Goal: Task Accomplishment & Management: Manage account settings

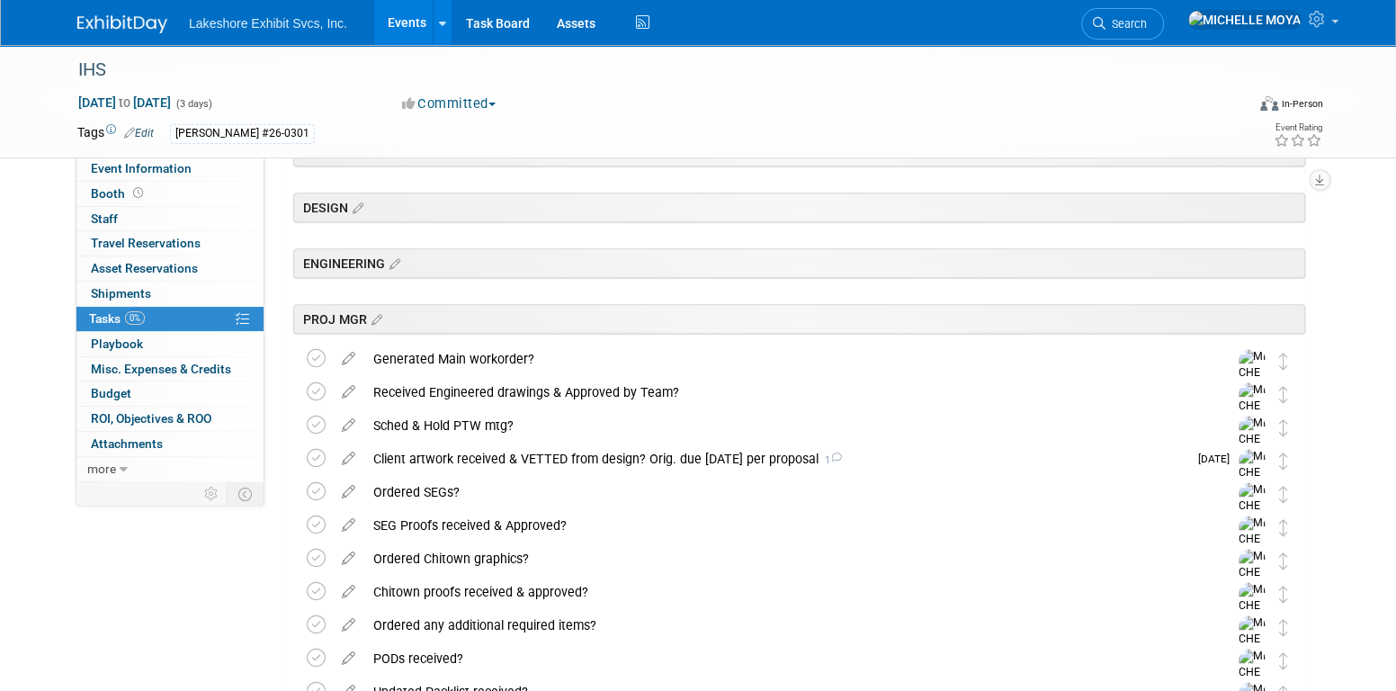
click at [408, 15] on link "Events" at bounding box center [407, 22] width 66 height 45
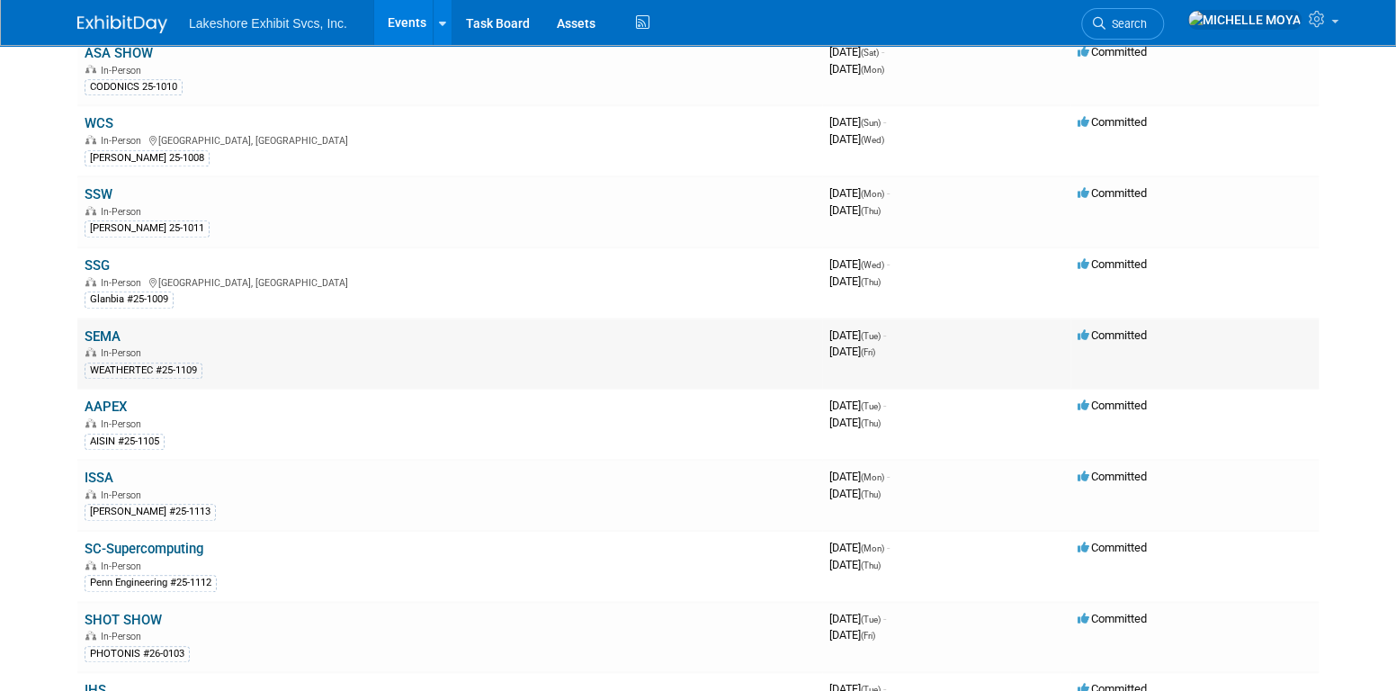
scroll to position [809, 0]
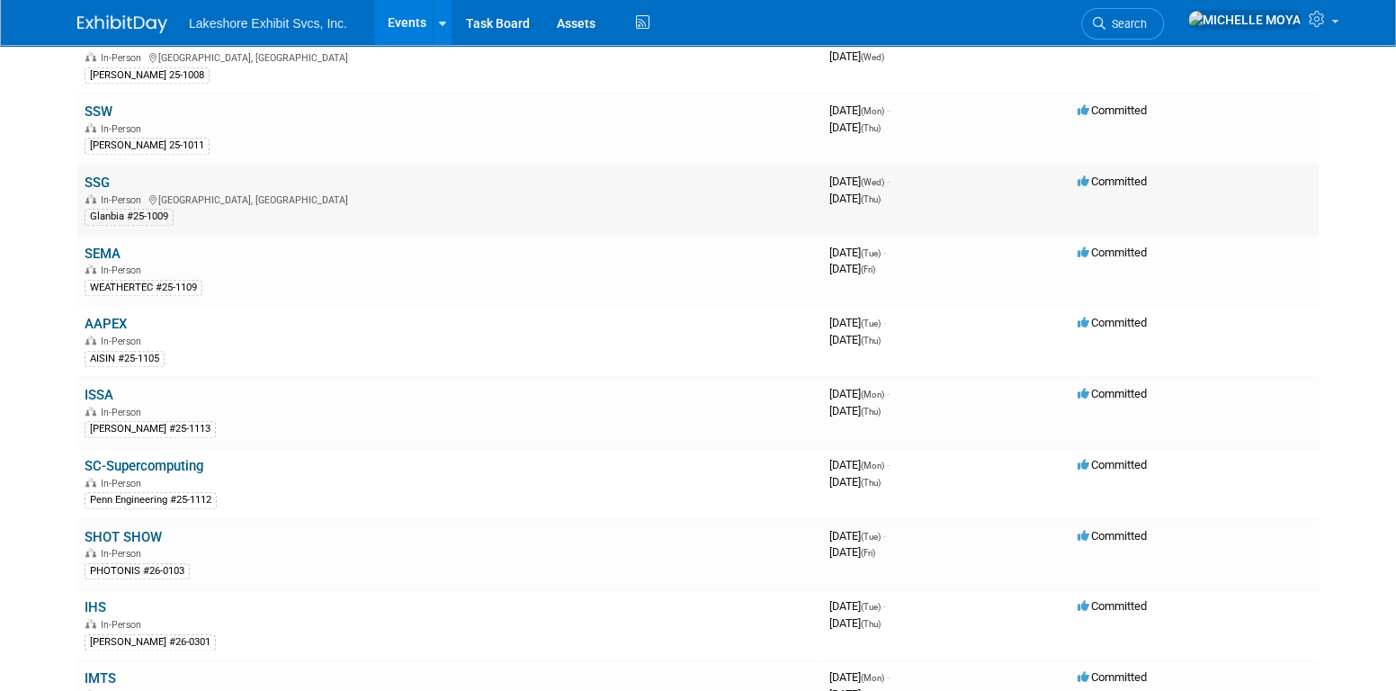
click at [103, 174] on link "SSG" at bounding box center [97, 182] width 25 height 16
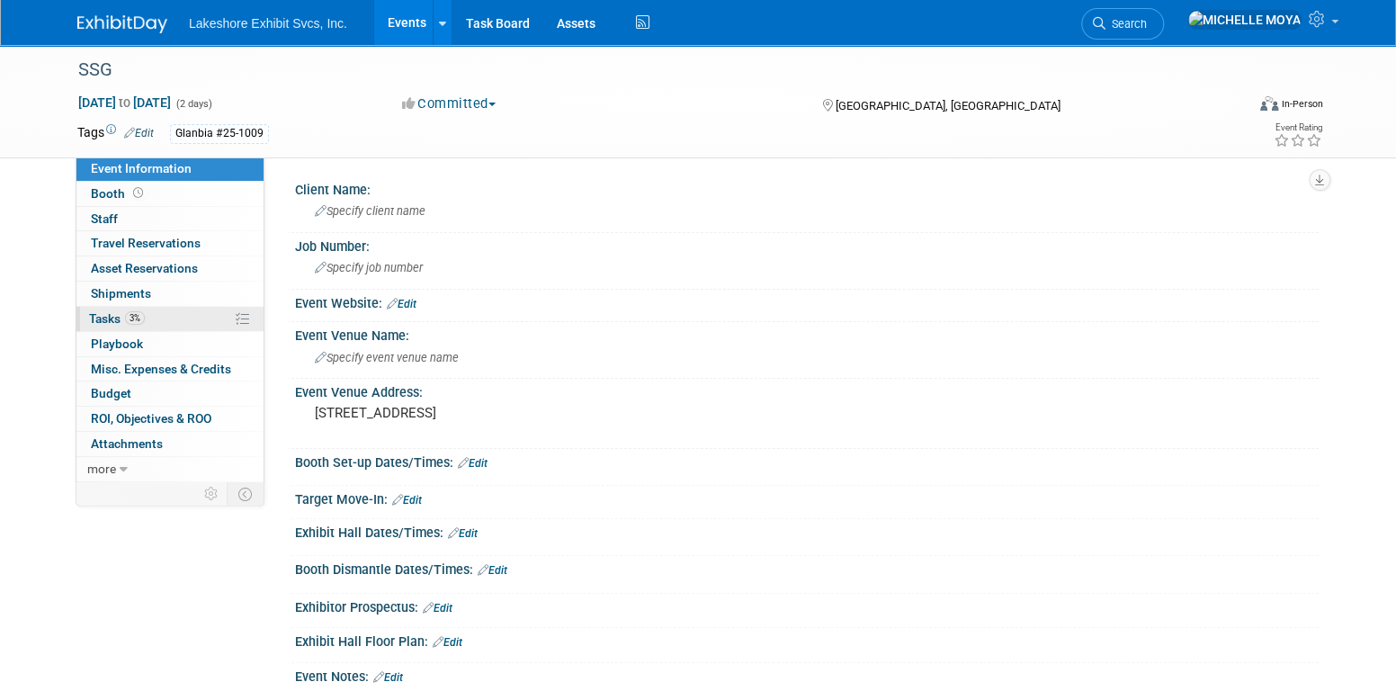
click at [139, 317] on span "3%" at bounding box center [135, 317] width 20 height 13
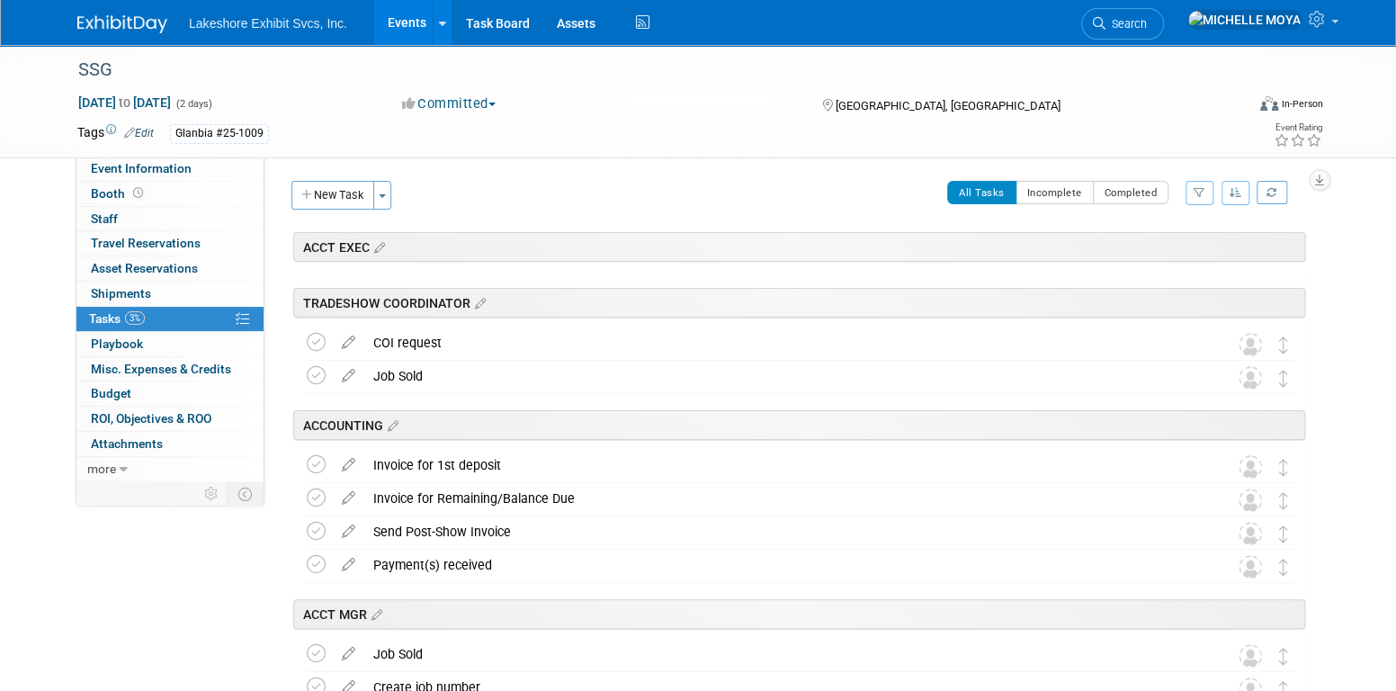
click at [1190, 199] on button "button" at bounding box center [1199, 193] width 28 height 24
click at [1158, 260] on select "-- Select Assignee -- All unassigned tasks Assigned to me Amanda Koss Dave Desa…" at bounding box center [1124, 249] width 148 height 25
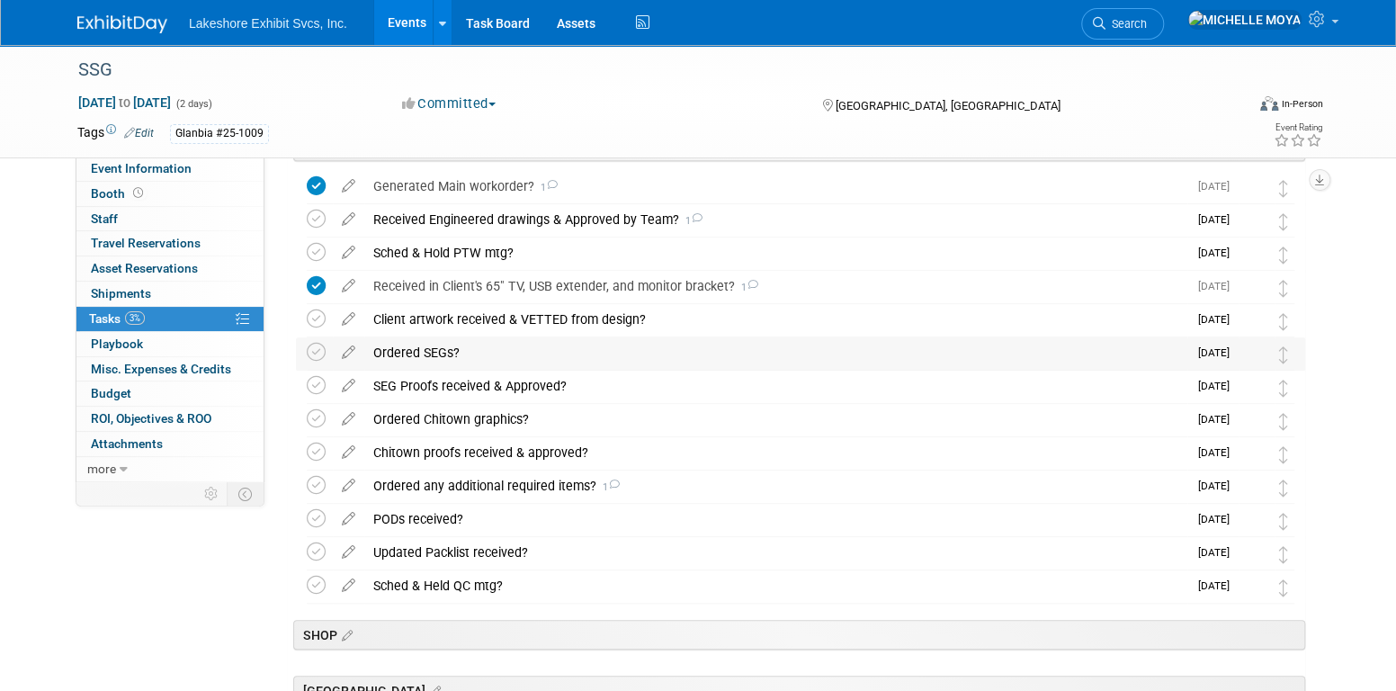
scroll to position [450, 0]
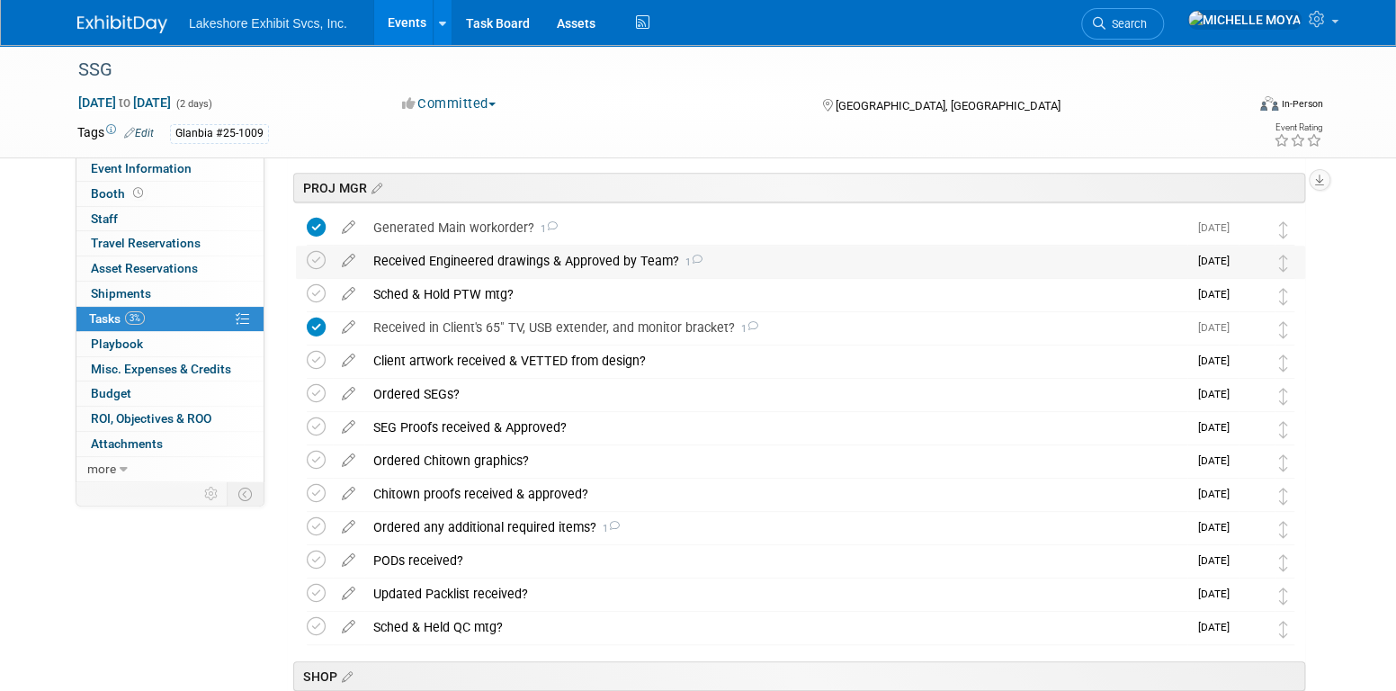
click at [527, 254] on div "Received Engineered drawings & Approved by Team? 1" at bounding box center [775, 260] width 823 height 31
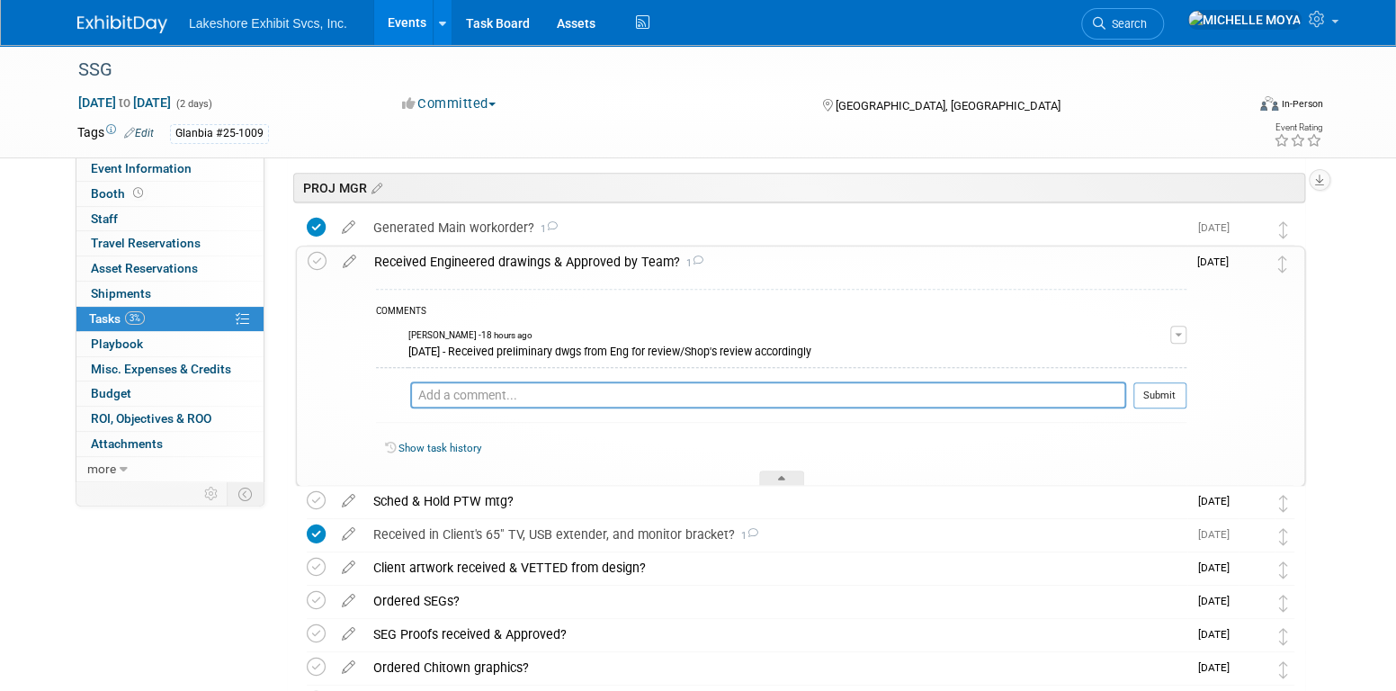
click at [527, 254] on div "Received Engineered drawings & Approved by Team? 1" at bounding box center [775, 261] width 821 height 31
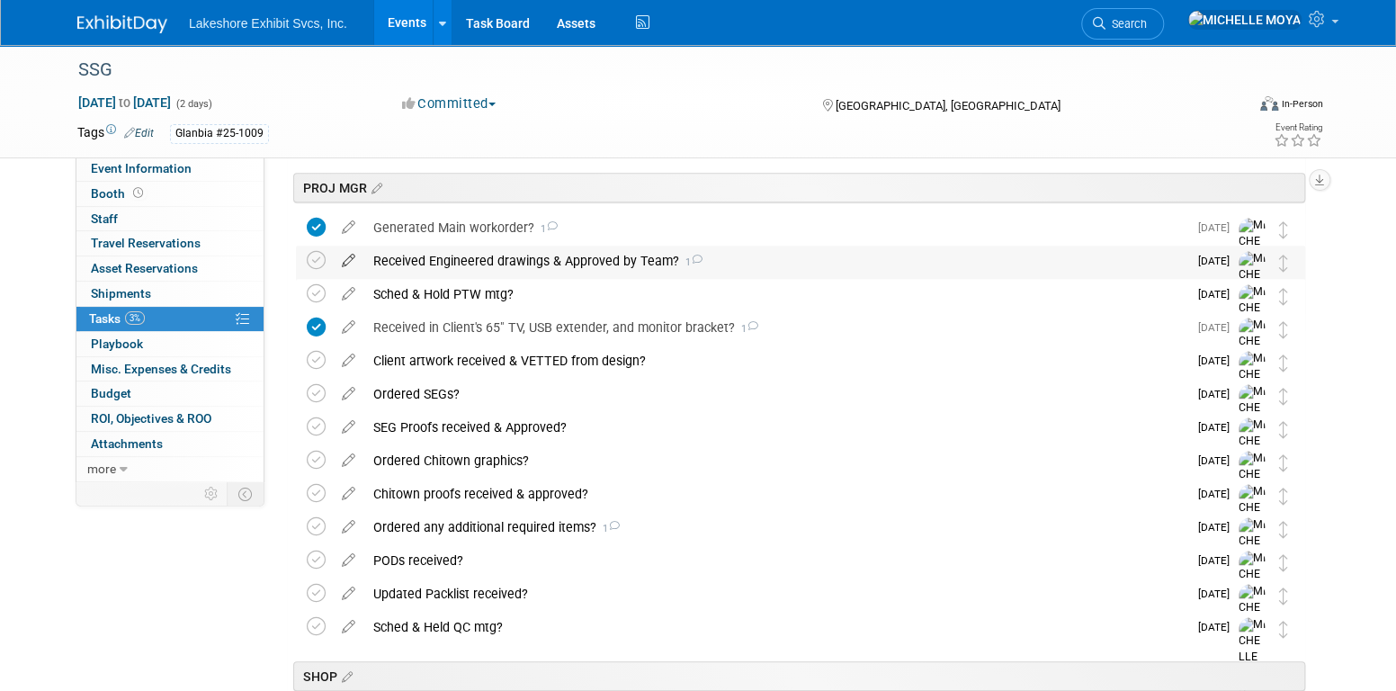
click at [351, 262] on icon at bounding box center [348, 256] width 31 height 22
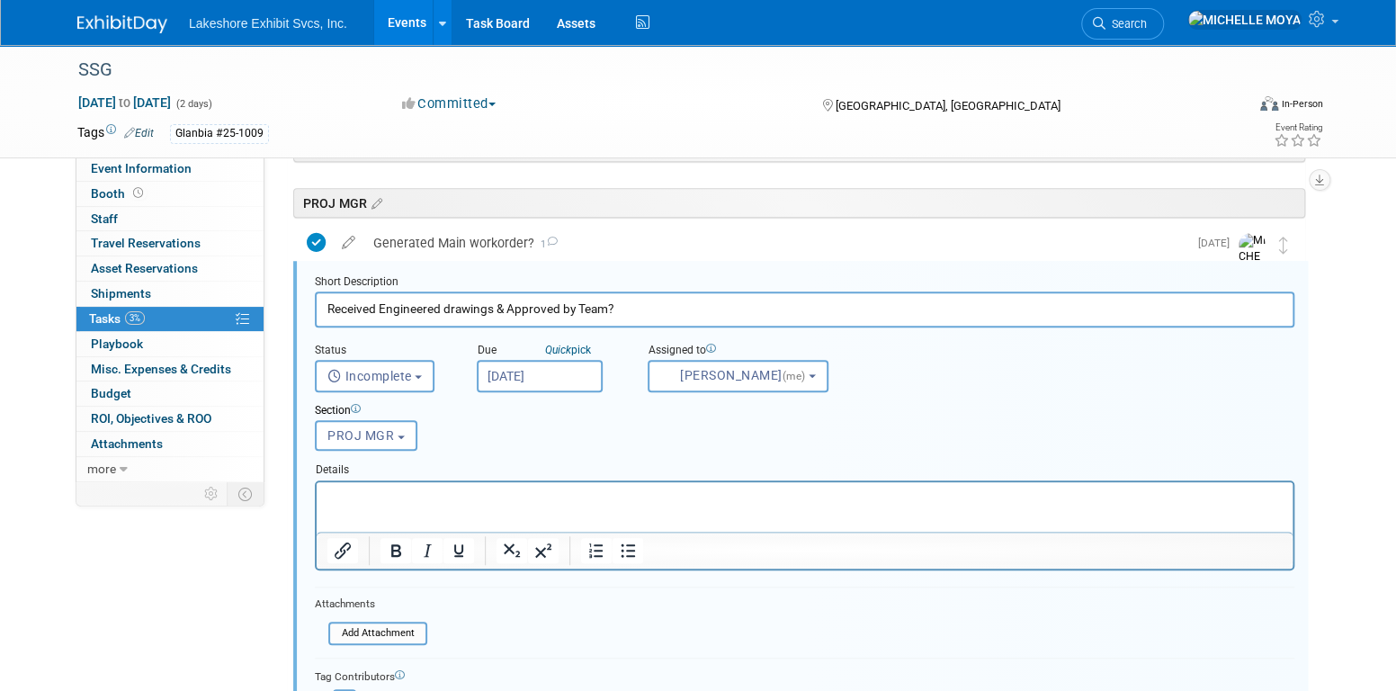
scroll to position [432, 0]
click at [557, 495] on p "Rich Text Area. Press ALT-0 for help." at bounding box center [804, 499] width 955 height 17
click at [630, 561] on button "Bullet list" at bounding box center [627, 552] width 31 height 25
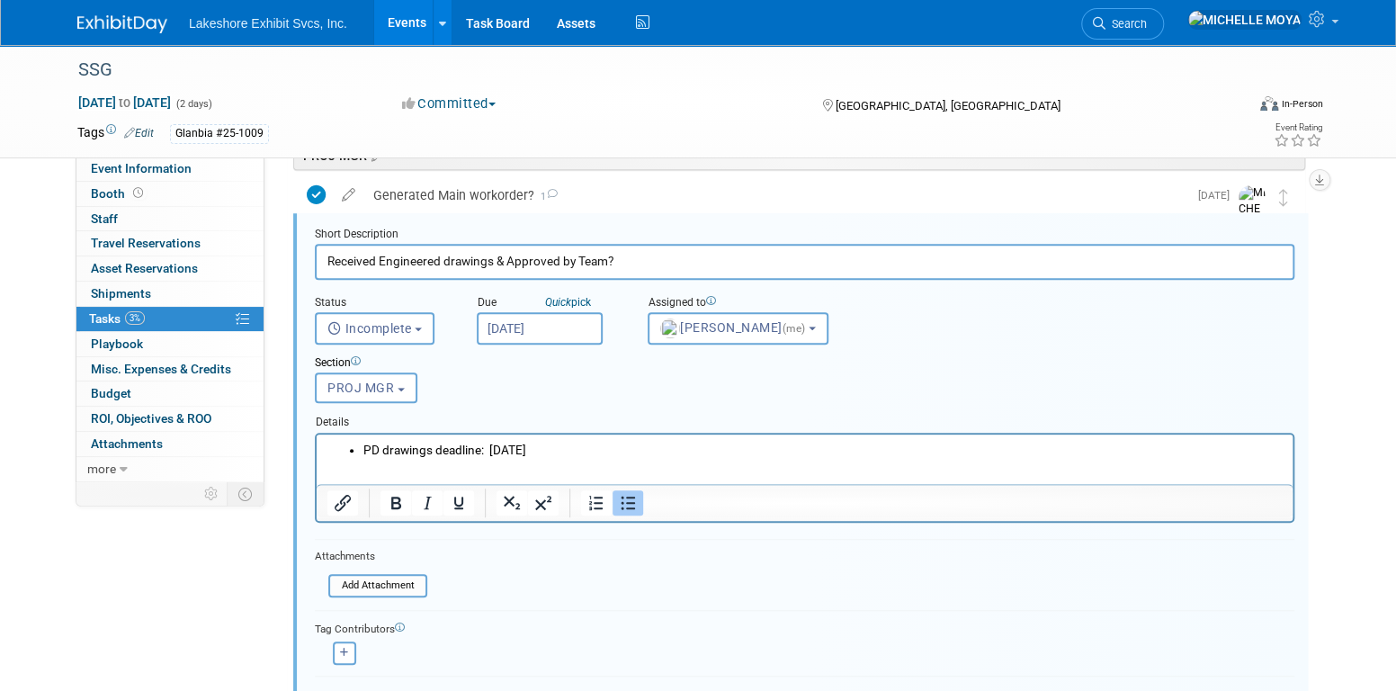
scroll to position [522, 0]
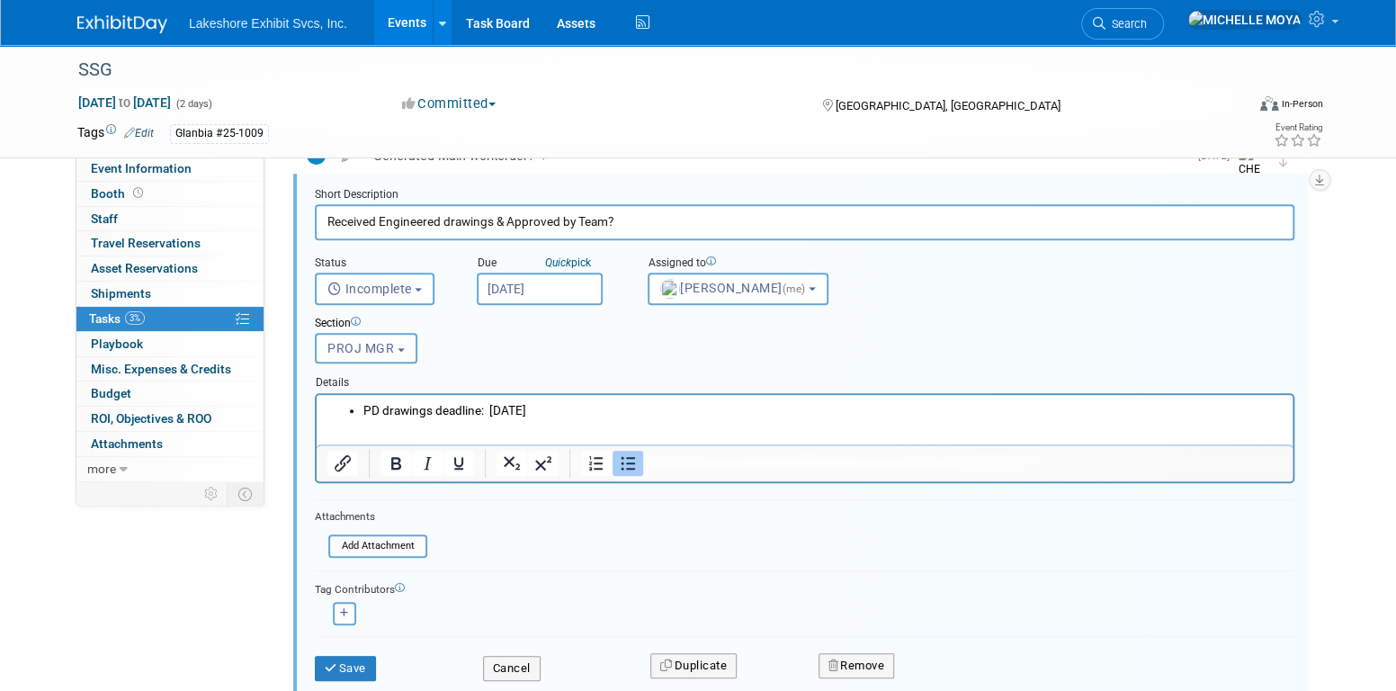
drag, startPoint x: 360, startPoint y: 662, endPoint x: 361, endPoint y: 653, distance: 9.0
click at [358, 662] on button "Save" at bounding box center [345, 667] width 61 height 25
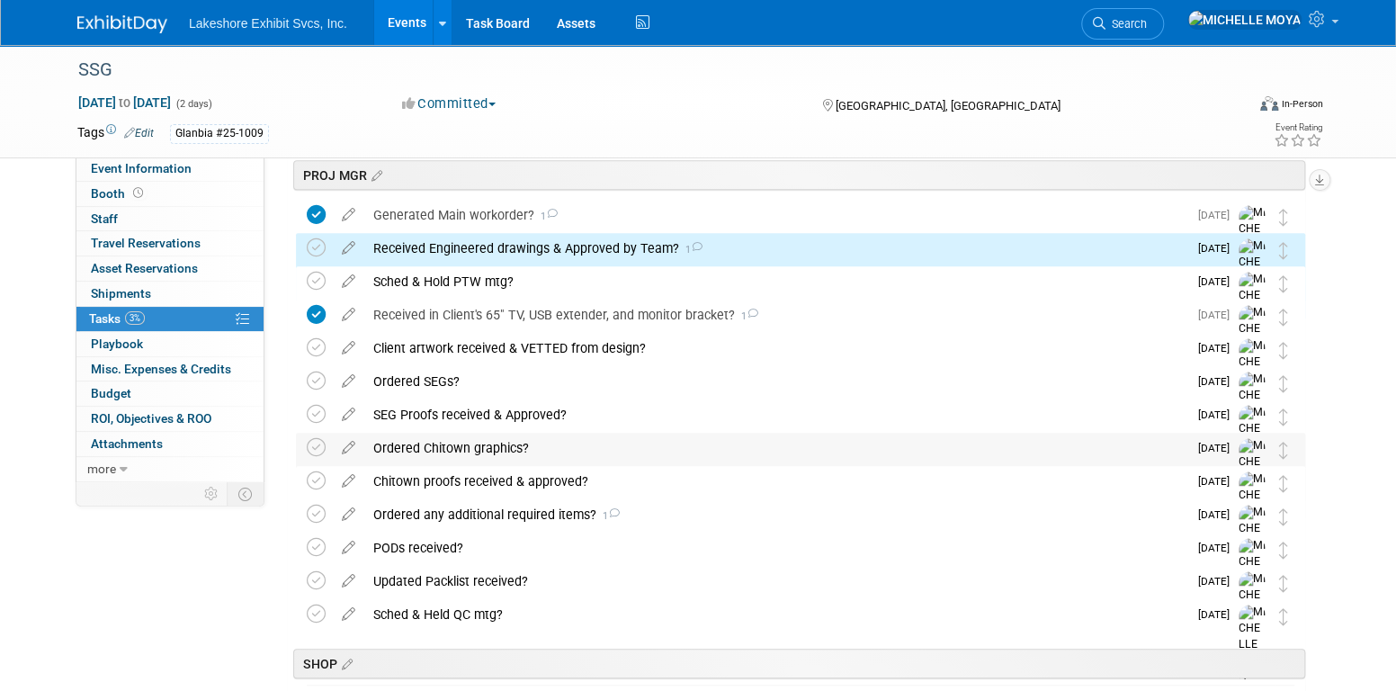
scroll to position [432, 0]
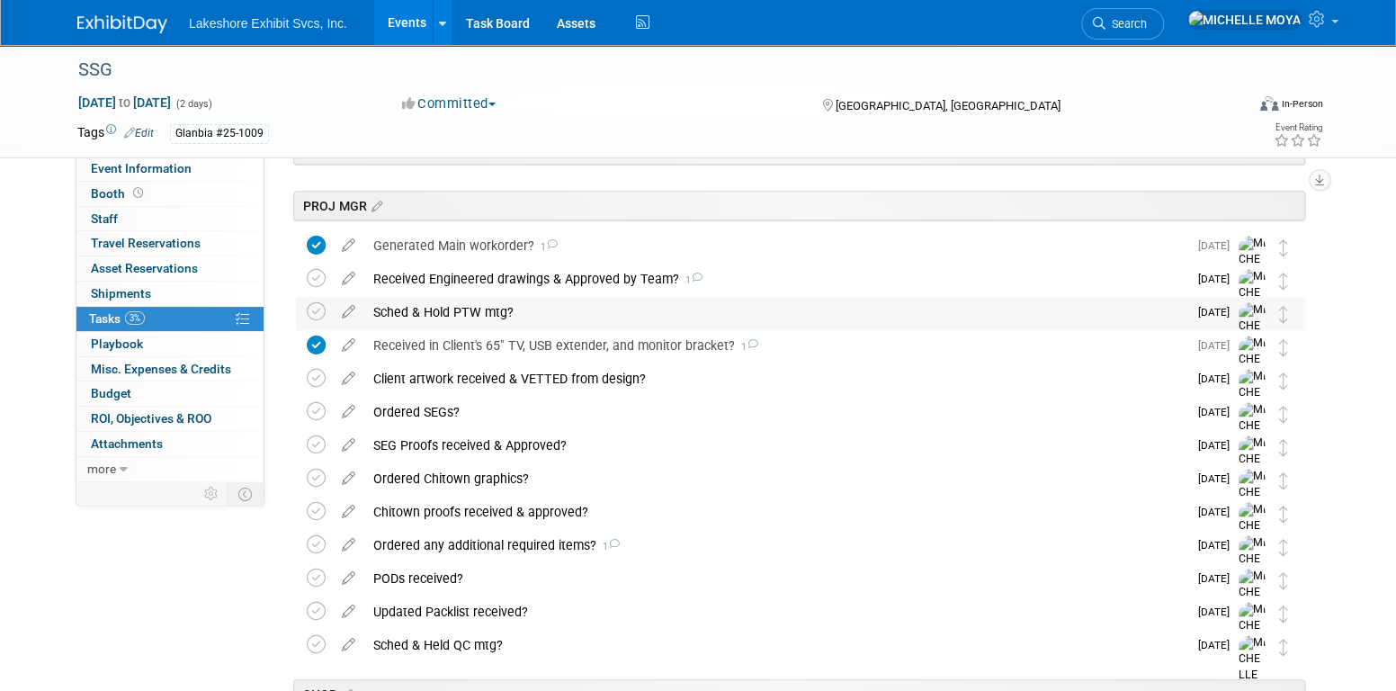
click at [472, 317] on div "Sched & Hold PTW mtg?" at bounding box center [775, 312] width 823 height 31
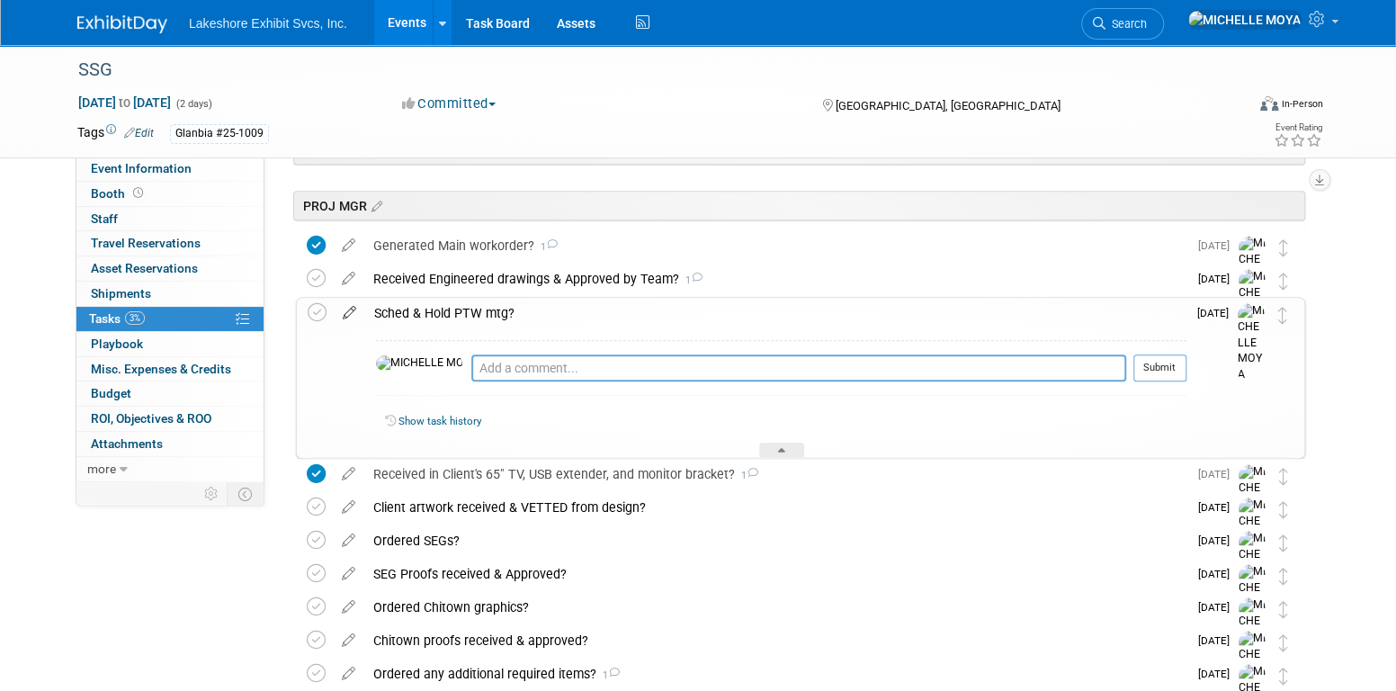
click at [354, 309] on icon at bounding box center [349, 309] width 31 height 22
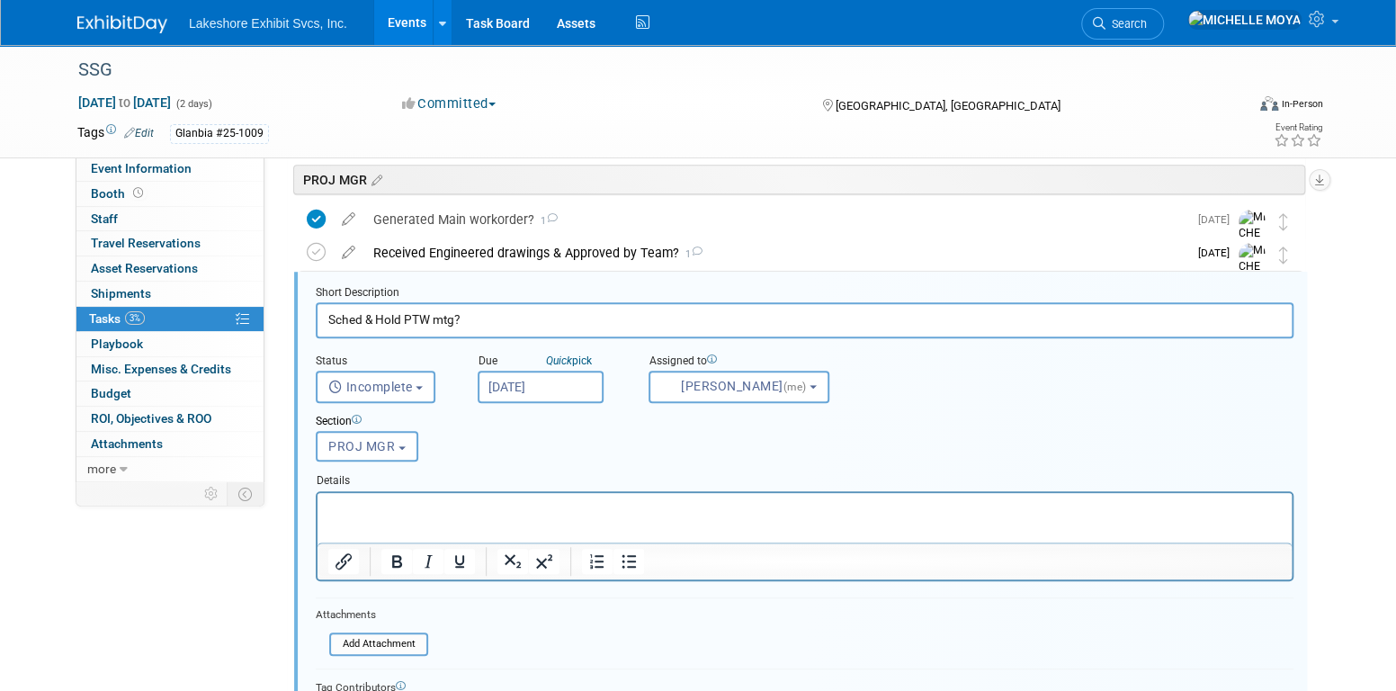
scroll to position [466, 0]
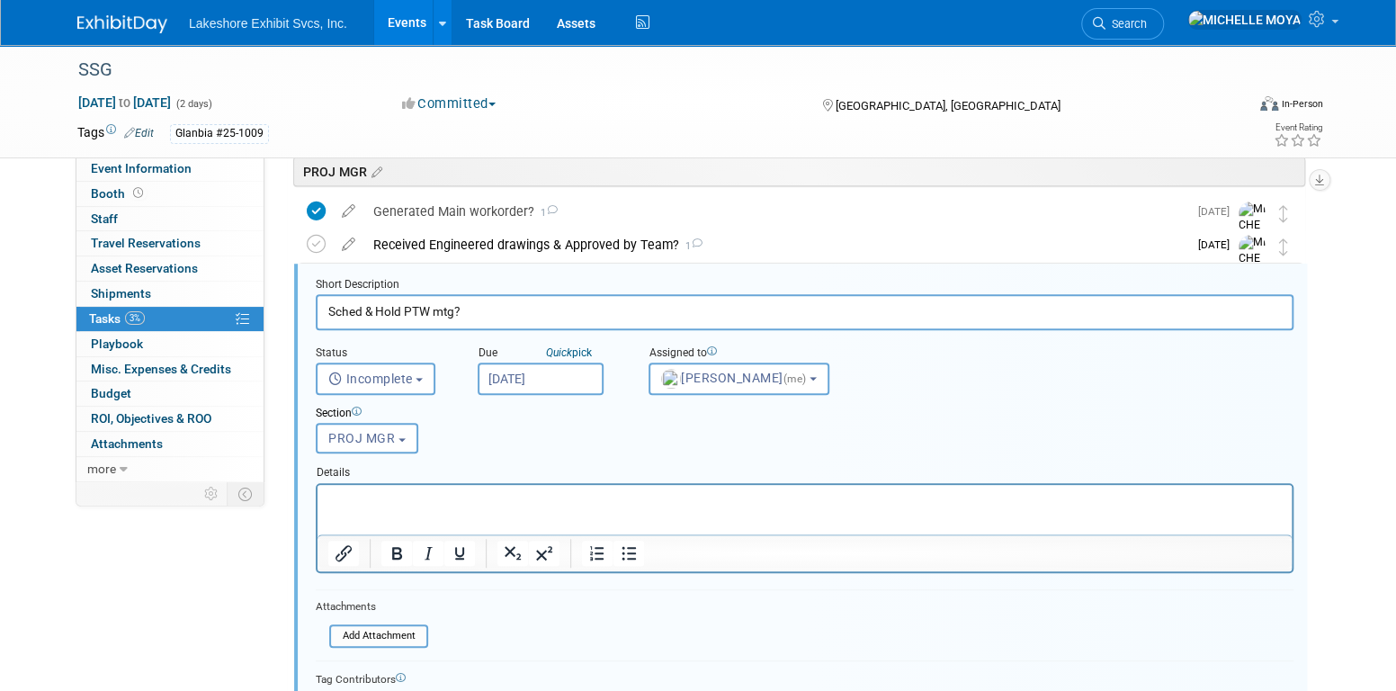
drag, startPoint x: 500, startPoint y: 490, endPoint x: 563, endPoint y: 530, distance: 74.3
click at [502, 493] on p "Rich Text Area. Press ALT-0 for help." at bounding box center [804, 499] width 953 height 17
click at [622, 554] on icon "Bullet list" at bounding box center [629, 553] width 22 height 22
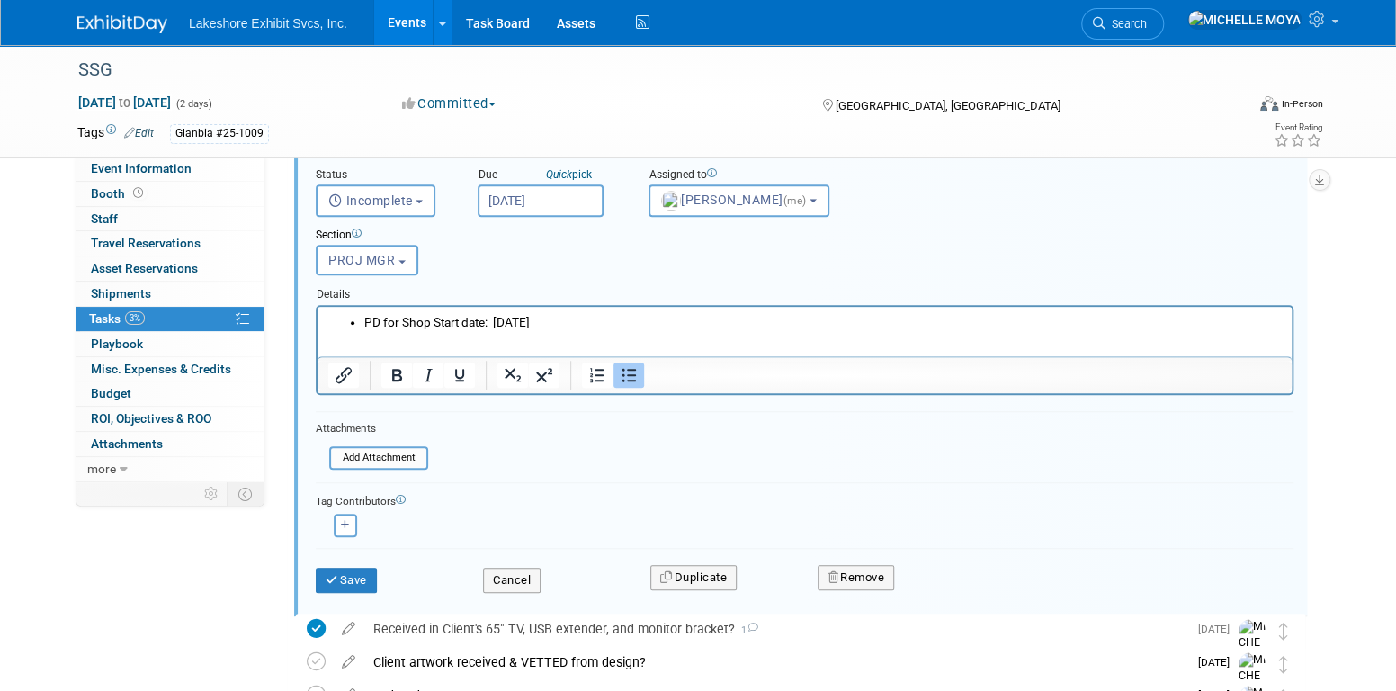
scroll to position [646, 0]
click at [361, 571] on button "Save" at bounding box center [346, 578] width 61 height 25
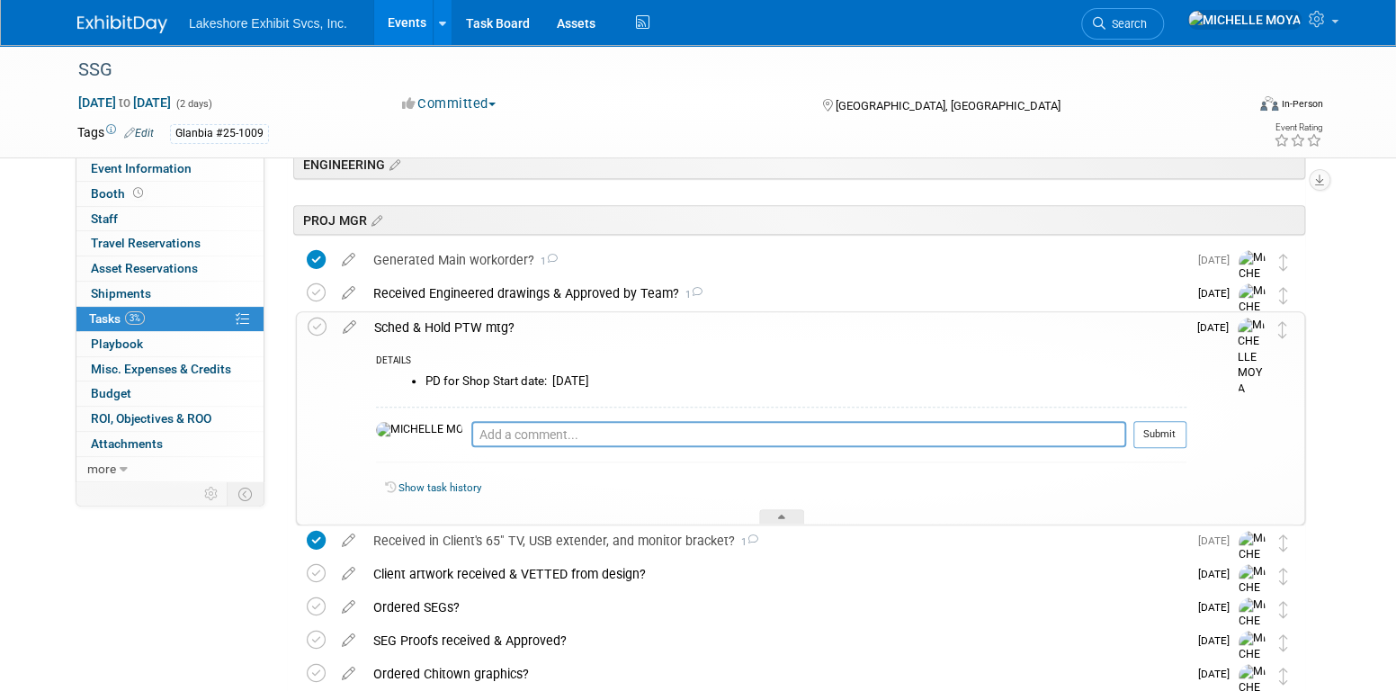
scroll to position [376, 0]
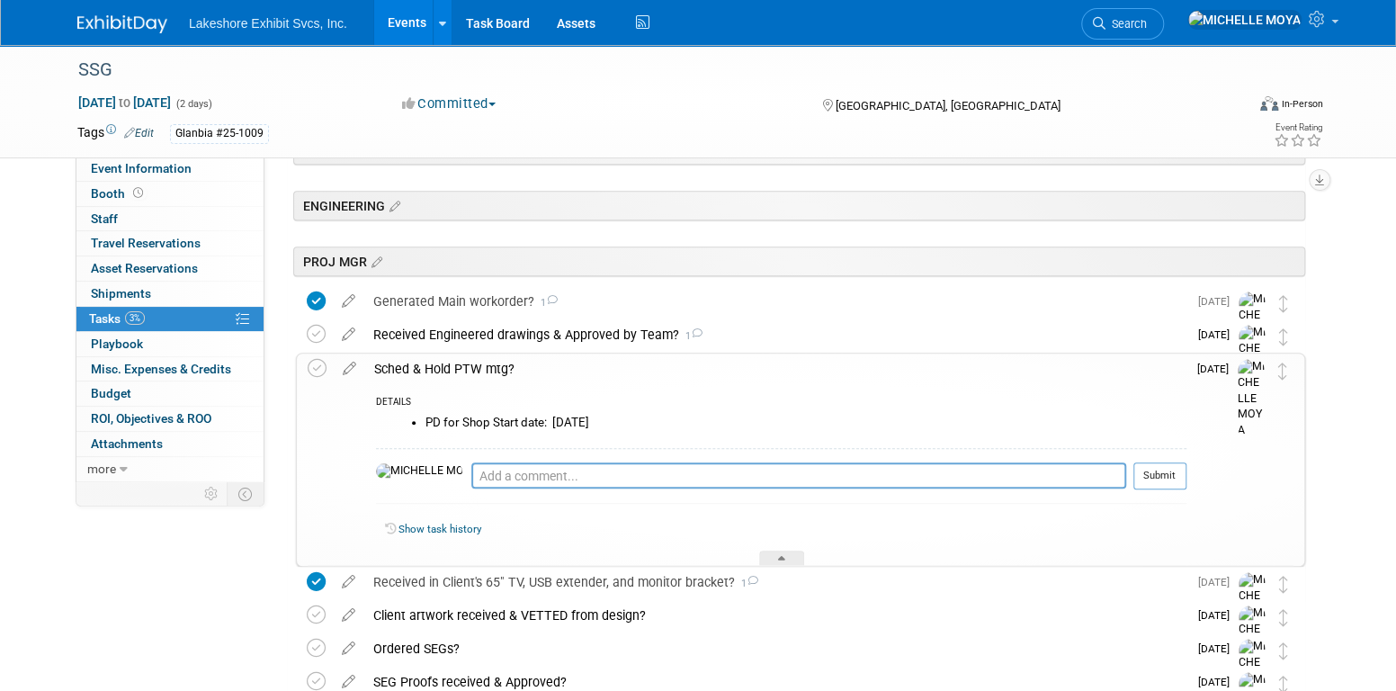
click at [455, 354] on div "Sched & Hold PTW mtg?" at bounding box center [775, 368] width 821 height 31
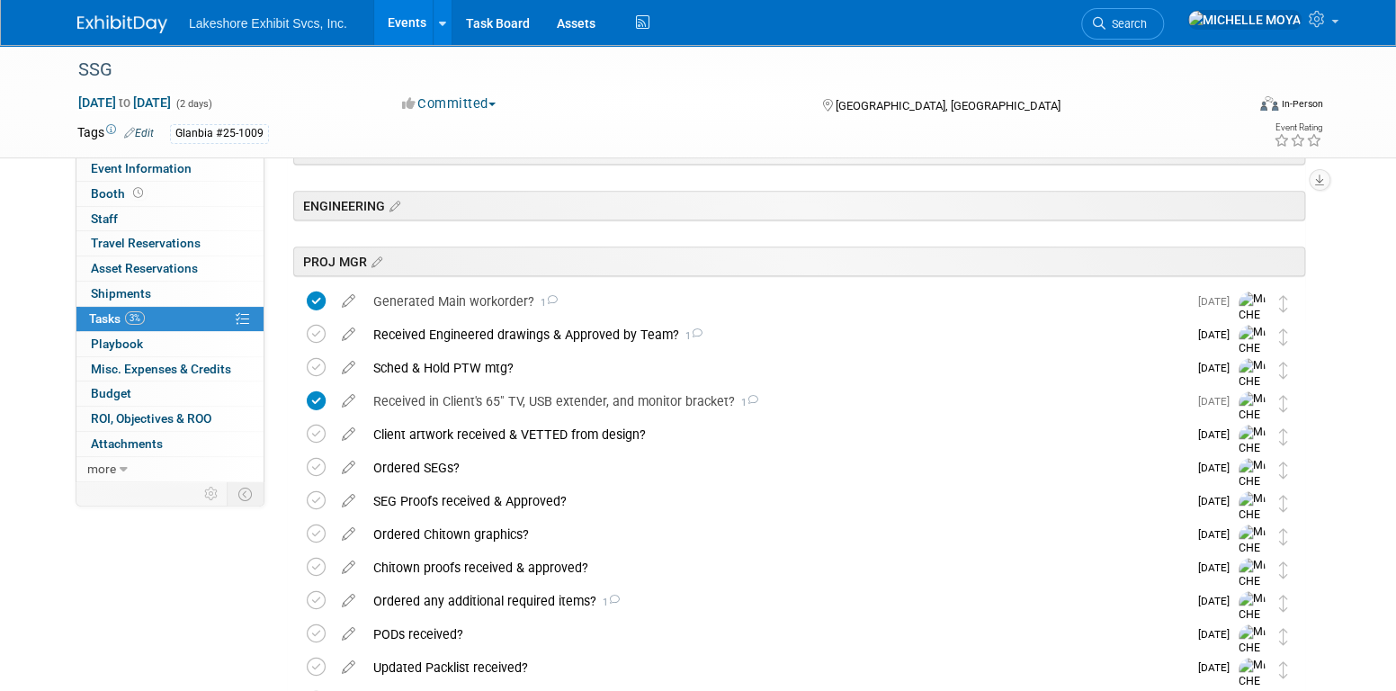
click at [408, 17] on link "Events" at bounding box center [407, 22] width 66 height 45
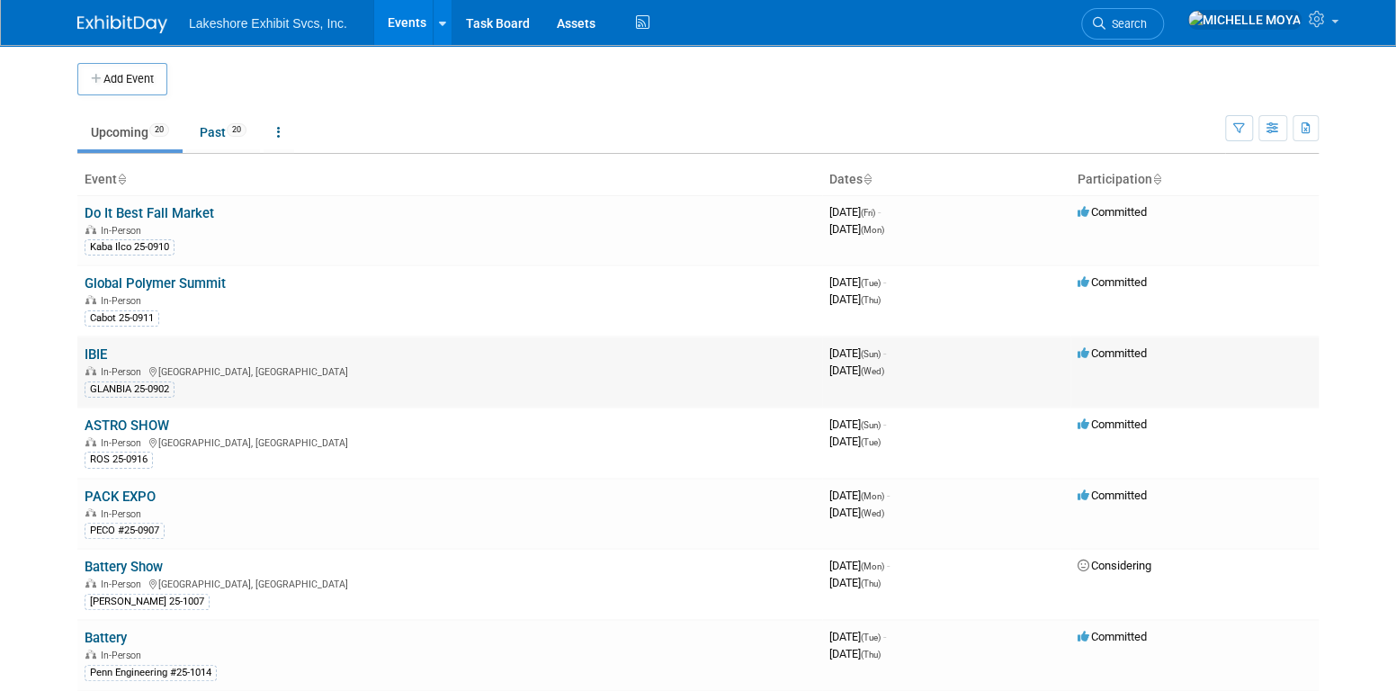
click at [97, 355] on link "IBIE" at bounding box center [96, 354] width 22 height 16
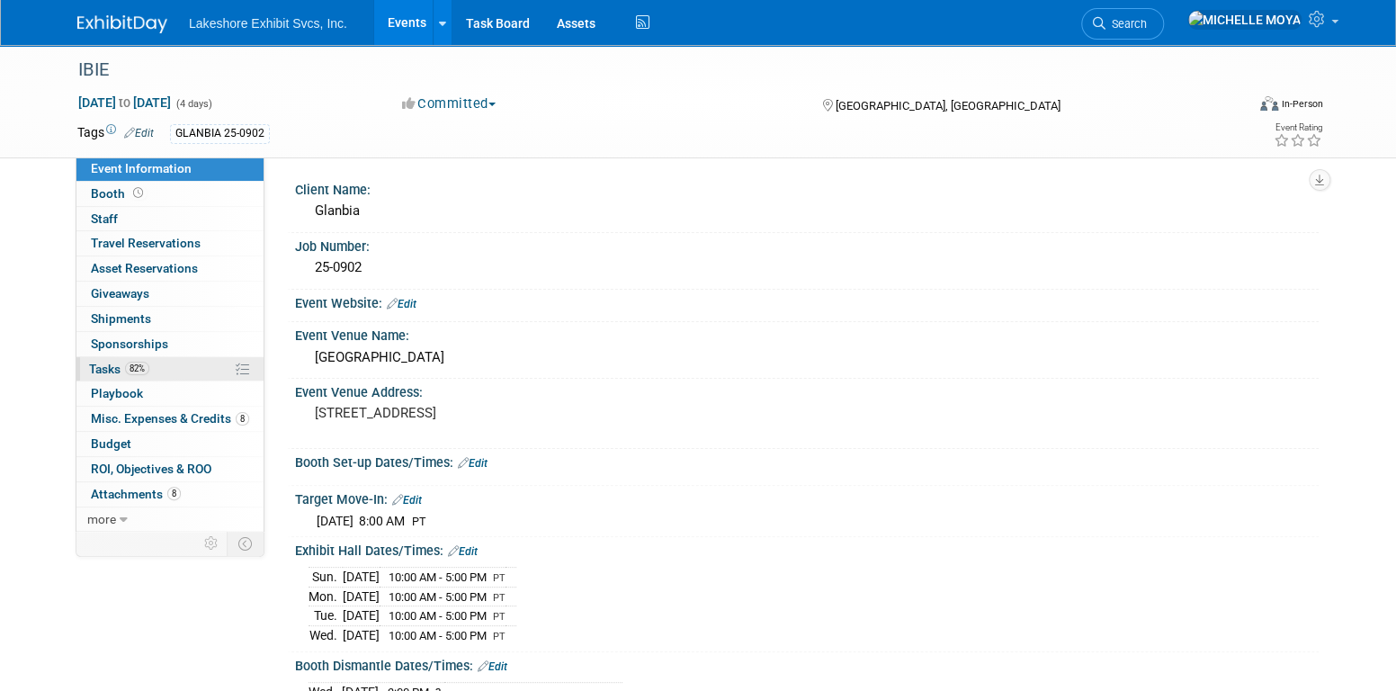
click at [162, 366] on link "82% Tasks 82%" at bounding box center [169, 369] width 187 height 24
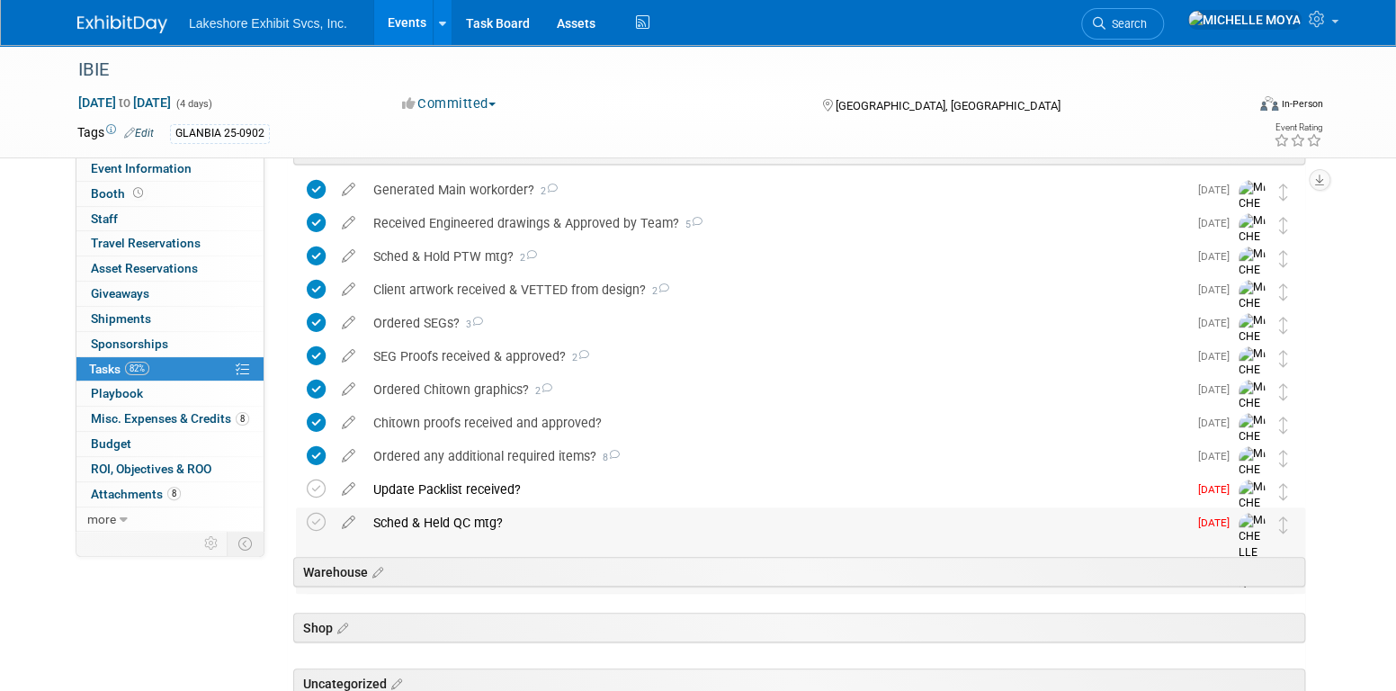
scroll to position [270, 0]
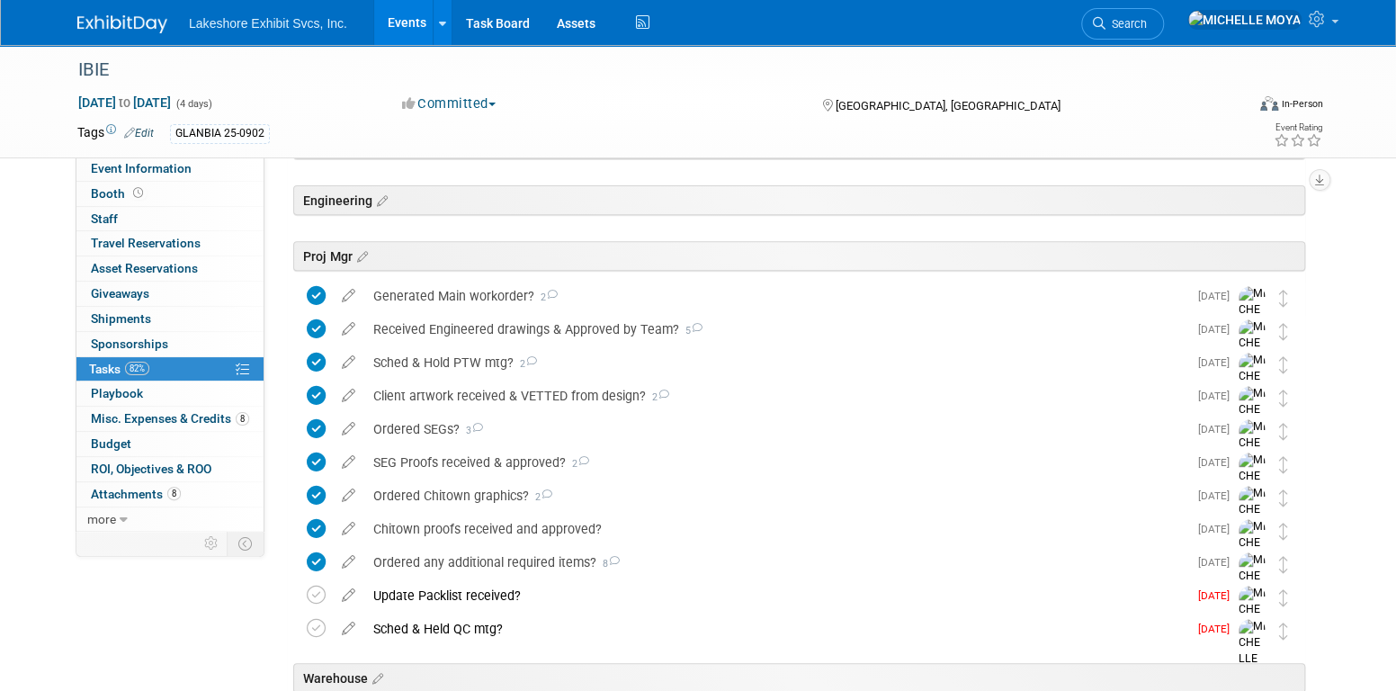
click at [393, 23] on link "Events" at bounding box center [407, 22] width 66 height 45
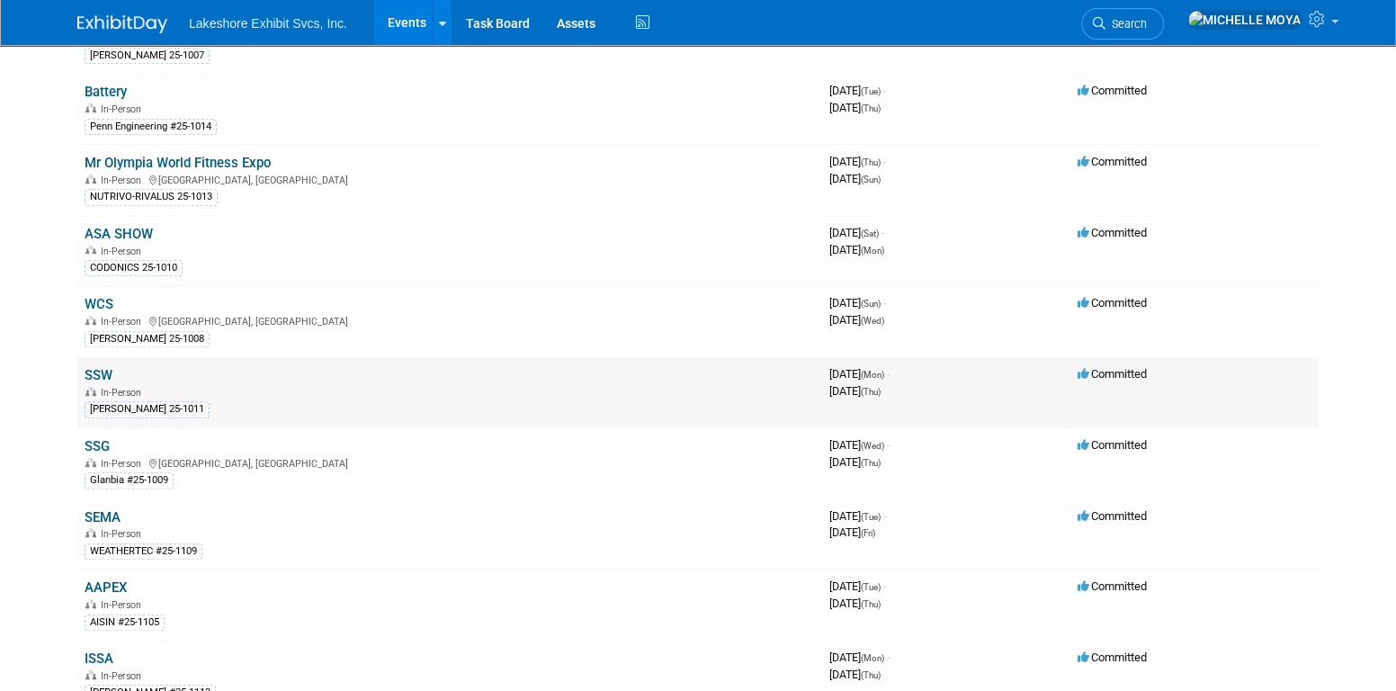
scroll to position [629, 0]
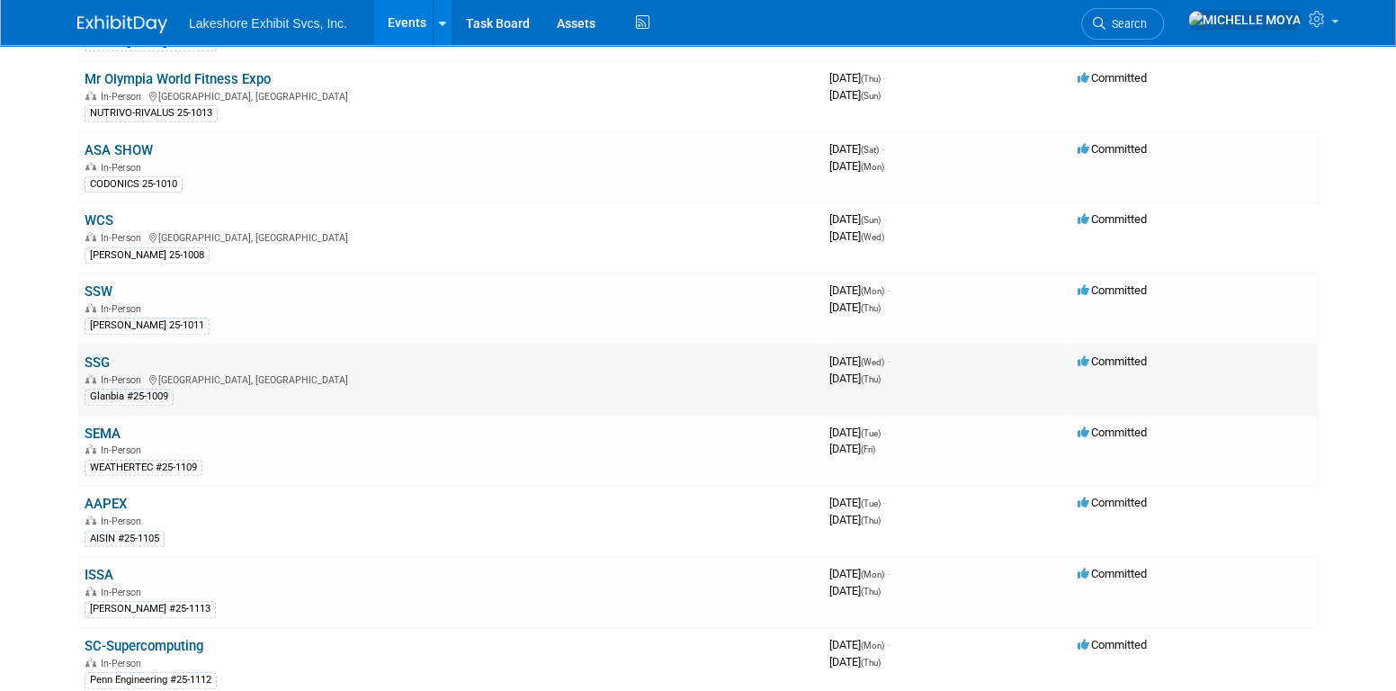
click at [103, 358] on link "SSG" at bounding box center [97, 362] width 25 height 16
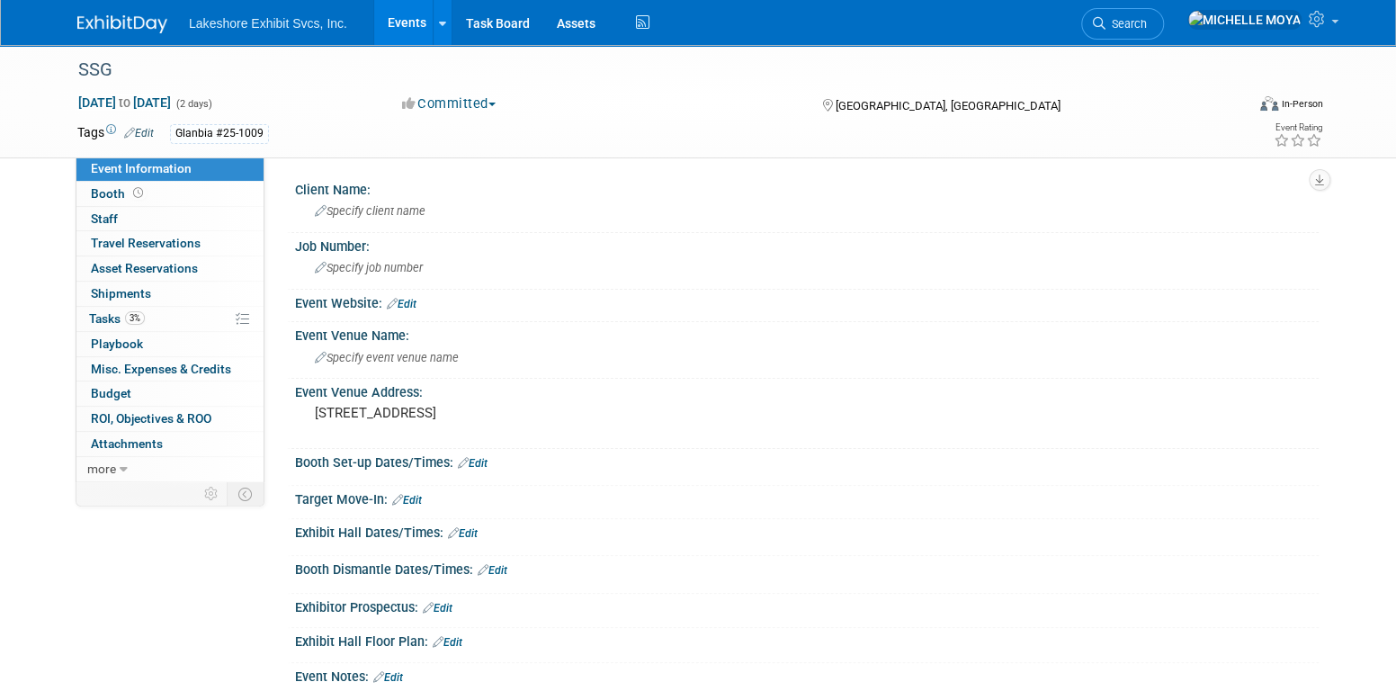
click at [407, 21] on link "Events" at bounding box center [407, 22] width 66 height 45
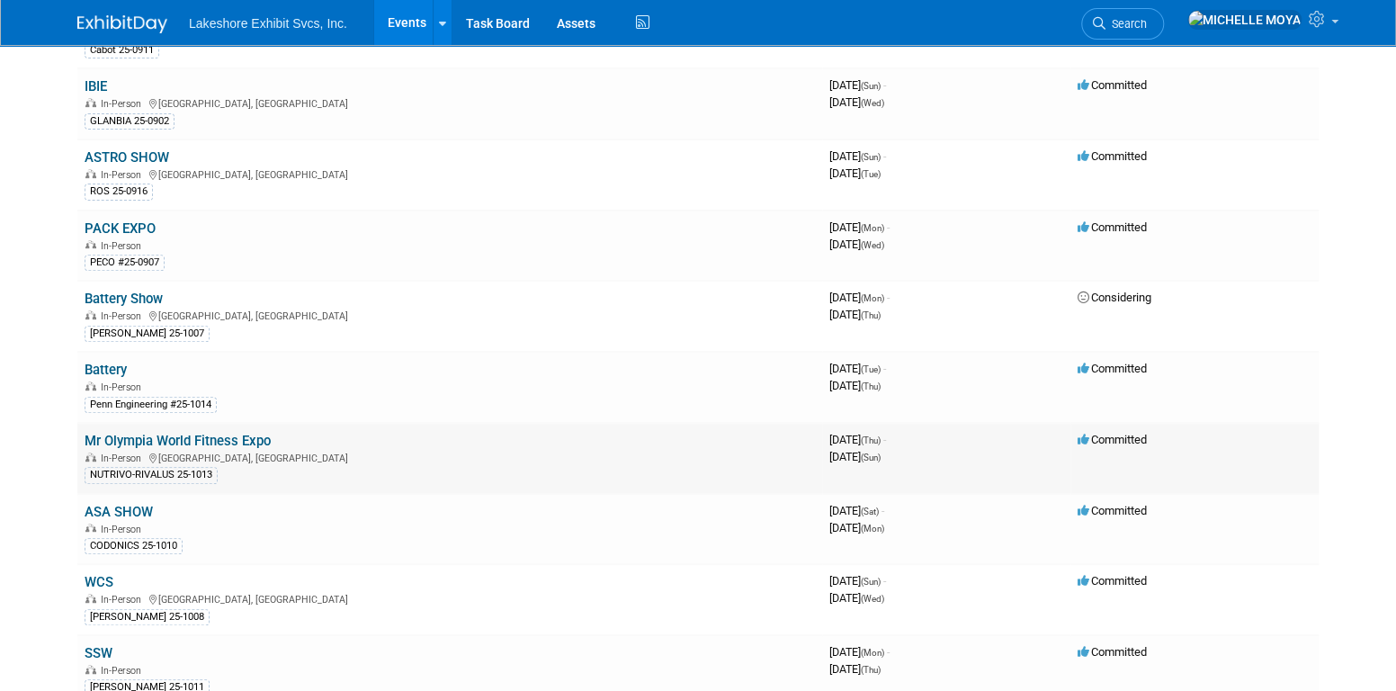
scroll to position [270, 0]
click at [108, 368] on link "Battery" at bounding box center [106, 368] width 42 height 16
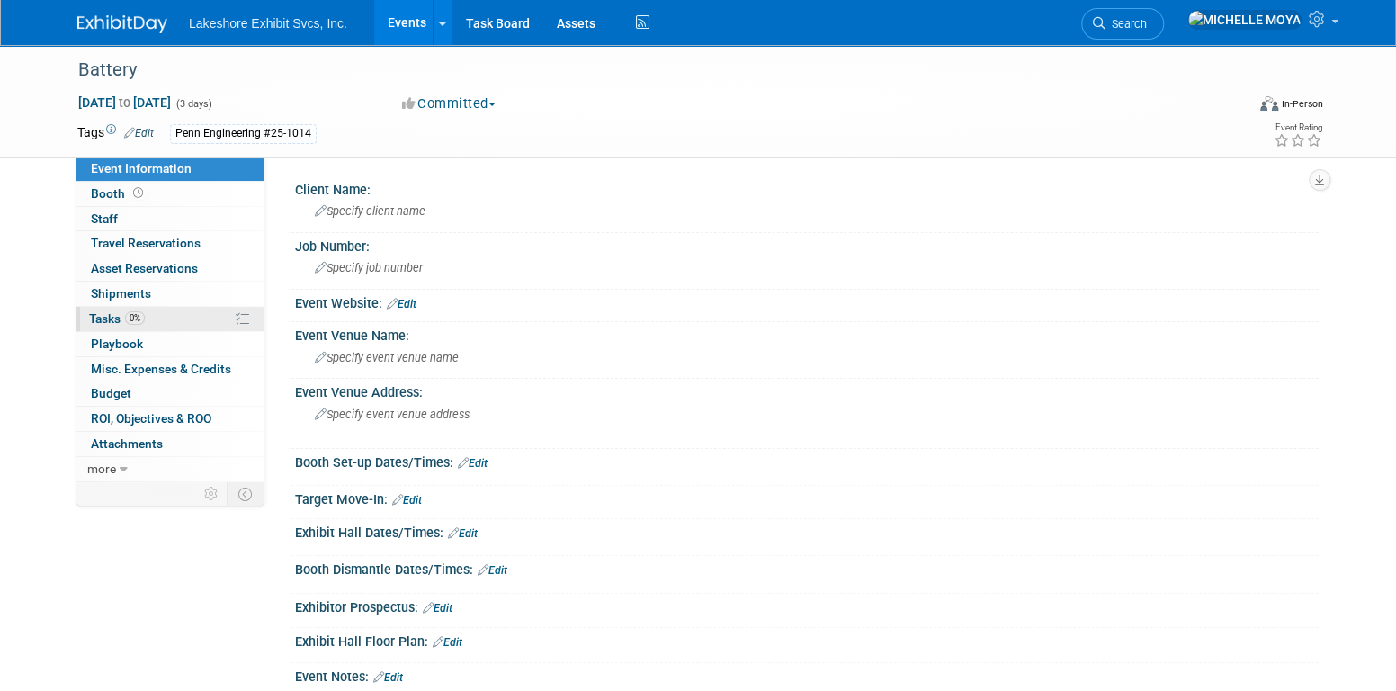
click at [143, 317] on span "0%" at bounding box center [135, 317] width 20 height 13
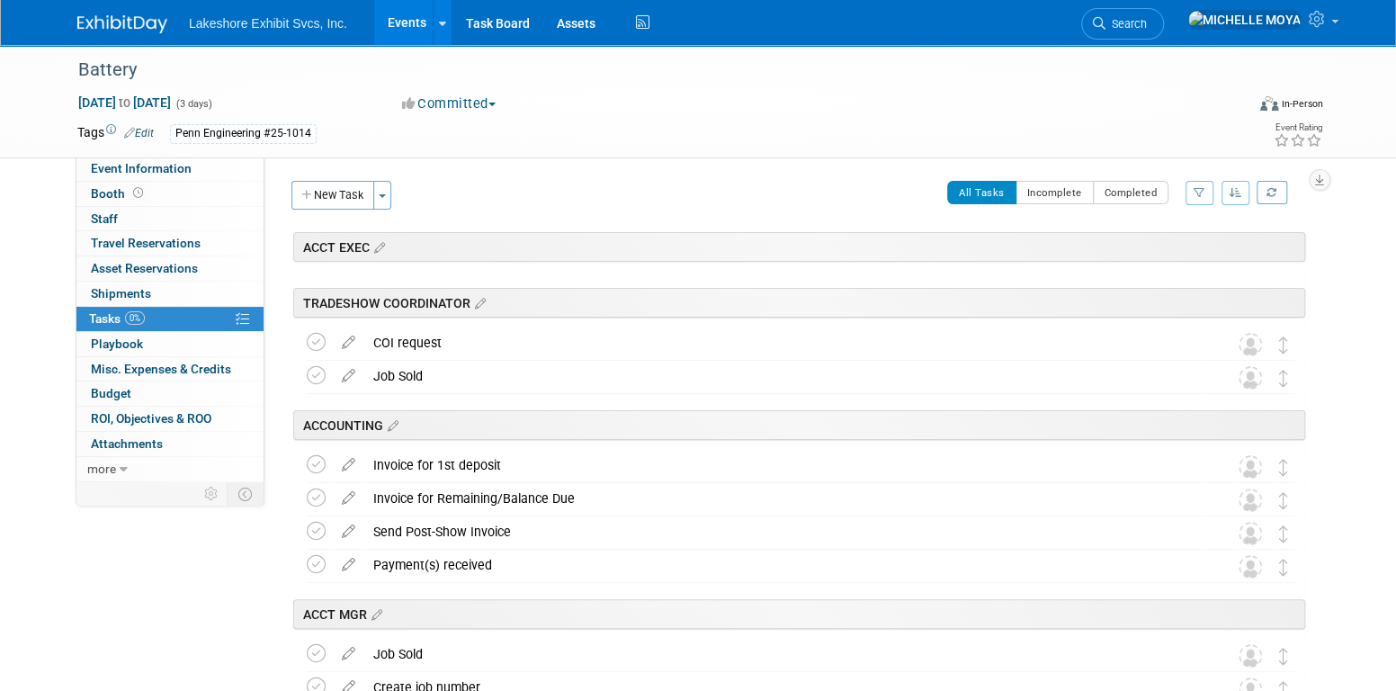
drag, startPoint x: 1185, startPoint y: 186, endPoint x: 1198, endPoint y: 191, distance: 13.4
click at [1188, 186] on button "button" at bounding box center [1199, 193] width 28 height 24
click at [1160, 245] on select "-- Select Assignee -- All unassigned tasks Assigned to me Amanda Koss Dave Desa…" at bounding box center [1124, 249] width 148 height 25
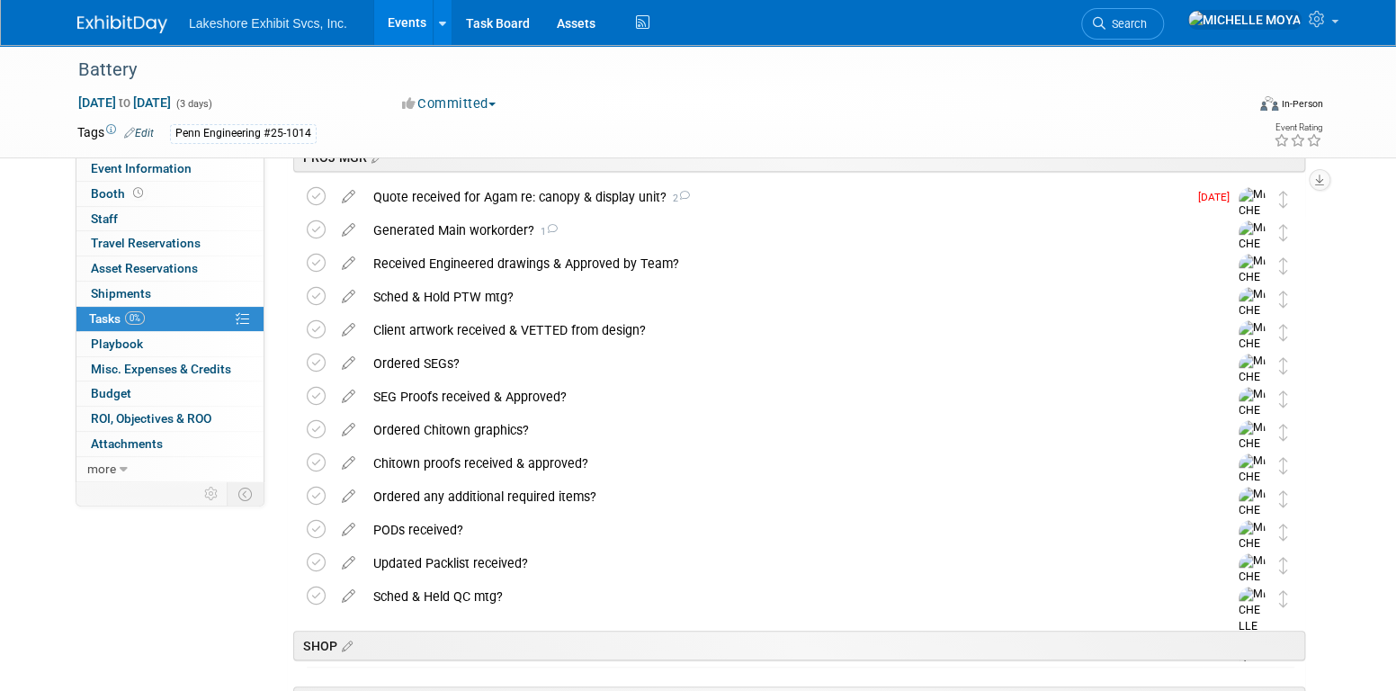
scroll to position [450, 0]
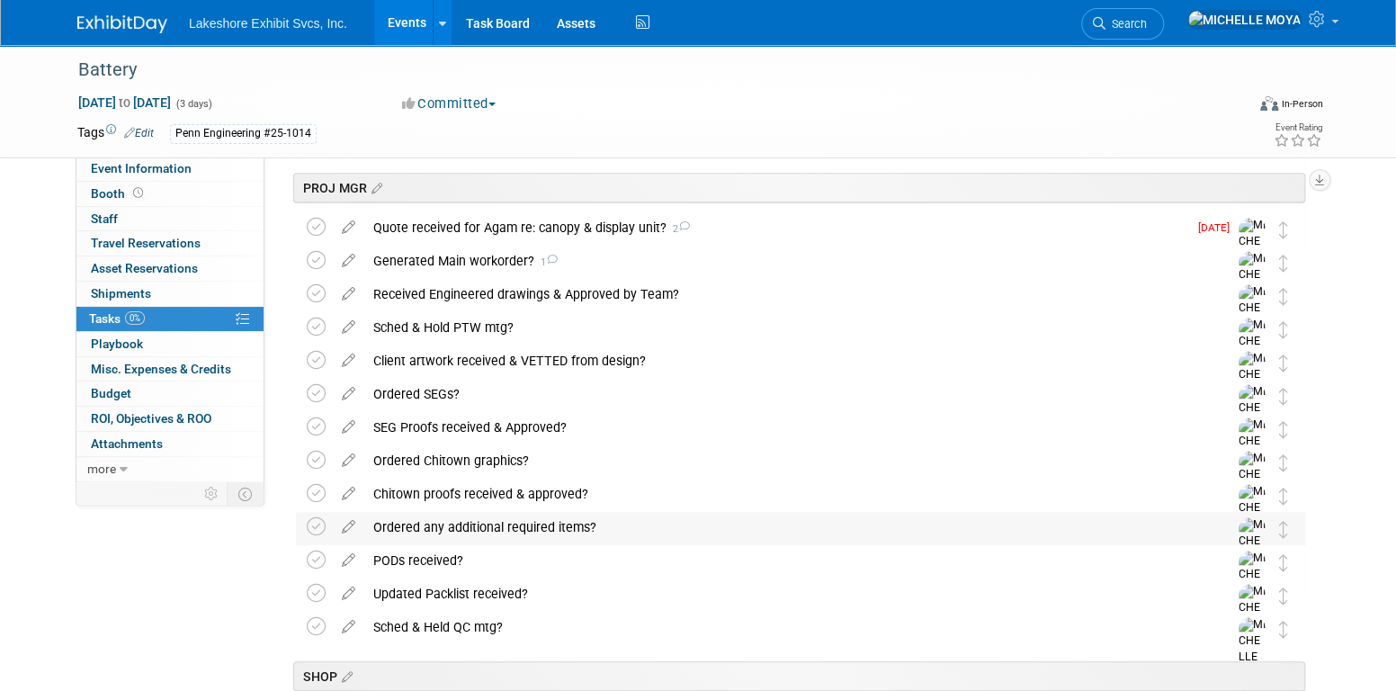
click at [521, 524] on div "Ordered any additional required items?" at bounding box center [783, 527] width 838 height 31
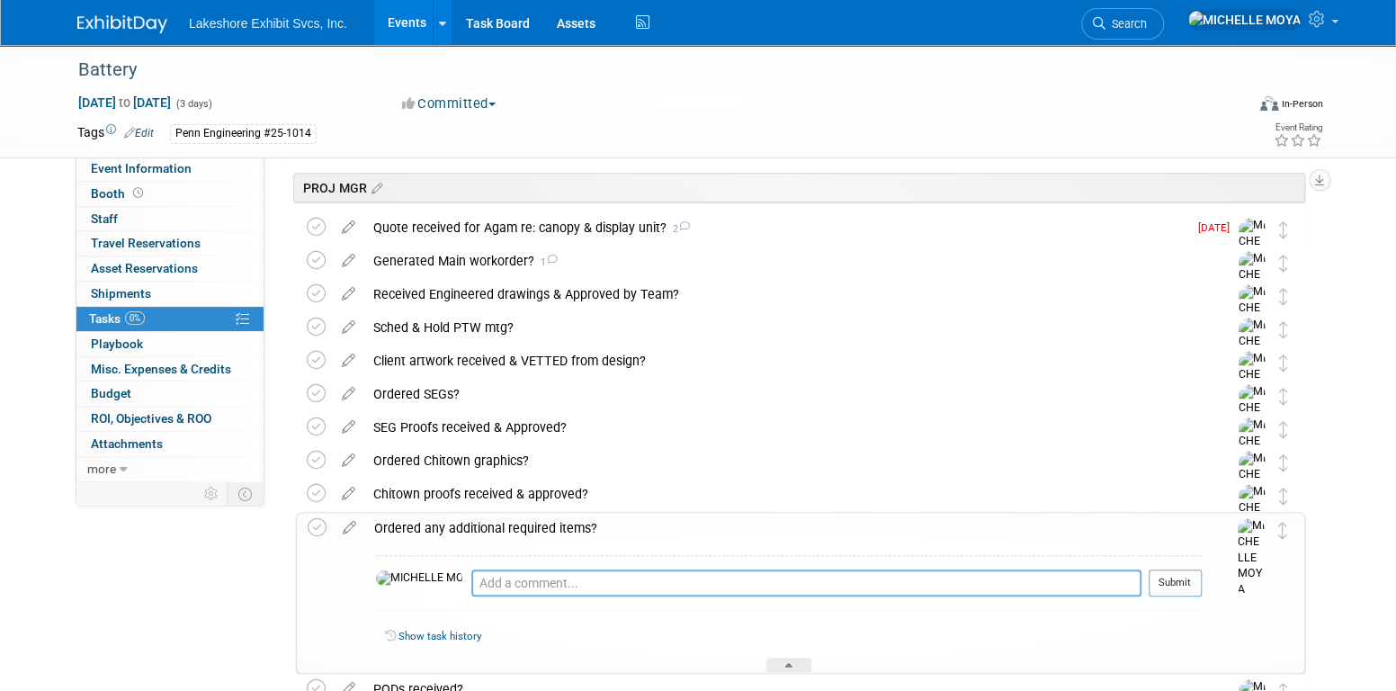
click at [507, 576] on textarea at bounding box center [806, 582] width 670 height 27
click at [474, 580] on textarea at bounding box center [806, 582] width 670 height 27
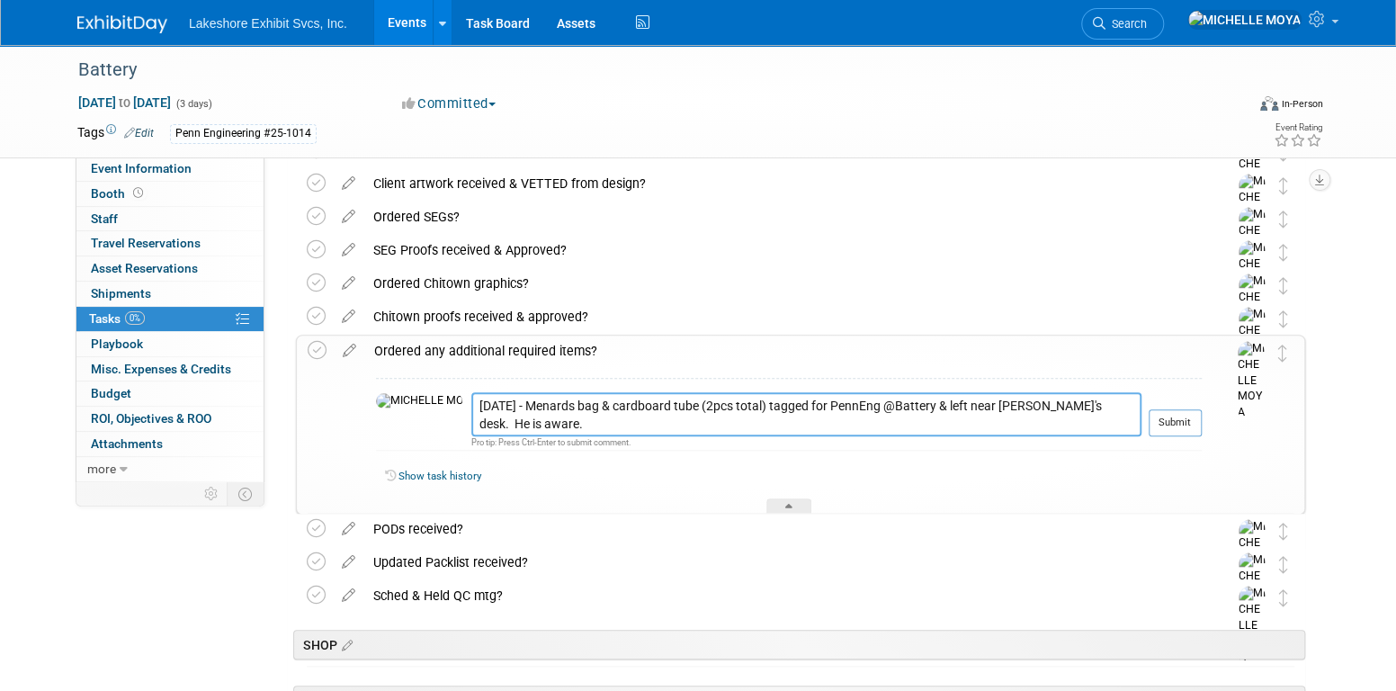
scroll to position [629, 0]
type textarea "8.19.25 - Menards bag & cardboard tube (2pcs total) tagged for PennEng @Battery…"
click at [564, 347] on div "Ordered any additional required items?" at bounding box center [783, 348] width 836 height 31
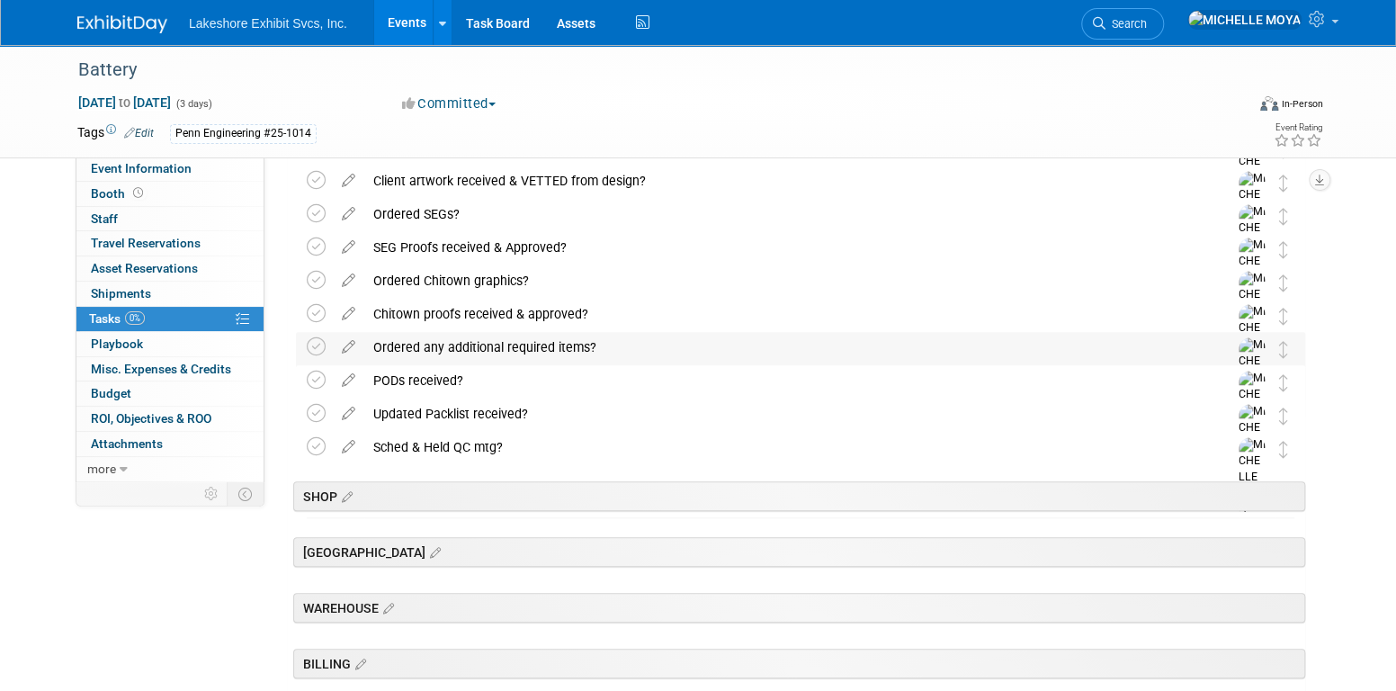
click at [564, 347] on div "Ordered any additional required items?" at bounding box center [783, 347] width 838 height 31
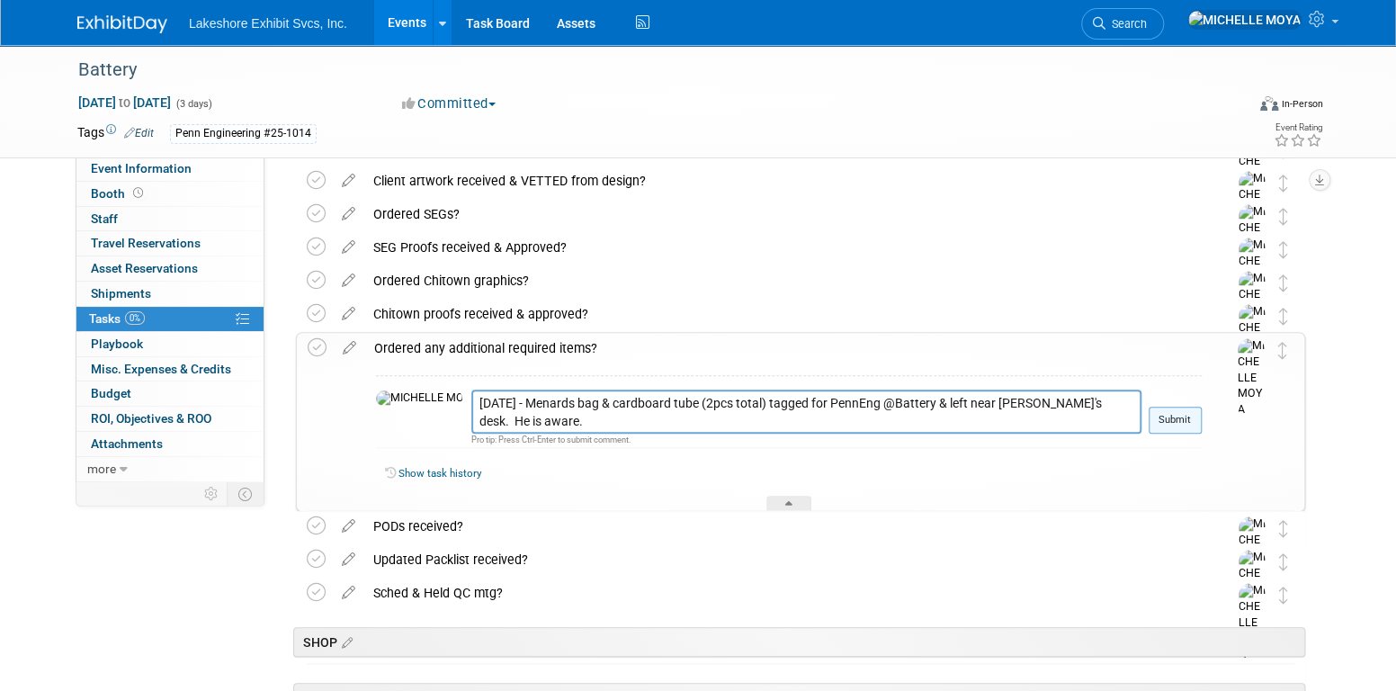
click at [1161, 415] on button "Submit" at bounding box center [1174, 419] width 53 height 27
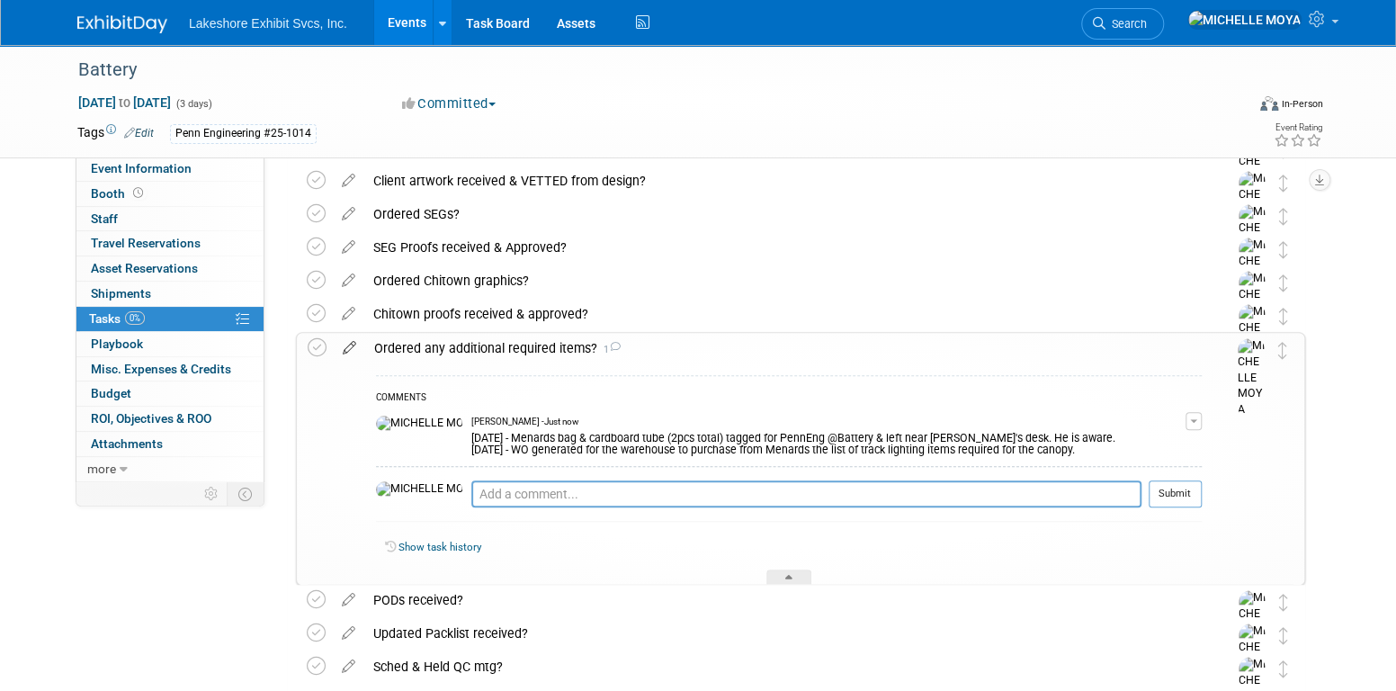
click at [352, 347] on icon at bounding box center [349, 344] width 31 height 22
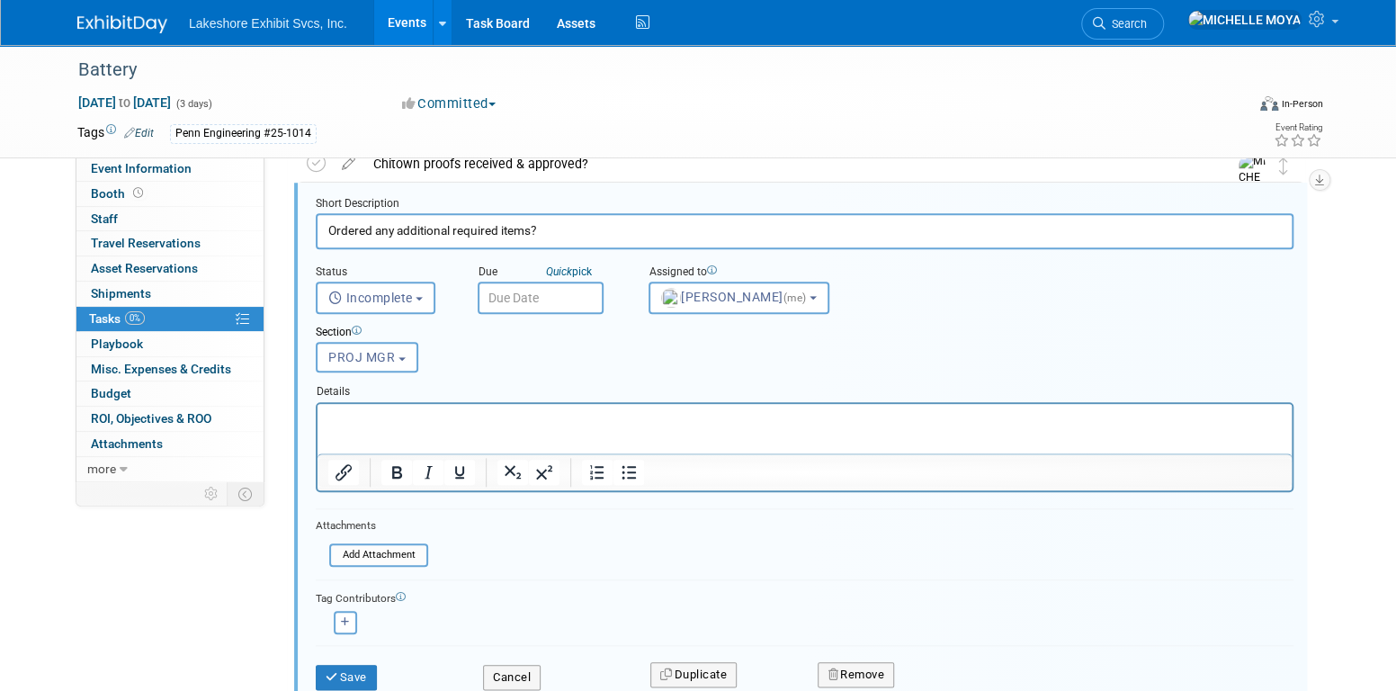
scroll to position [968, 0]
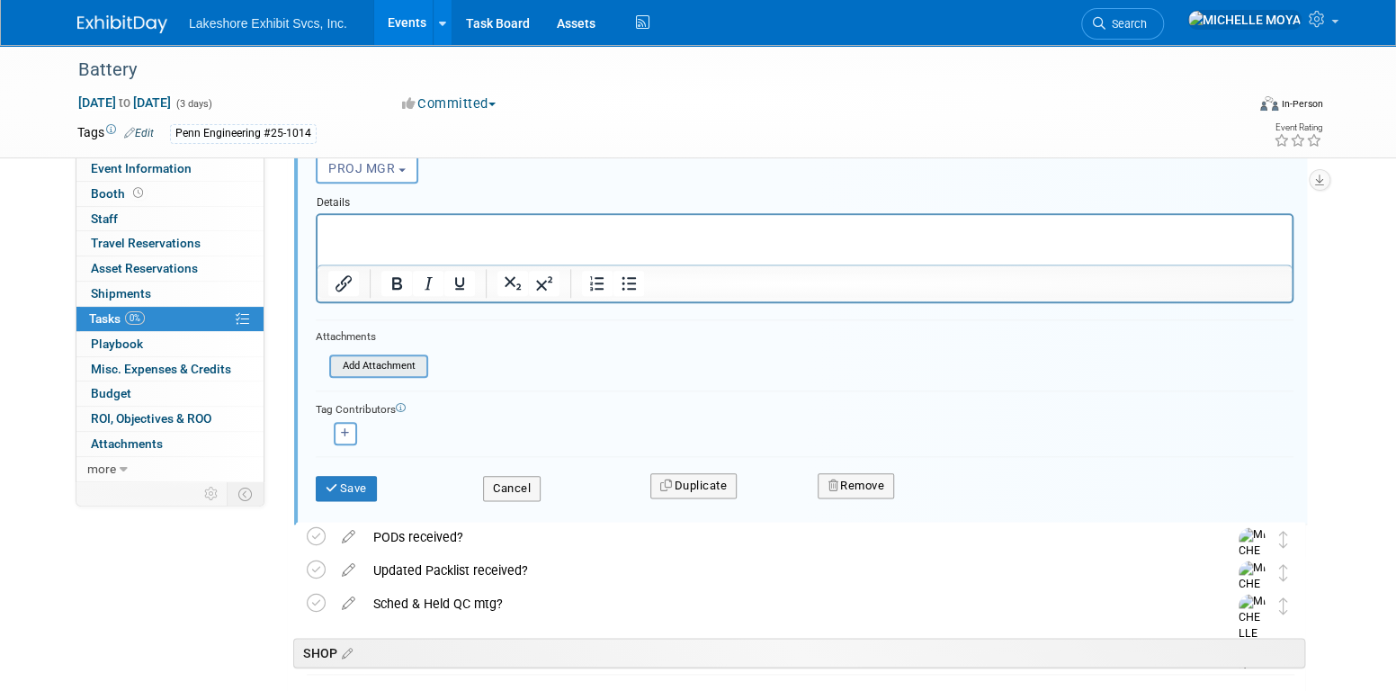
click at [383, 366] on input "file" at bounding box center [334, 366] width 183 height 20
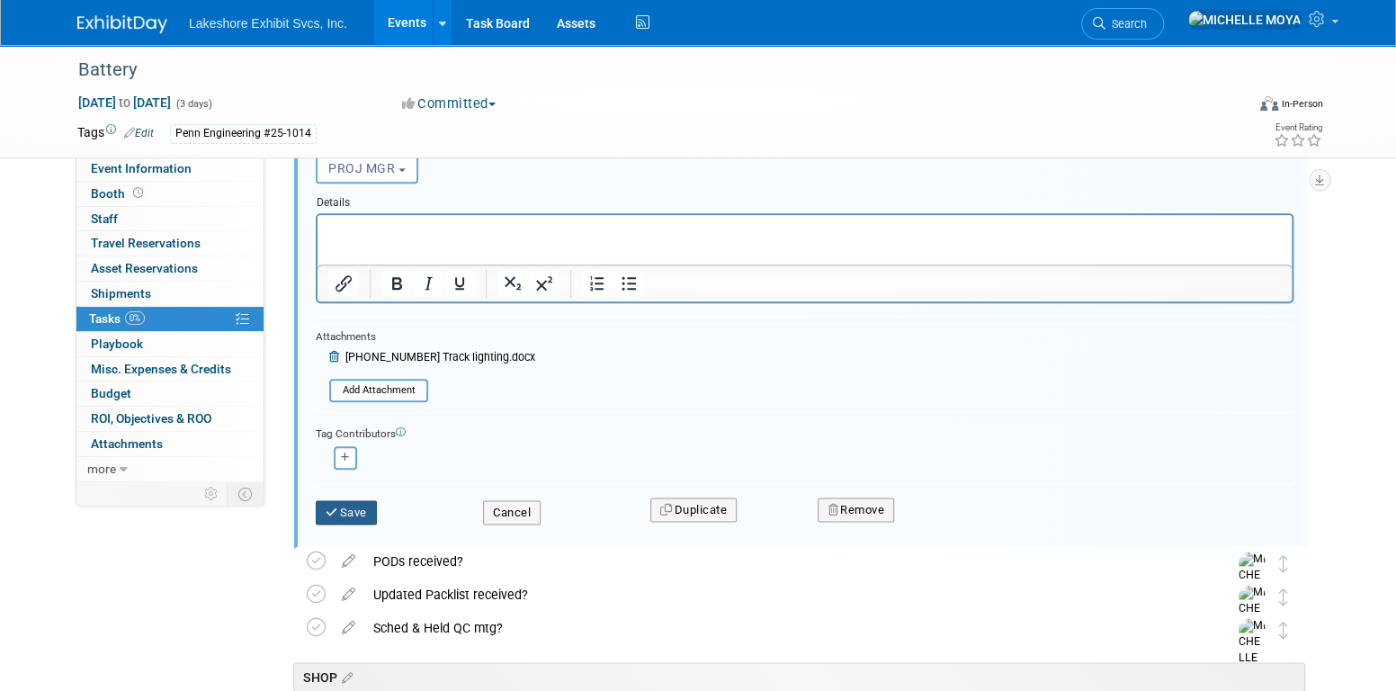
click at [352, 506] on button "Save" at bounding box center [346, 512] width 61 height 25
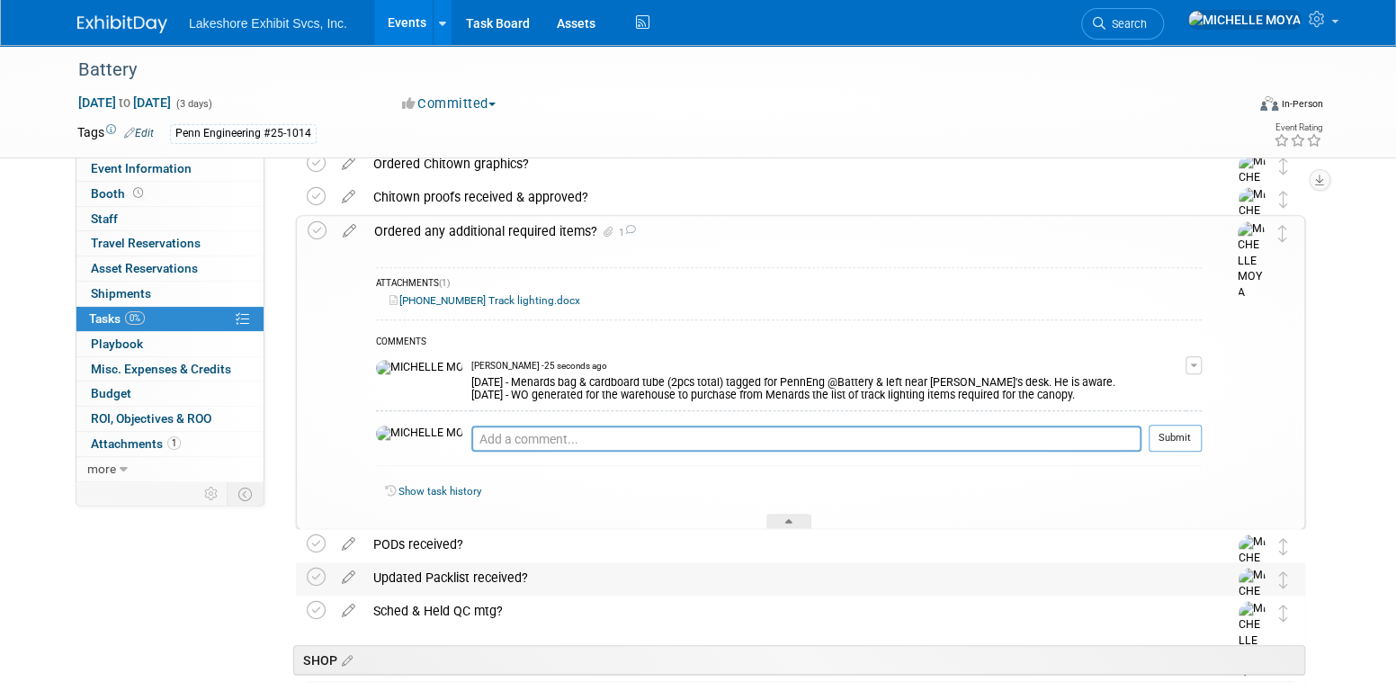
scroll to position [699, 0]
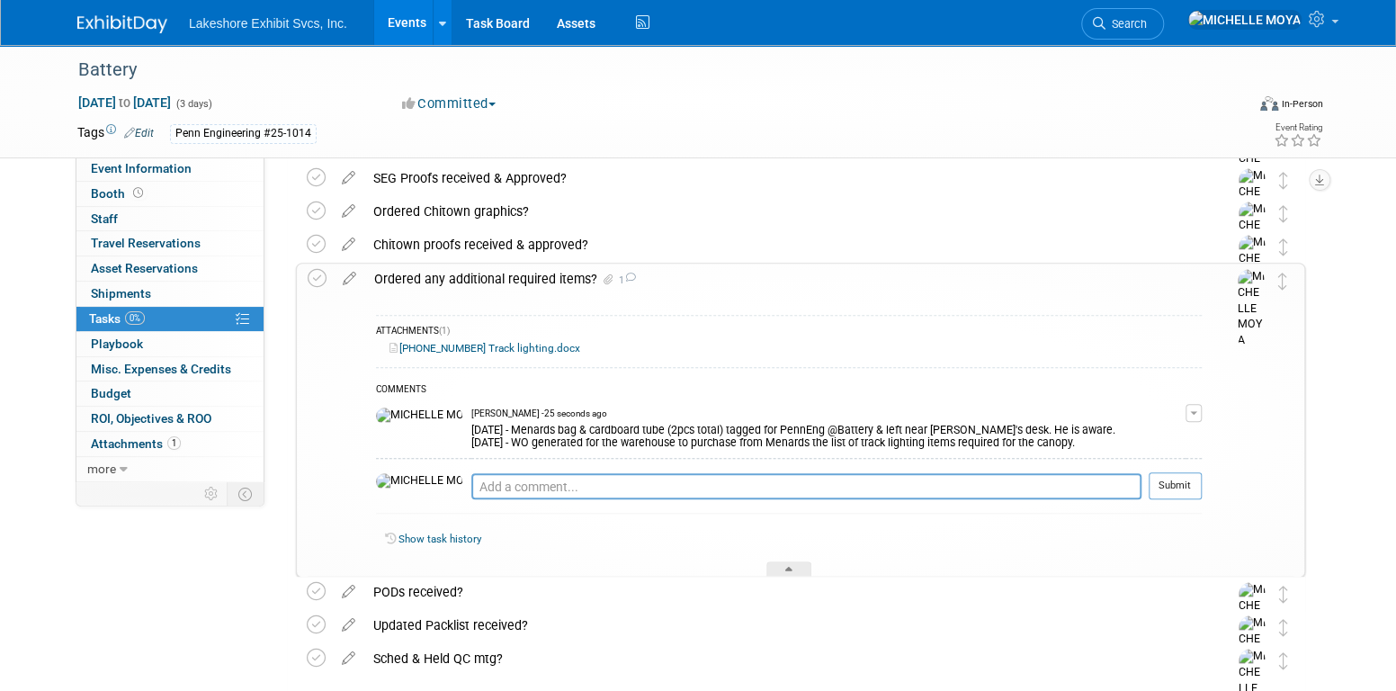
click at [479, 281] on div "Ordered any additional required items? 1" at bounding box center [783, 278] width 836 height 31
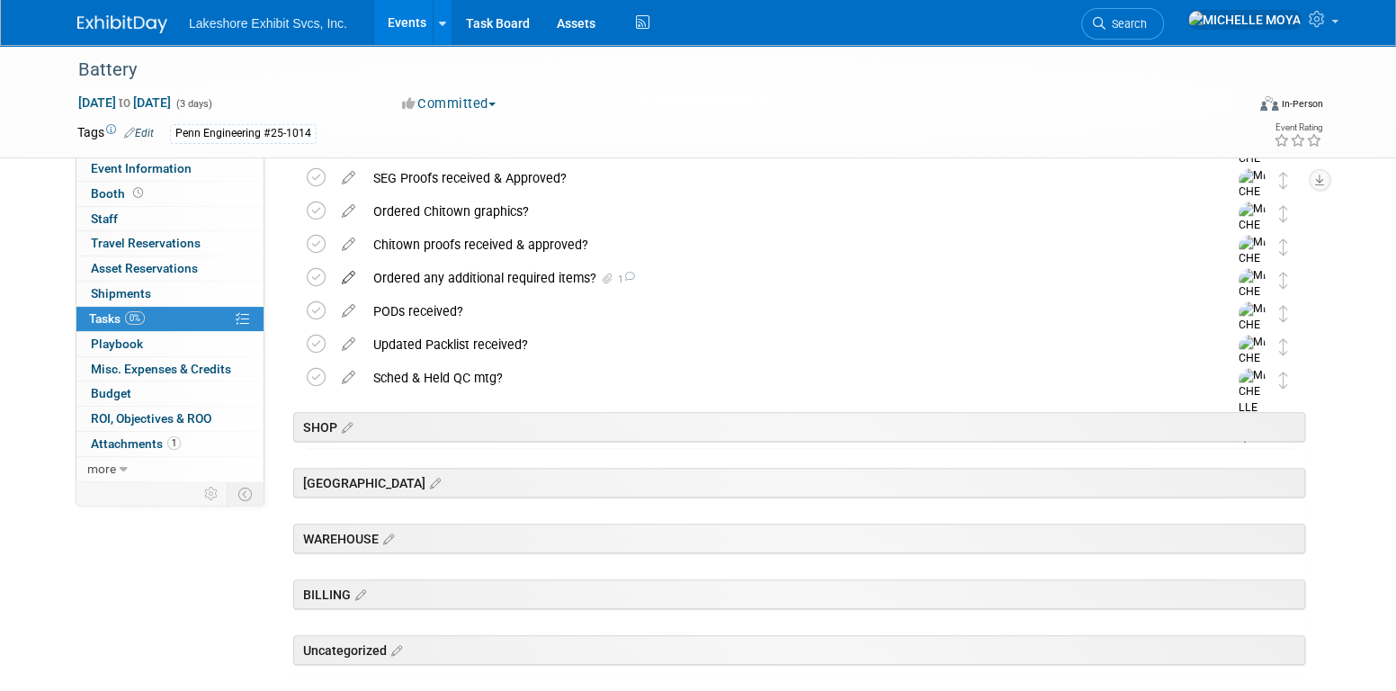
click at [354, 275] on icon at bounding box center [348, 274] width 31 height 22
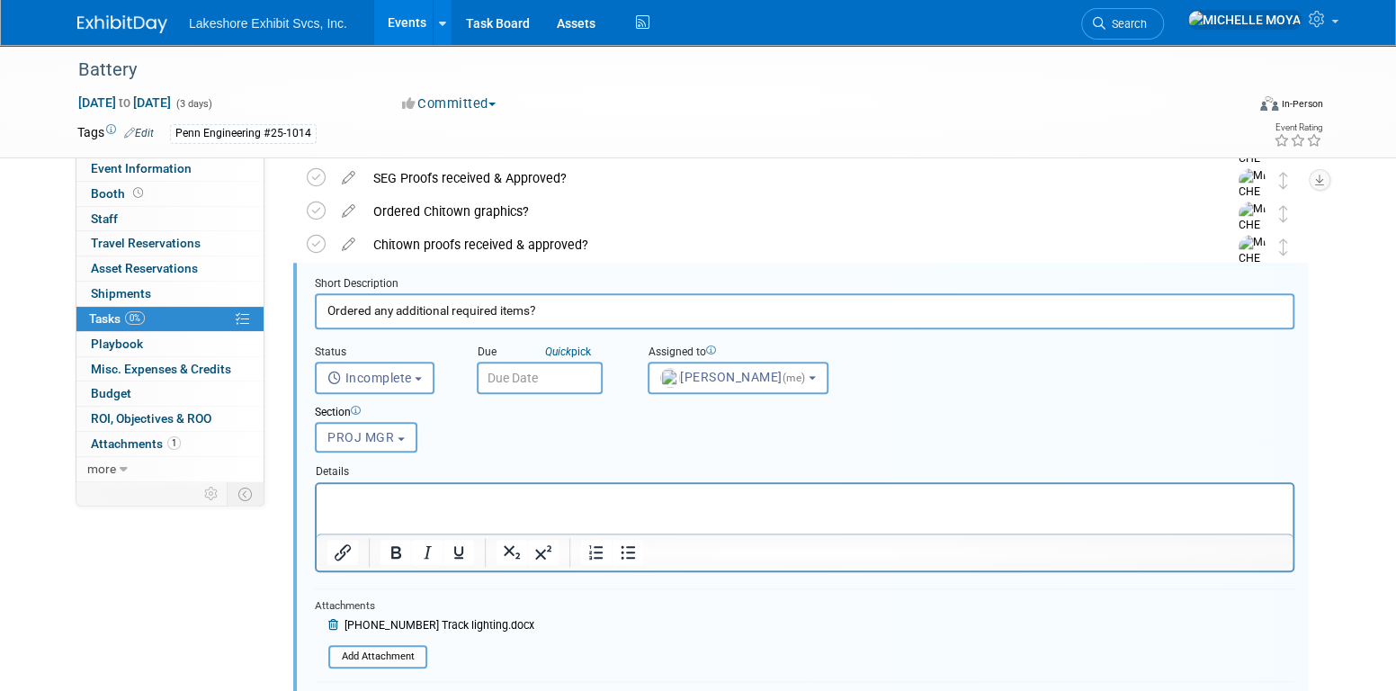
scroll to position [698, 0]
drag, startPoint x: 563, startPoint y: 504, endPoint x: 592, endPoint y: 507, distance: 29.0
click at [563, 503] on p "Rich Text Area. Press ALT-0 for help." at bounding box center [804, 499] width 955 height 17
click at [626, 536] on div at bounding box center [805, 552] width 976 height 37
click at [627, 550] on icon "Bullet list" at bounding box center [627, 552] width 14 height 13
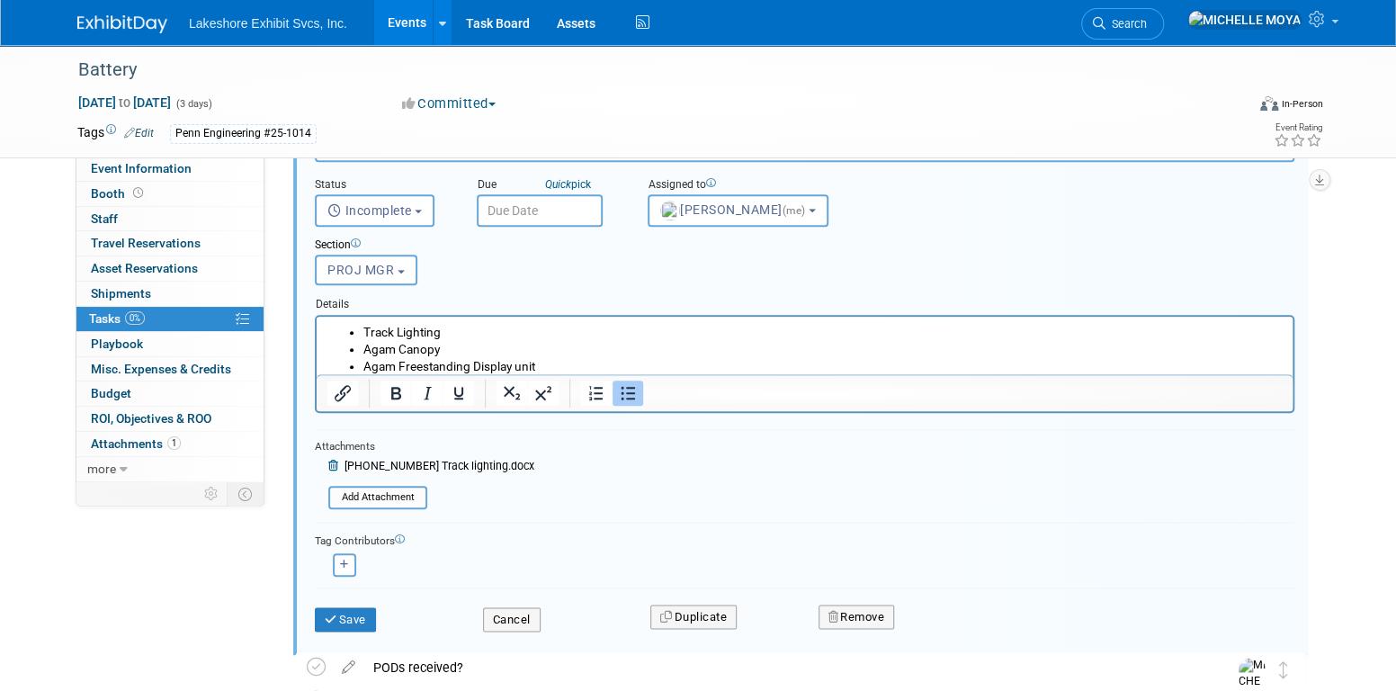
scroll to position [878, 0]
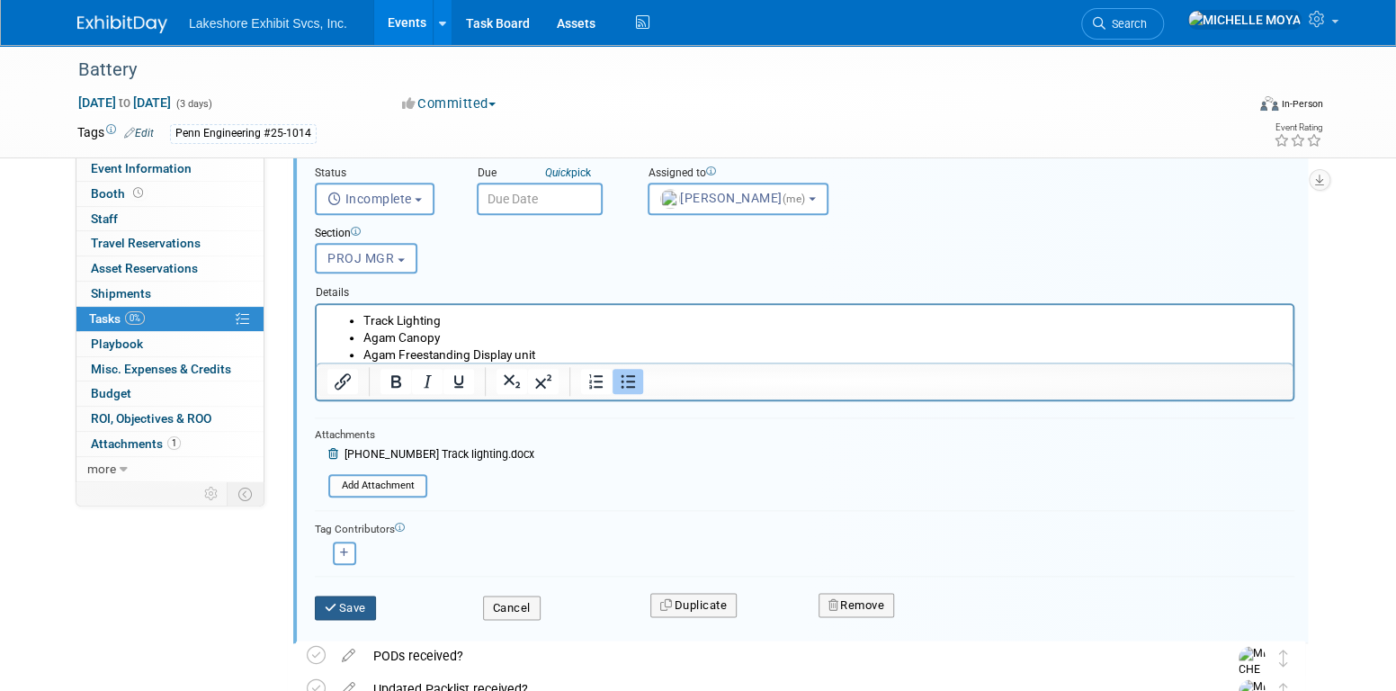
click at [367, 596] on button "Save" at bounding box center [345, 607] width 61 height 25
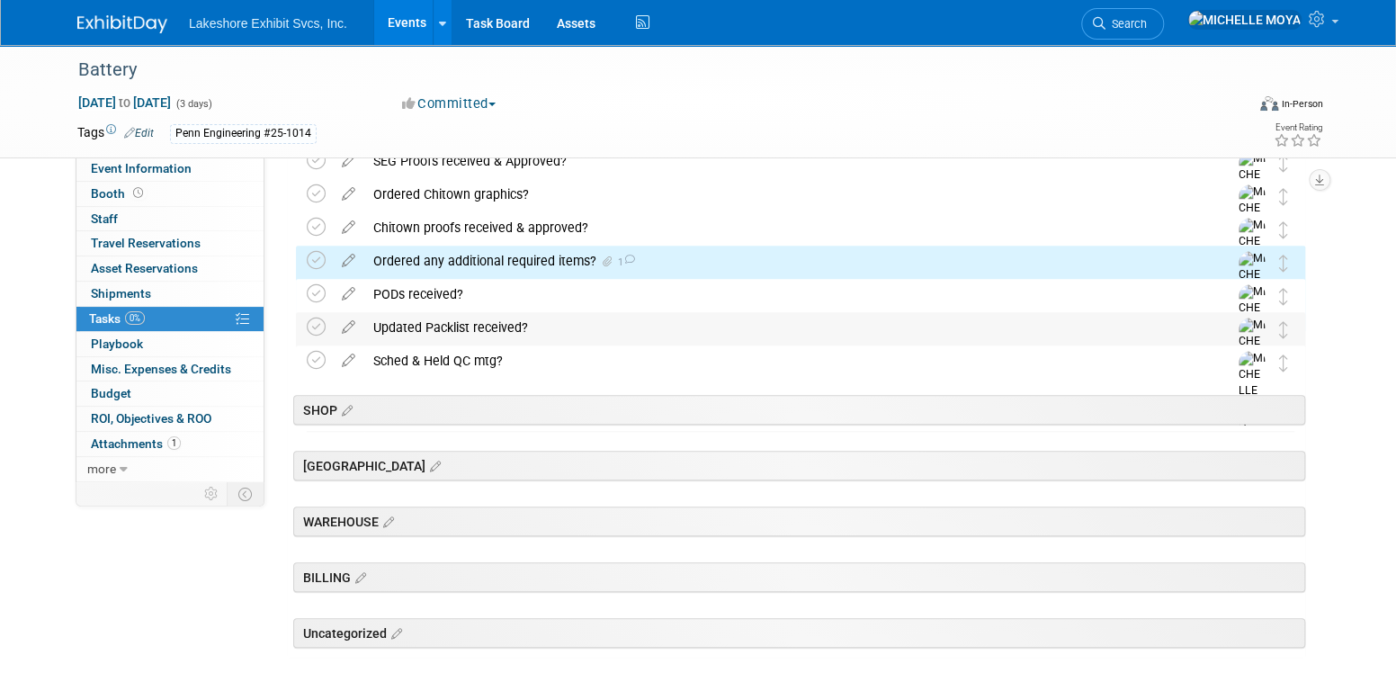
scroll to position [522, 0]
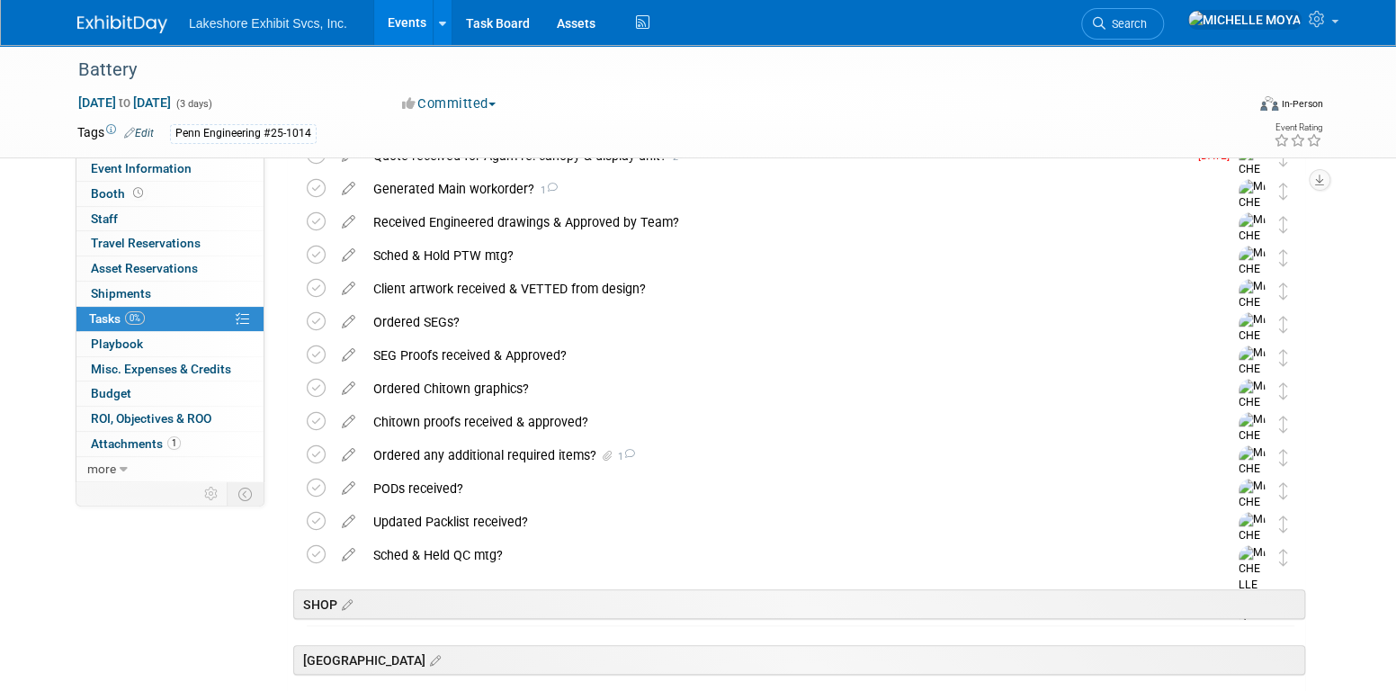
click at [406, 28] on link "Events" at bounding box center [407, 22] width 66 height 45
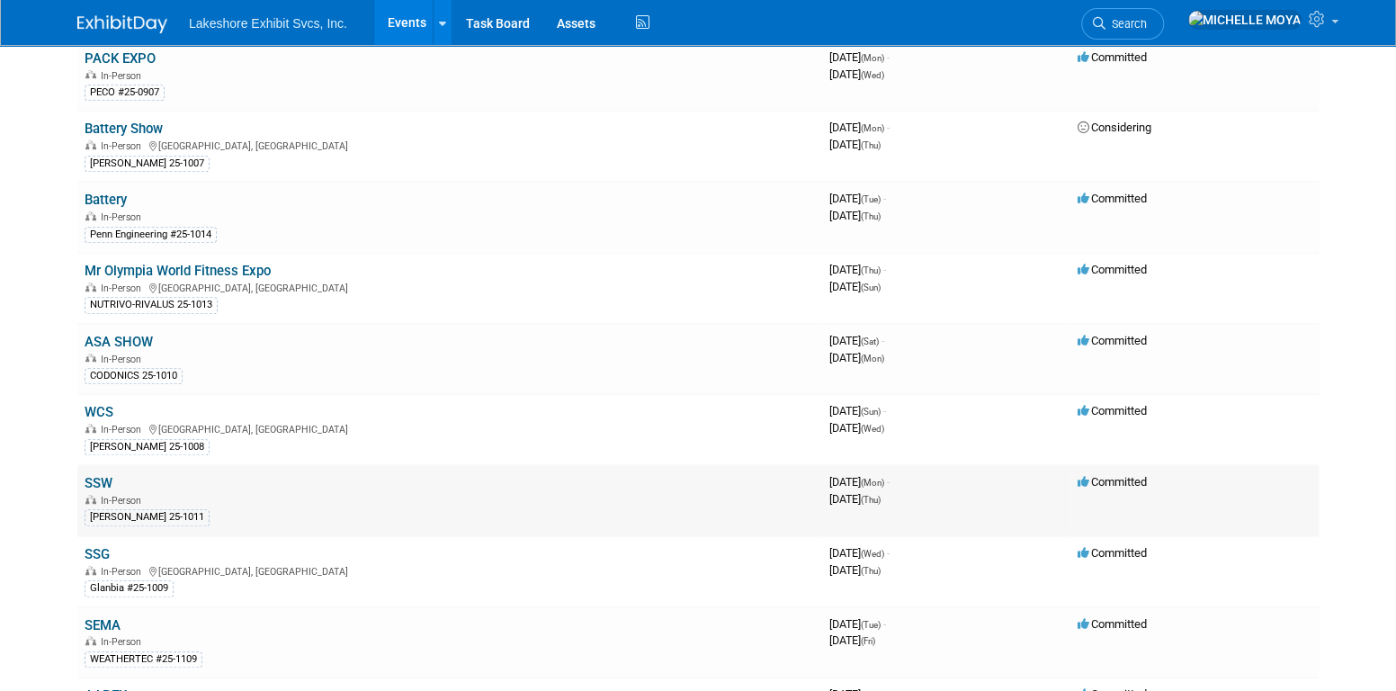
scroll to position [450, 0]
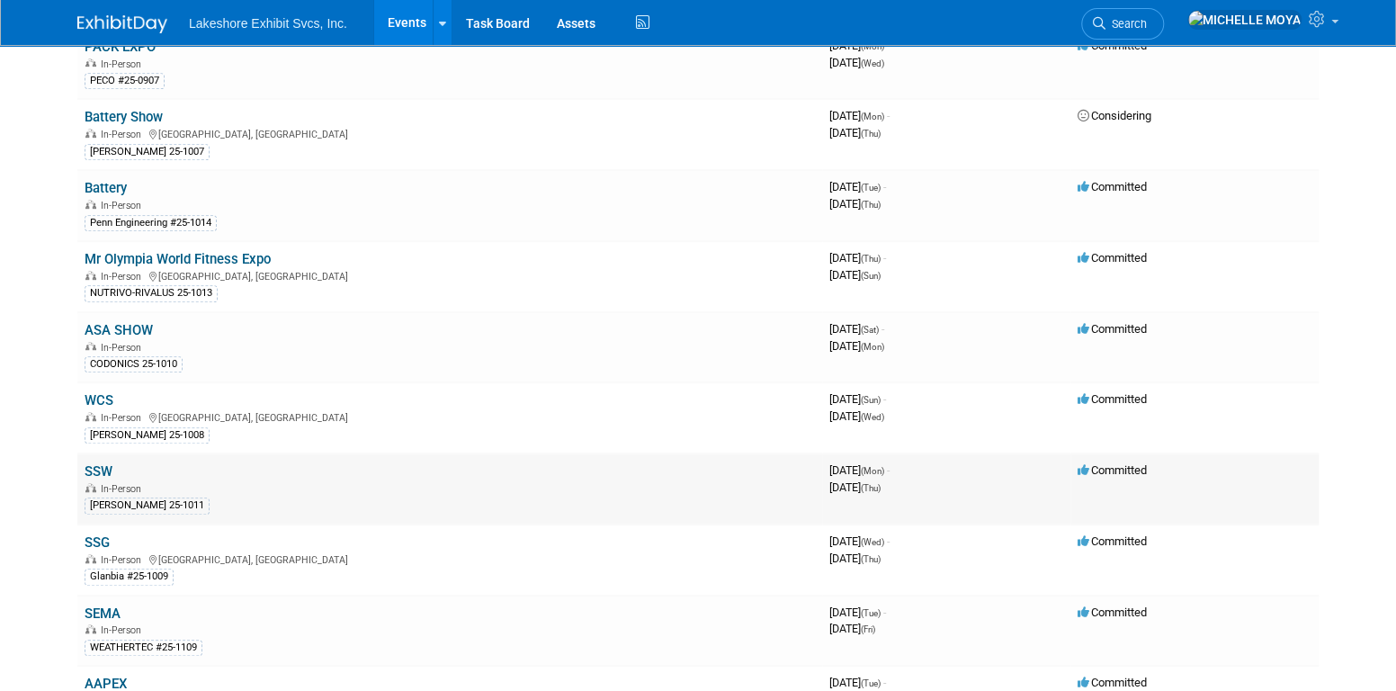
click at [98, 463] on link "SSW" at bounding box center [99, 471] width 28 height 16
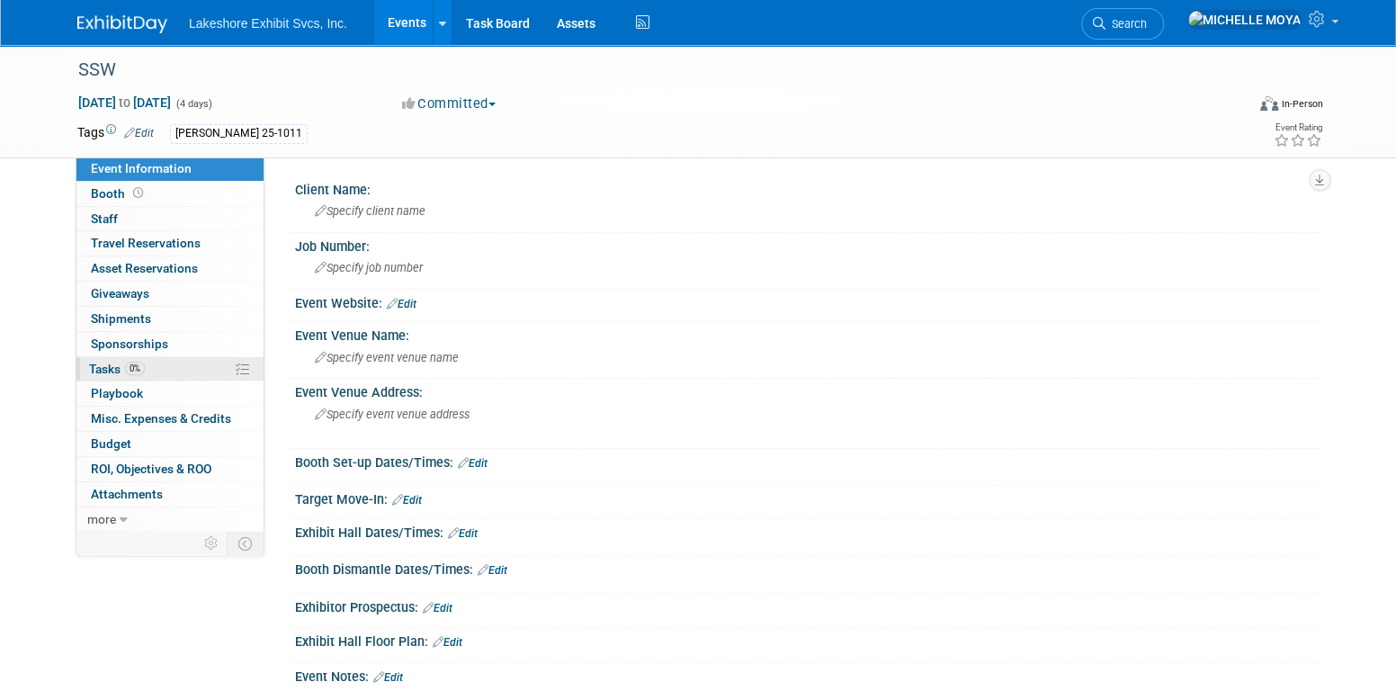
click at [147, 367] on link "0% Tasks 0%" at bounding box center [169, 369] width 187 height 24
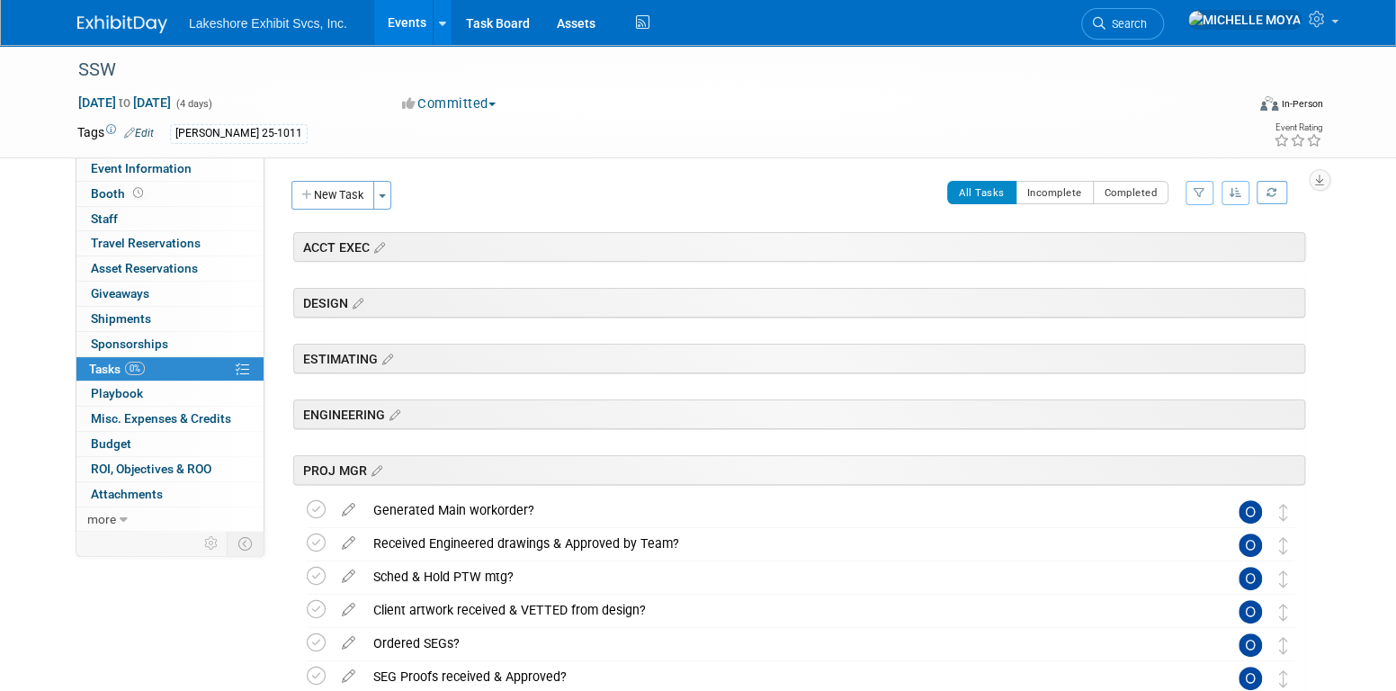
click at [405, 22] on link "Events" at bounding box center [407, 22] width 66 height 45
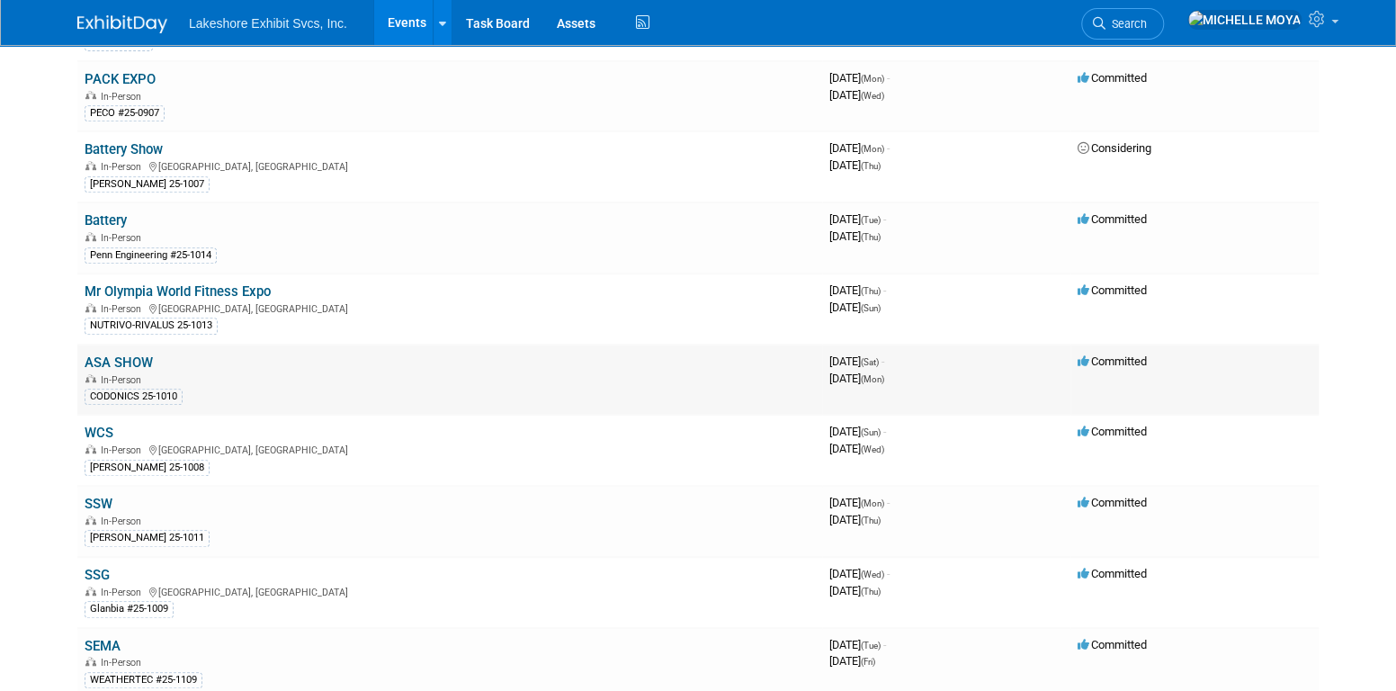
scroll to position [450, 0]
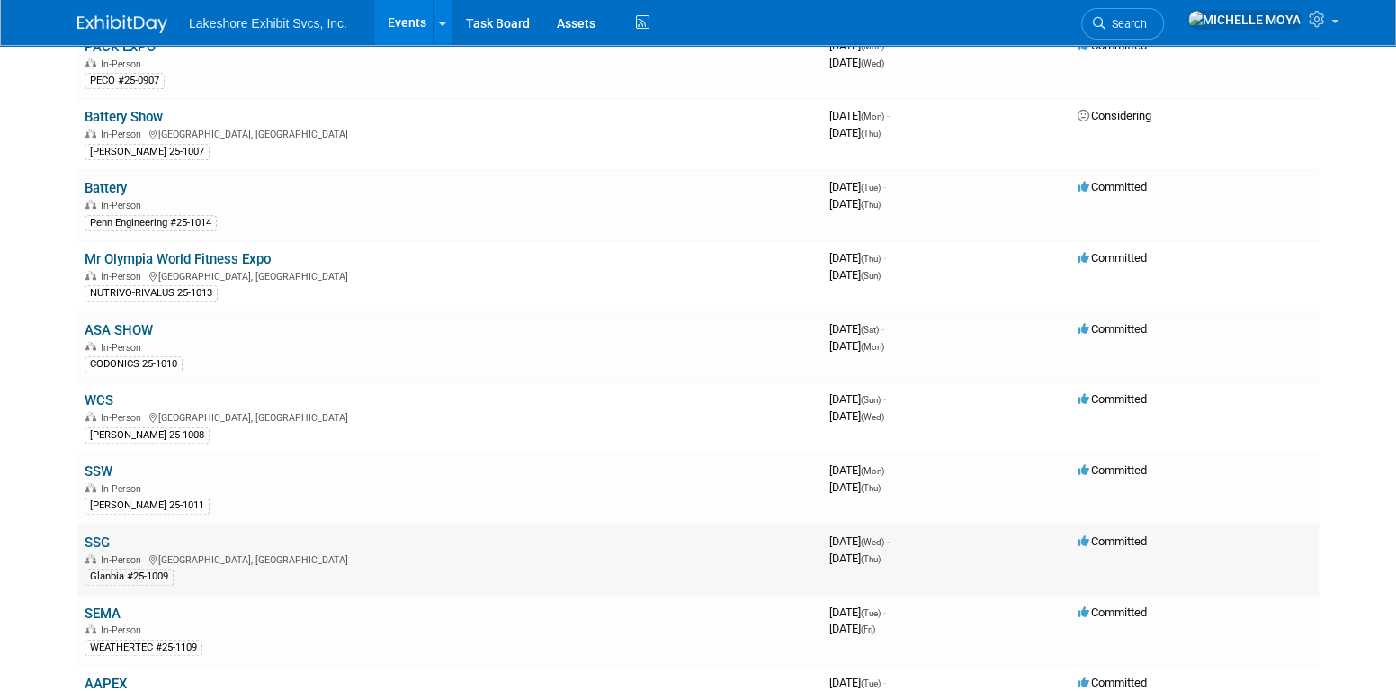
click at [97, 534] on link "SSG" at bounding box center [97, 542] width 25 height 16
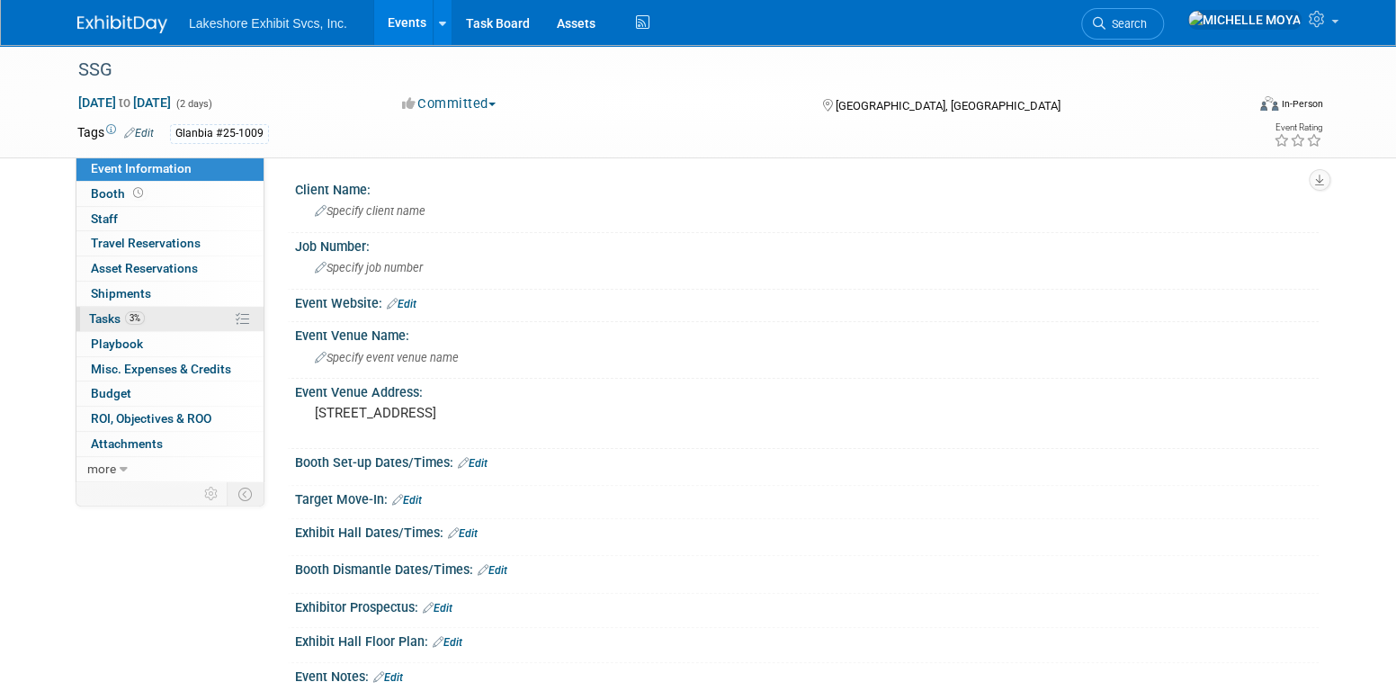
click at [153, 313] on link "3% Tasks 3%" at bounding box center [169, 319] width 187 height 24
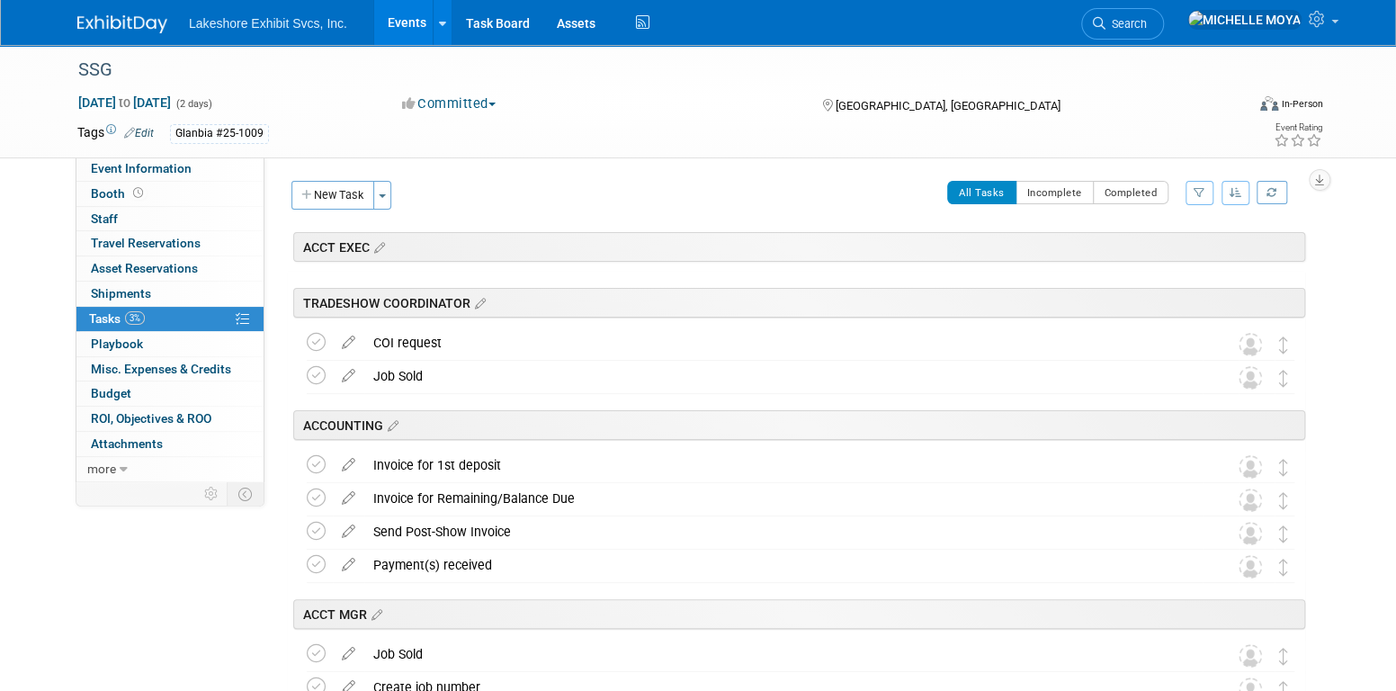
click at [1194, 194] on icon "button" at bounding box center [1199, 192] width 12 height 11
click at [1164, 245] on select "-- Select Assignee -- All unassigned tasks Assigned to me [PERSON_NAME] [PERSON…" at bounding box center [1124, 249] width 148 height 25
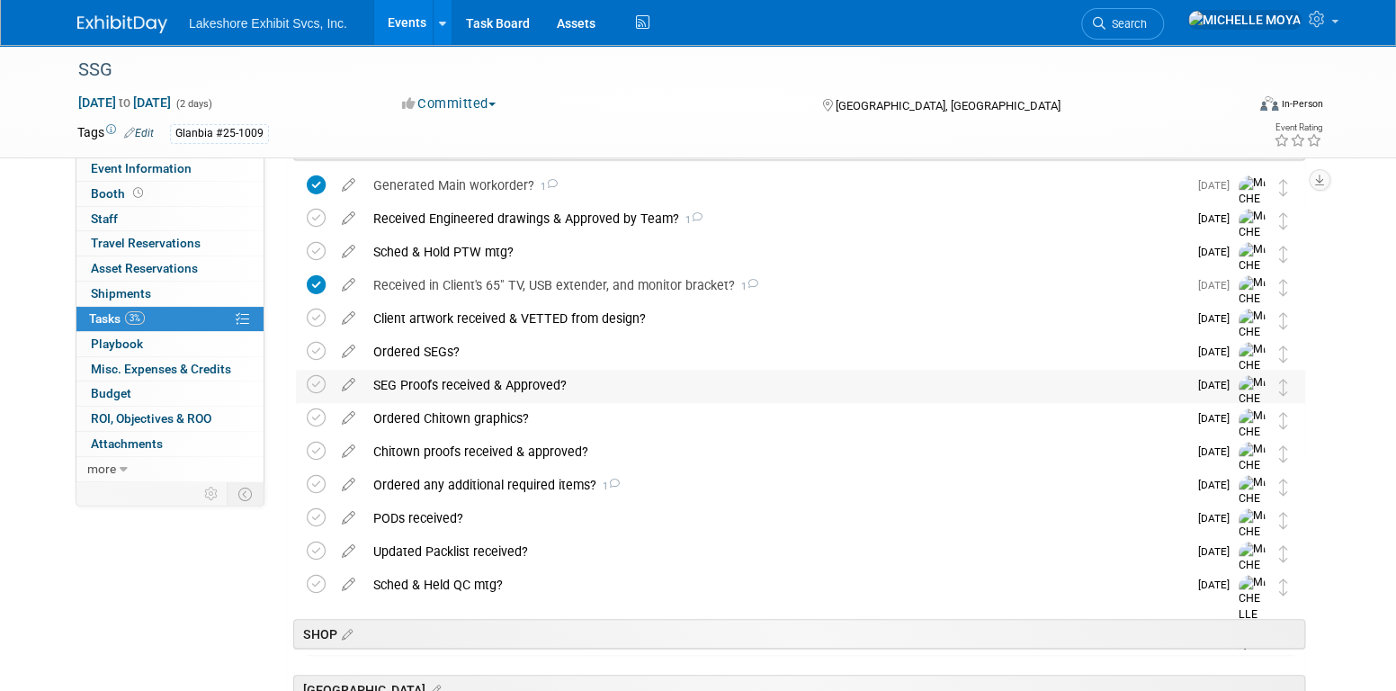
scroll to position [450, 0]
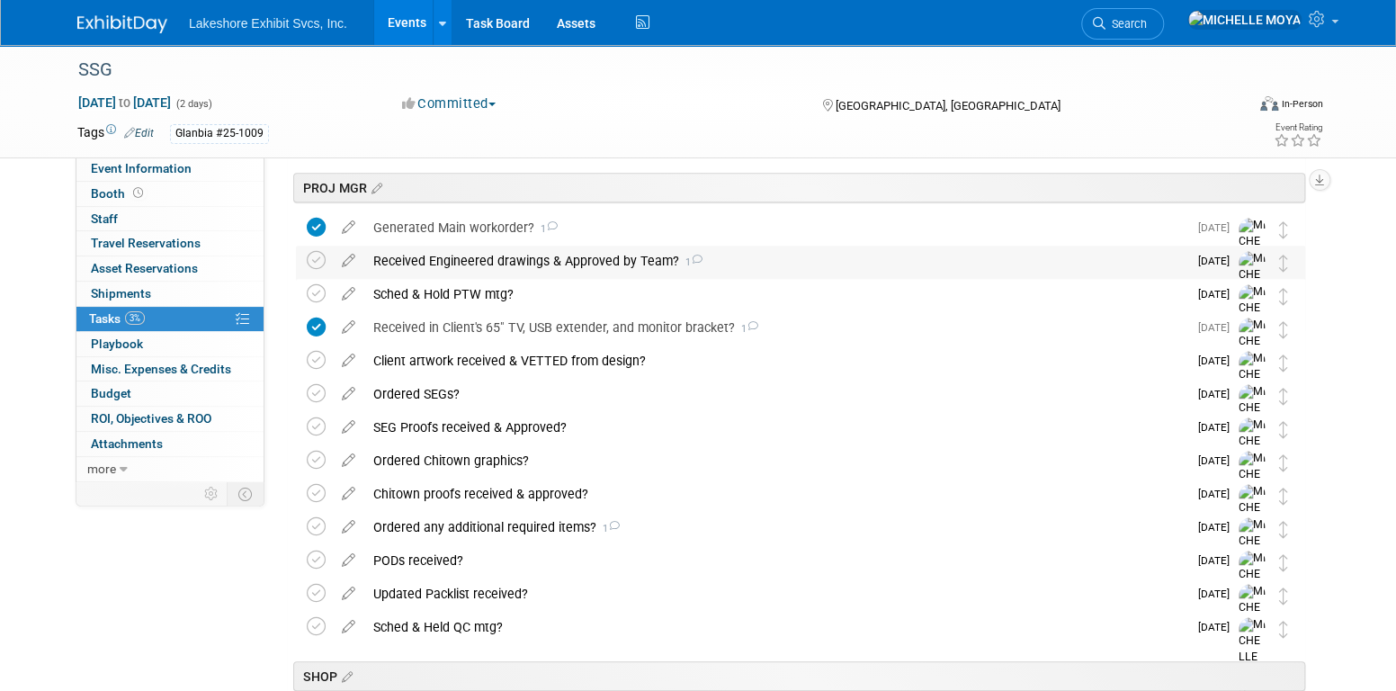
click at [476, 260] on div "Received Engineered drawings & Approved by Team? 1" at bounding box center [775, 260] width 823 height 31
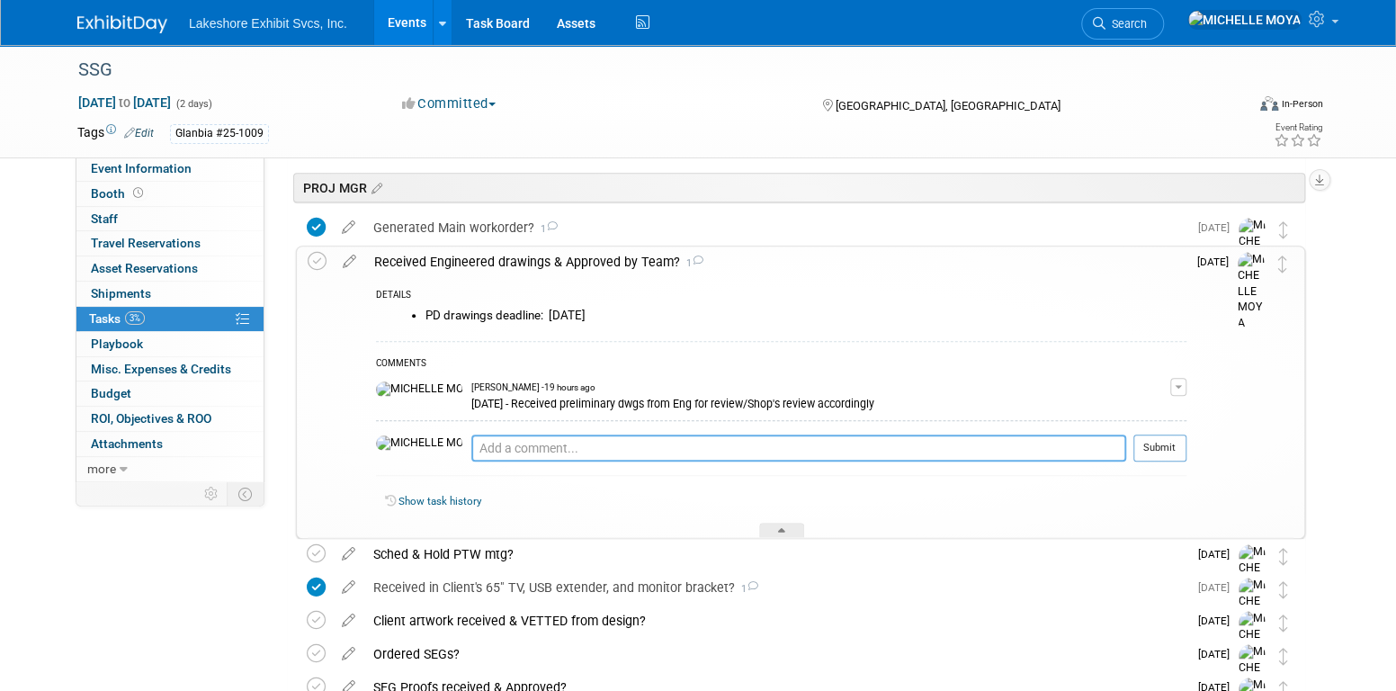
click at [478, 448] on textarea at bounding box center [798, 447] width 655 height 27
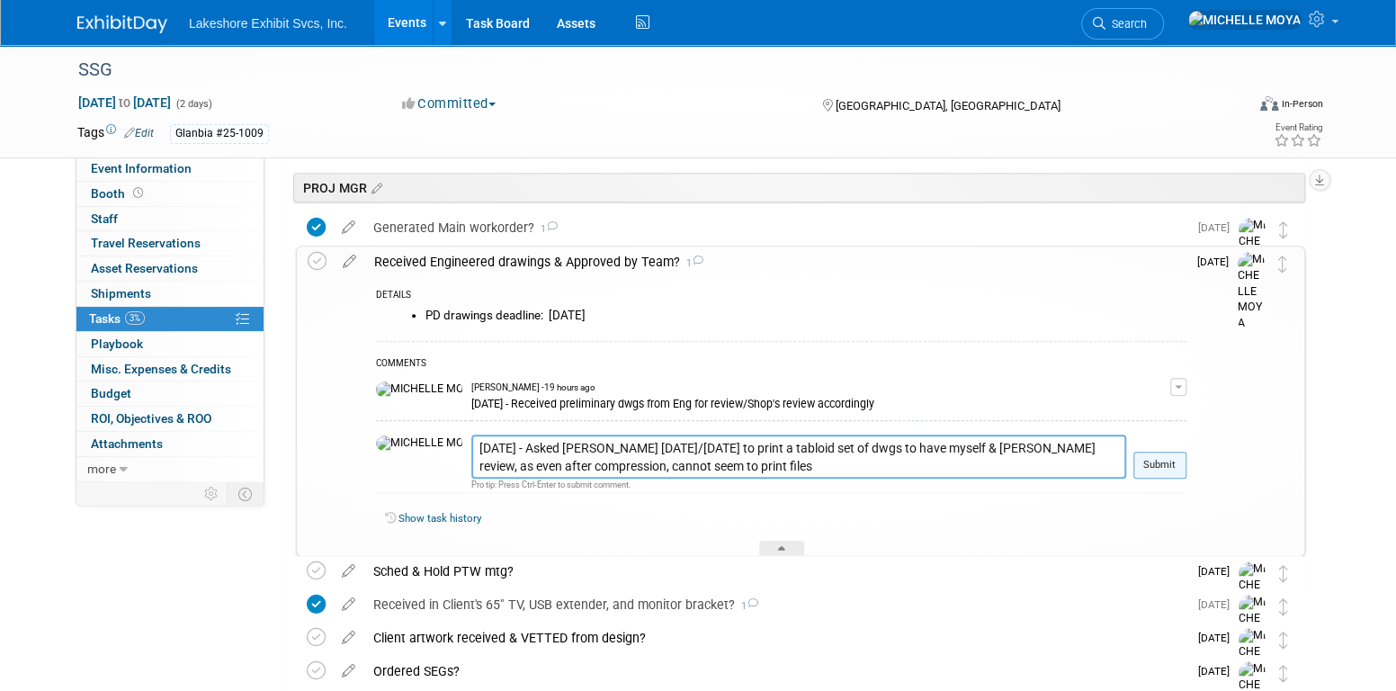
type textarea "[DATE] - Asked [PERSON_NAME] [DATE]/[DATE] to print a tabloid set of dwgs to ha…"
click at [1159, 459] on button "Submit" at bounding box center [1159, 464] width 53 height 27
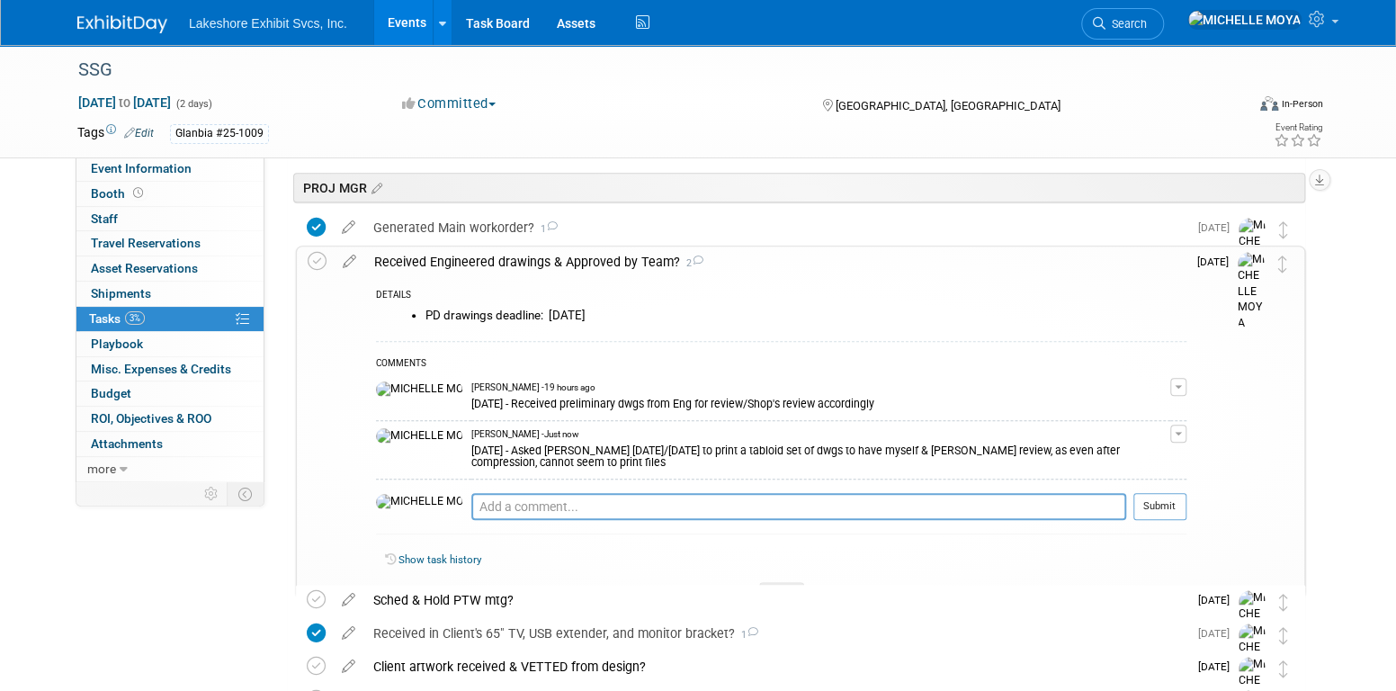
click at [562, 254] on div "Received Engineered drawings & Approved by Team? 2" at bounding box center [775, 261] width 821 height 31
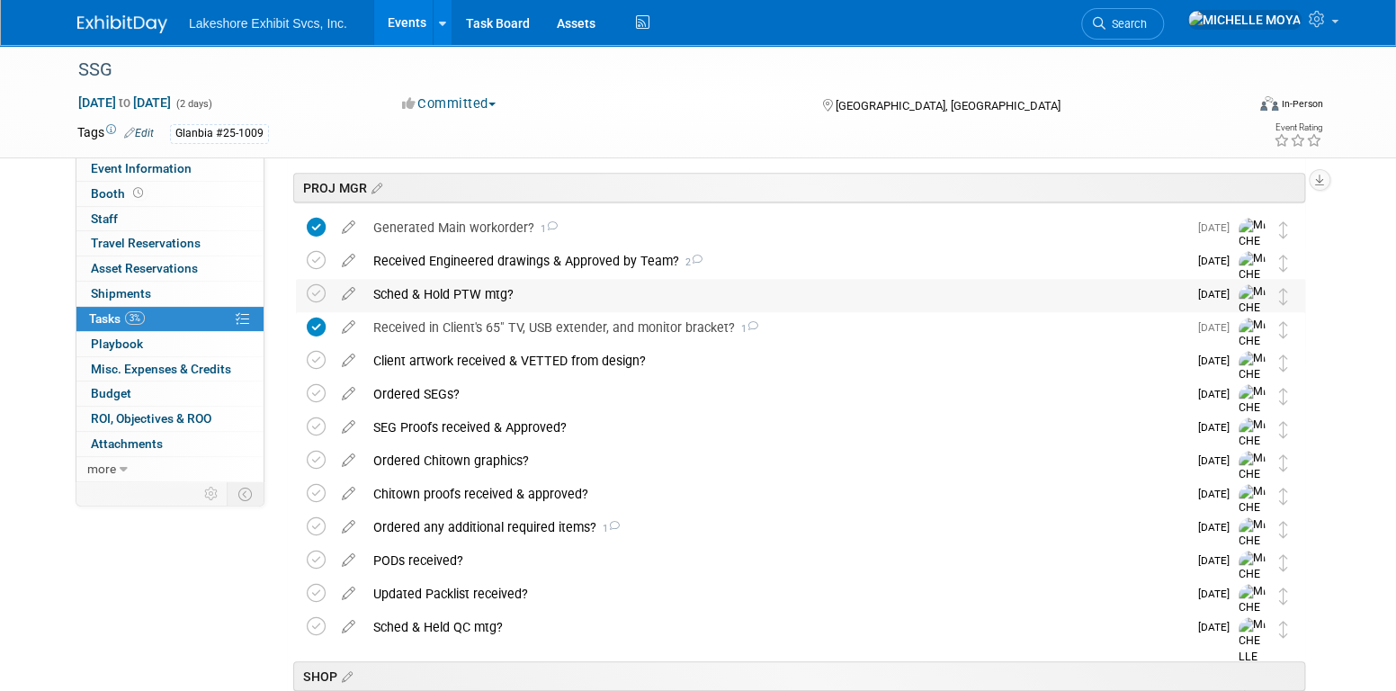
click at [495, 291] on div "Sched & Hold PTW mtg?" at bounding box center [775, 294] width 823 height 31
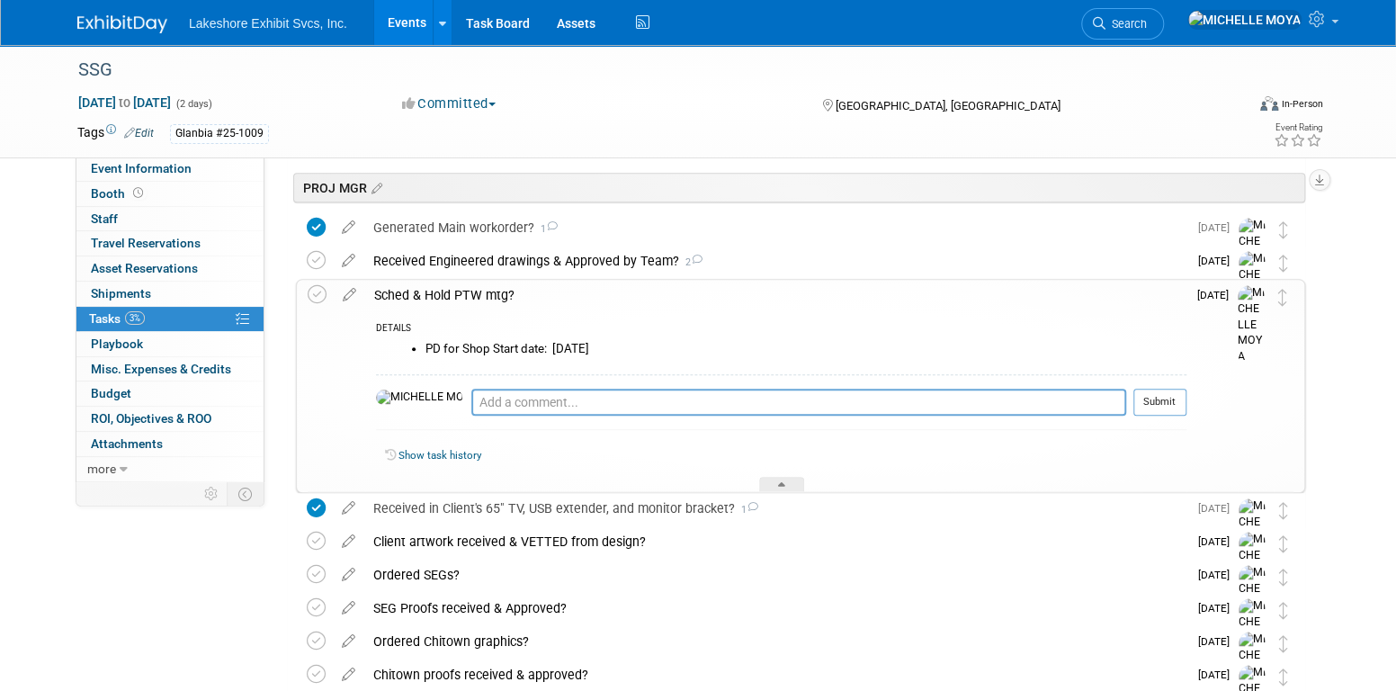
click at [495, 292] on div "Sched & Hold PTW mtg?" at bounding box center [775, 295] width 821 height 31
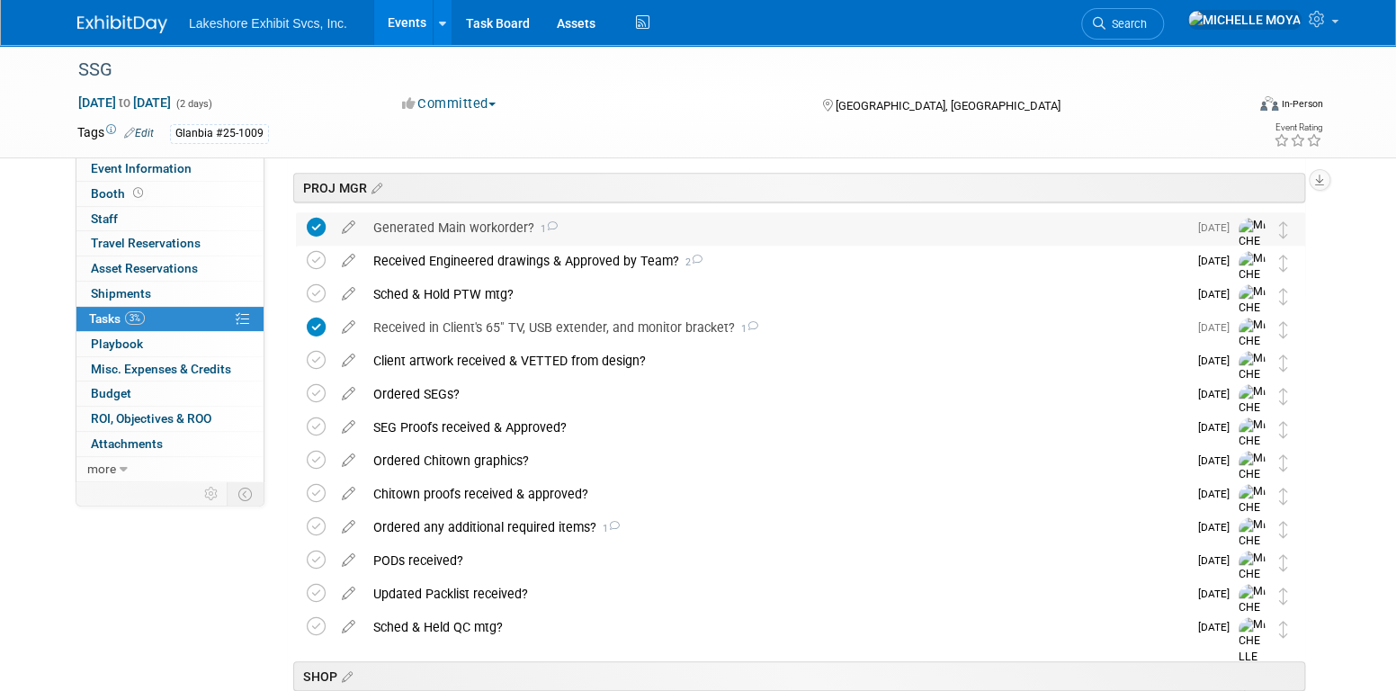
click at [500, 234] on div "Generated Main workorder? 1" at bounding box center [775, 227] width 823 height 31
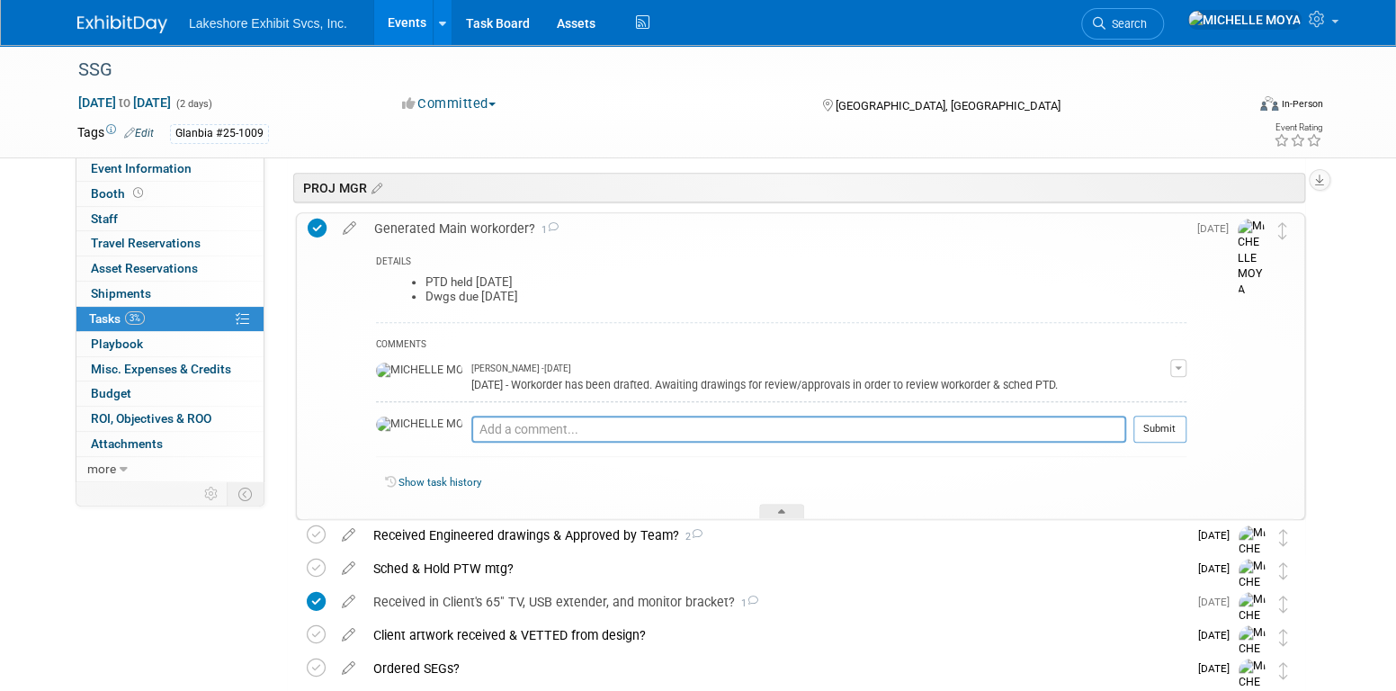
click at [500, 234] on div "Generated Main workorder? 1" at bounding box center [775, 228] width 821 height 31
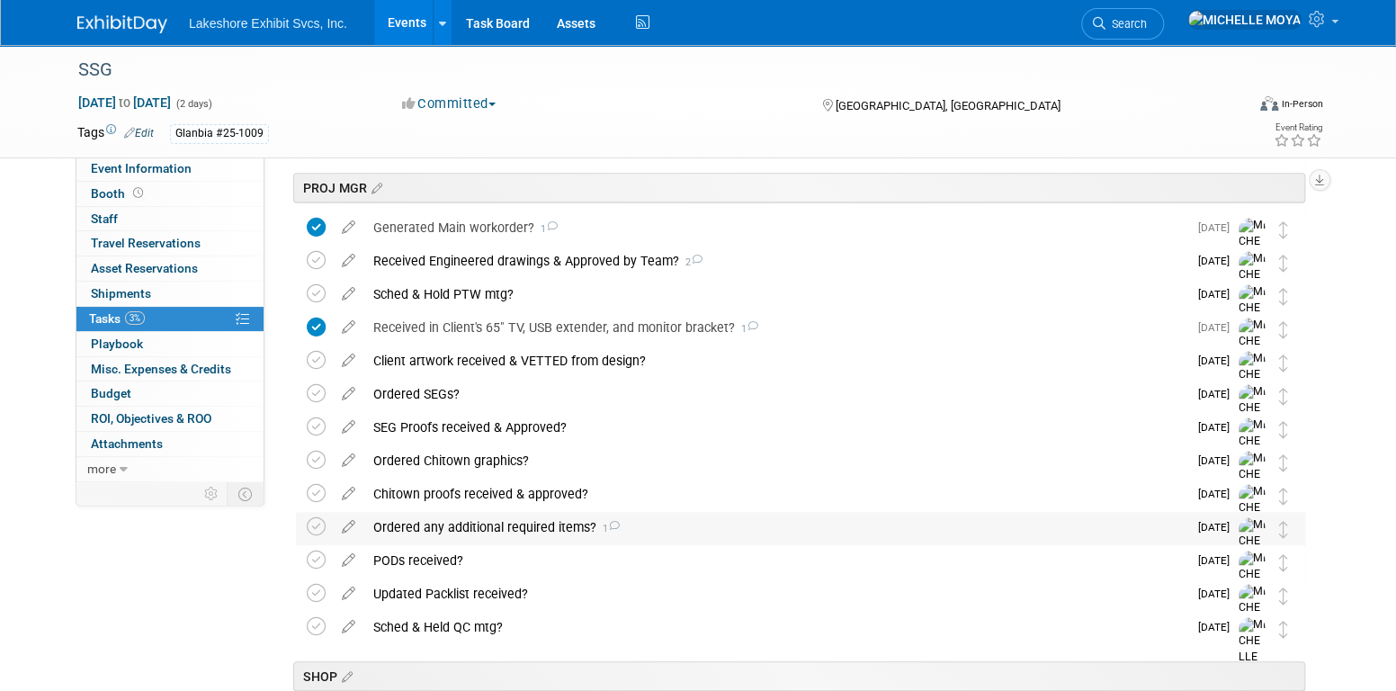
click at [490, 527] on div "Ordered any additional required items? 1" at bounding box center [775, 527] width 823 height 31
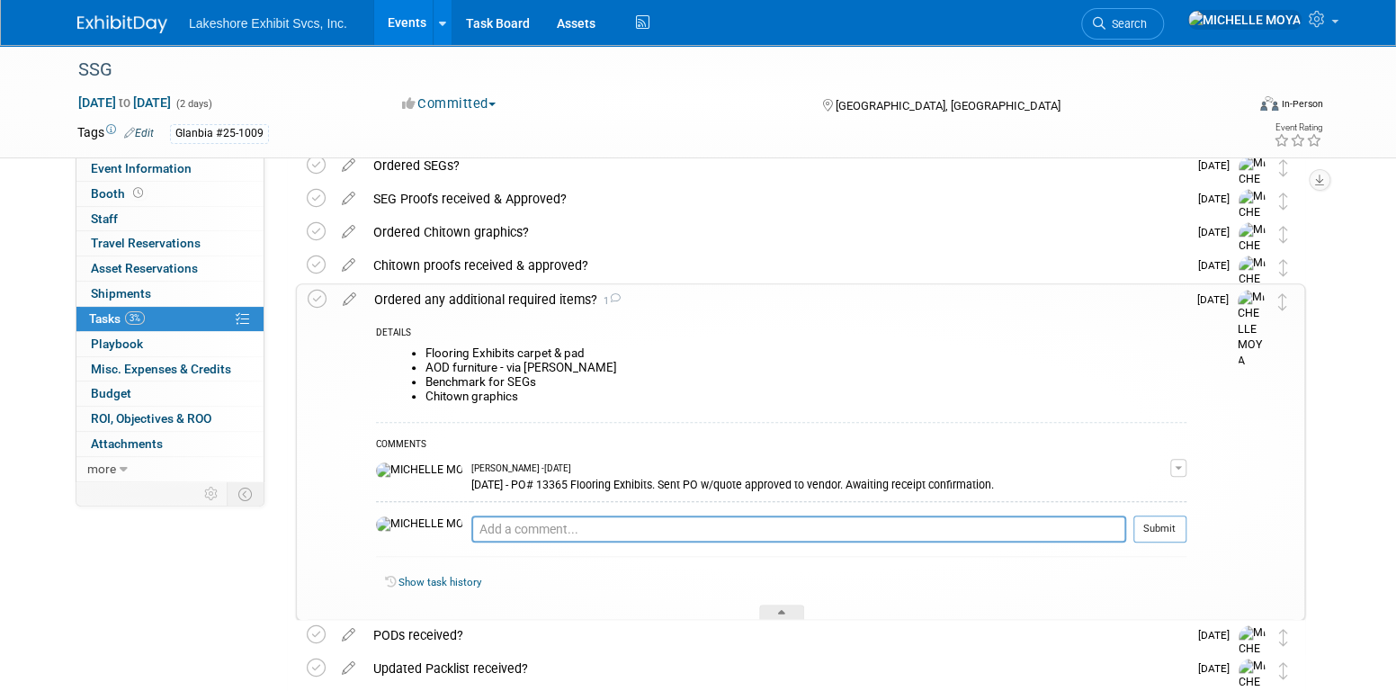
scroll to position [719, 0]
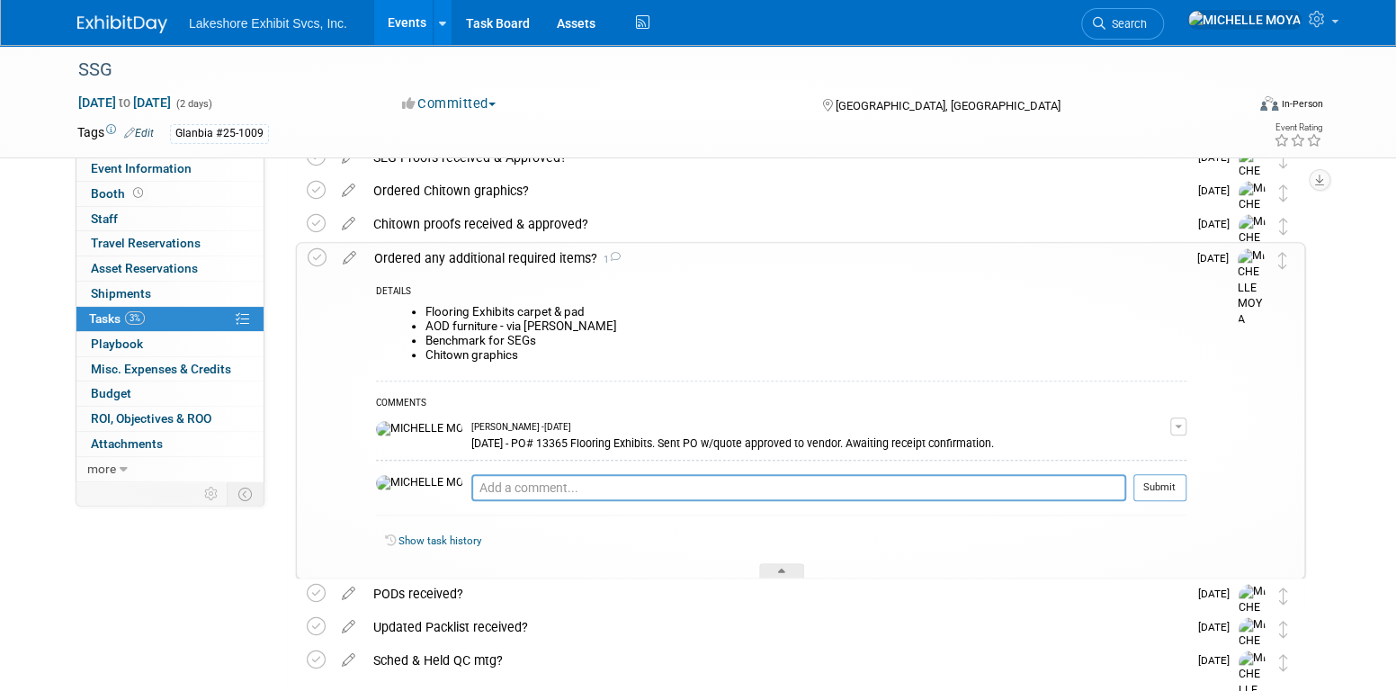
click at [515, 264] on div "Ordered any additional required items? 1" at bounding box center [775, 258] width 821 height 31
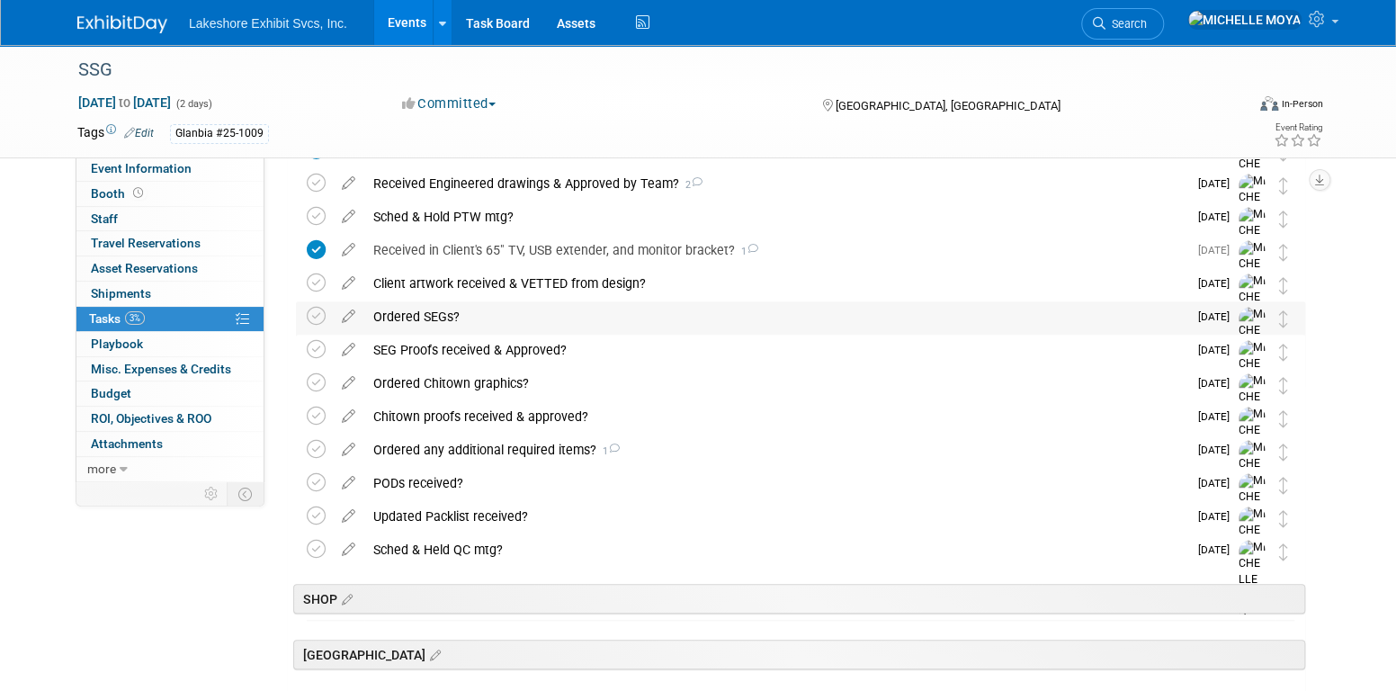
scroll to position [450, 0]
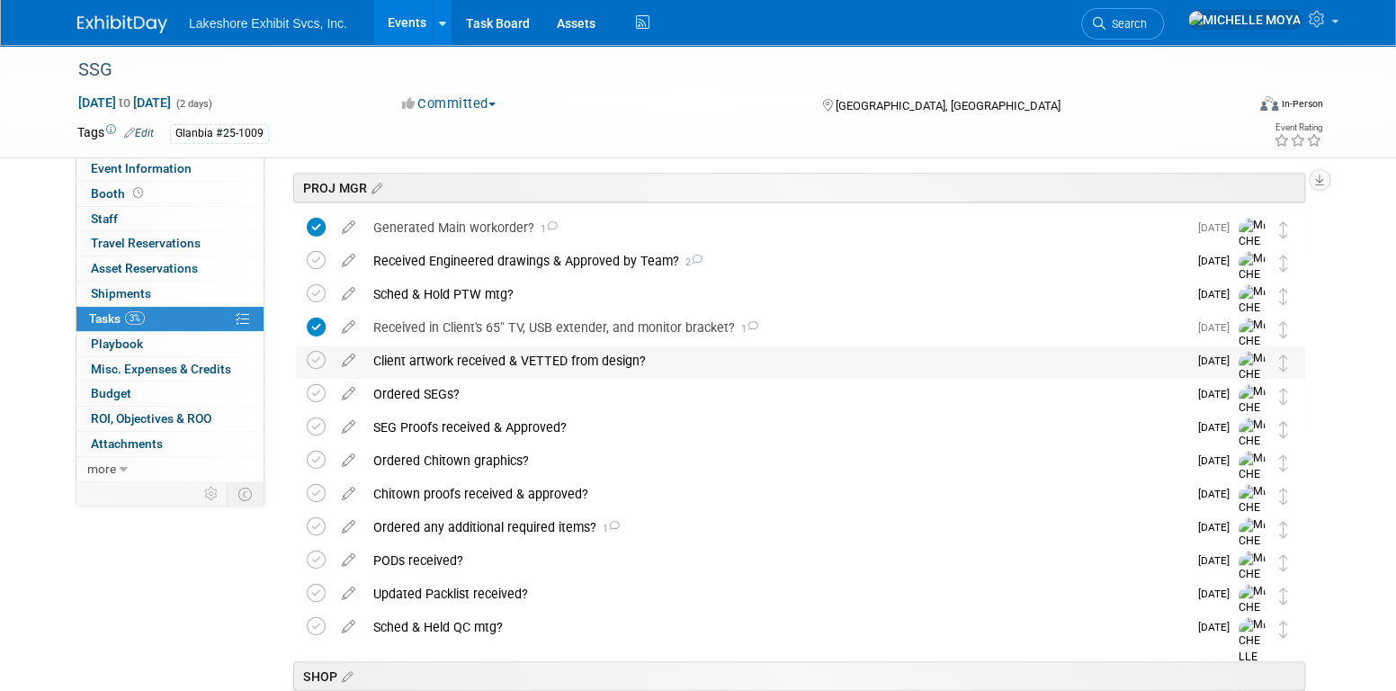
click at [480, 358] on div "Client artwork received & VETTED from design?" at bounding box center [775, 360] width 823 height 31
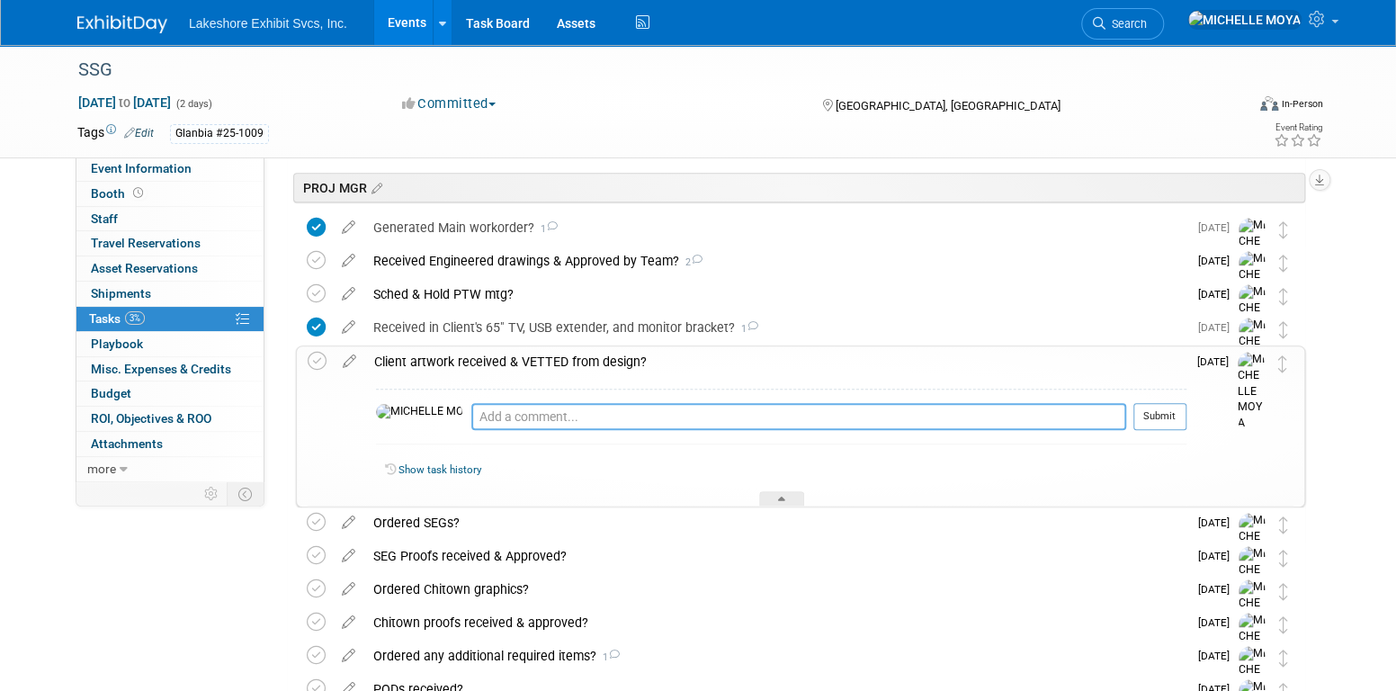
click at [482, 415] on textarea at bounding box center [798, 416] width 655 height 27
type textarea "Templates available. Awaiting client artwork for proof generation."
drag, startPoint x: 1152, startPoint y: 407, endPoint x: 1137, endPoint y: 407, distance: 15.3
click at [1140, 407] on button "Submit" at bounding box center [1159, 416] width 53 height 27
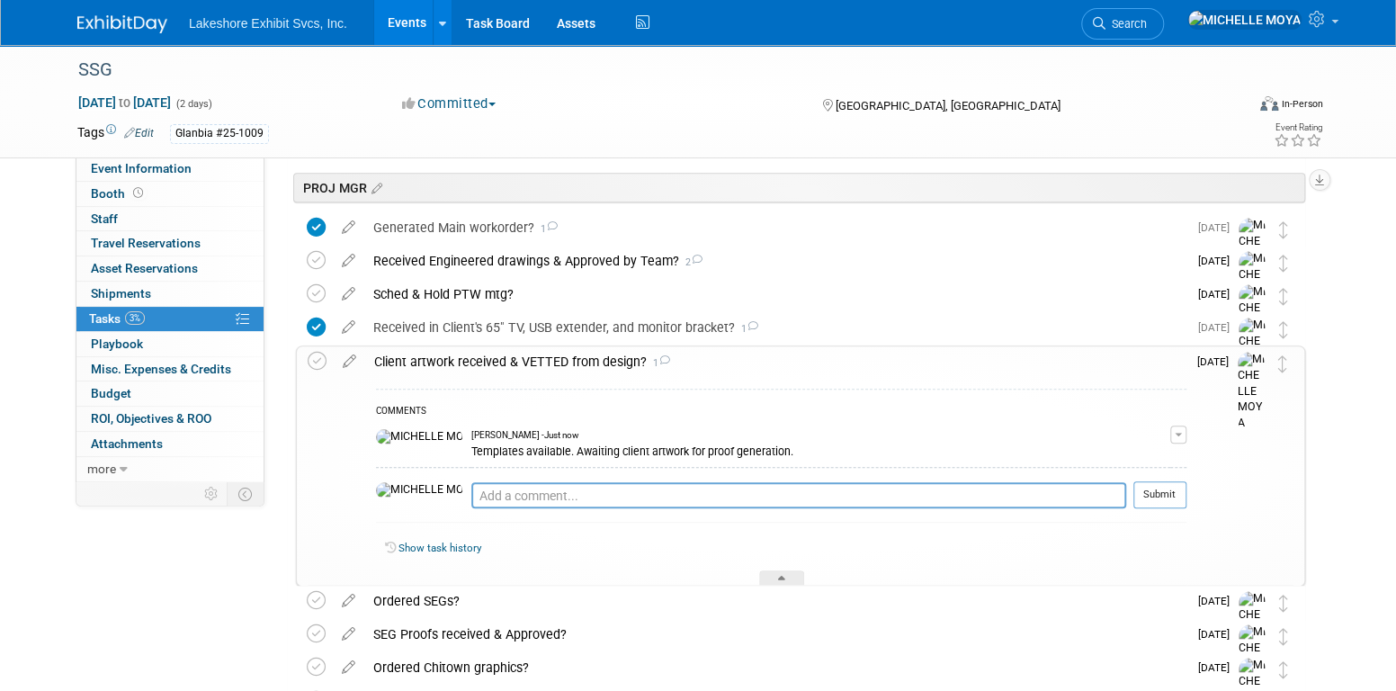
click at [564, 365] on div "Client artwork received & VETTED from design? 1" at bounding box center [775, 361] width 821 height 31
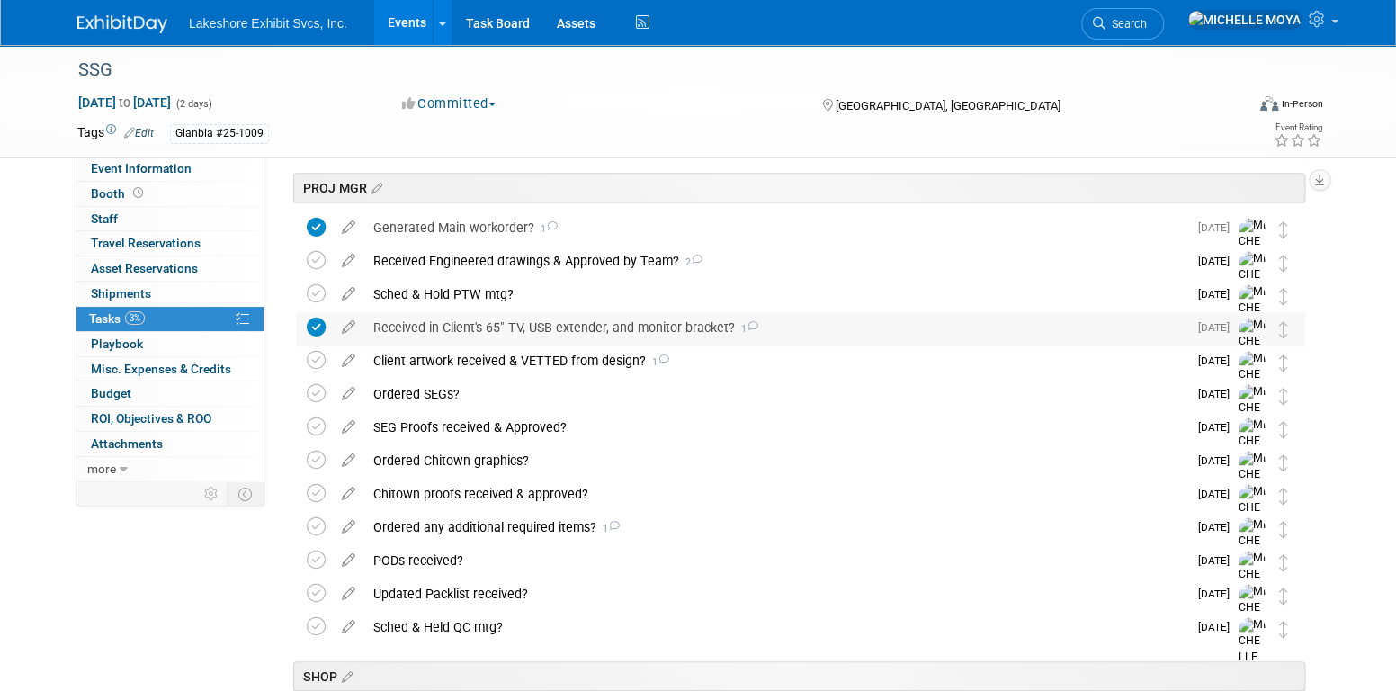
click at [572, 324] on div "Received in Client's 65" TV, USB extender, and monitor bracket? 1" at bounding box center [775, 327] width 823 height 31
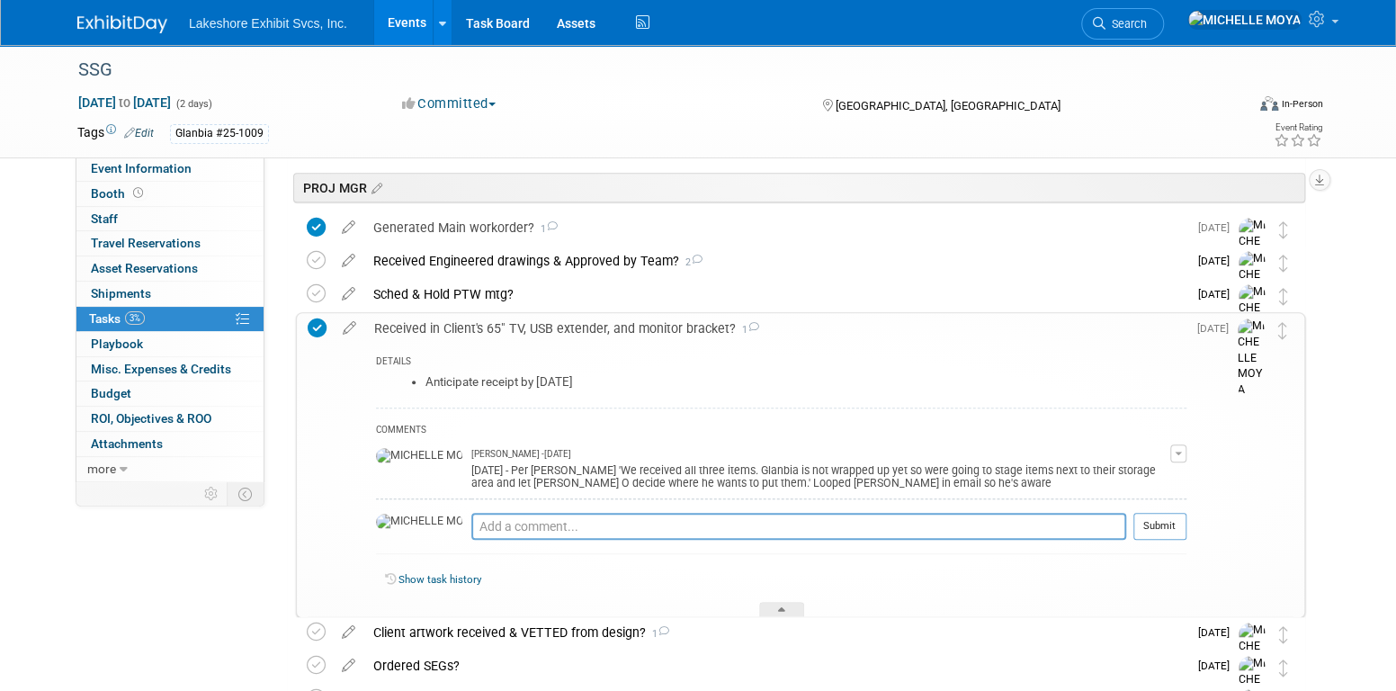
click at [572, 324] on div "Received in Client's 65" TV, USB extender, and monitor bracket? 1" at bounding box center [775, 328] width 821 height 31
